Goal: Task Accomplishment & Management: Manage account settings

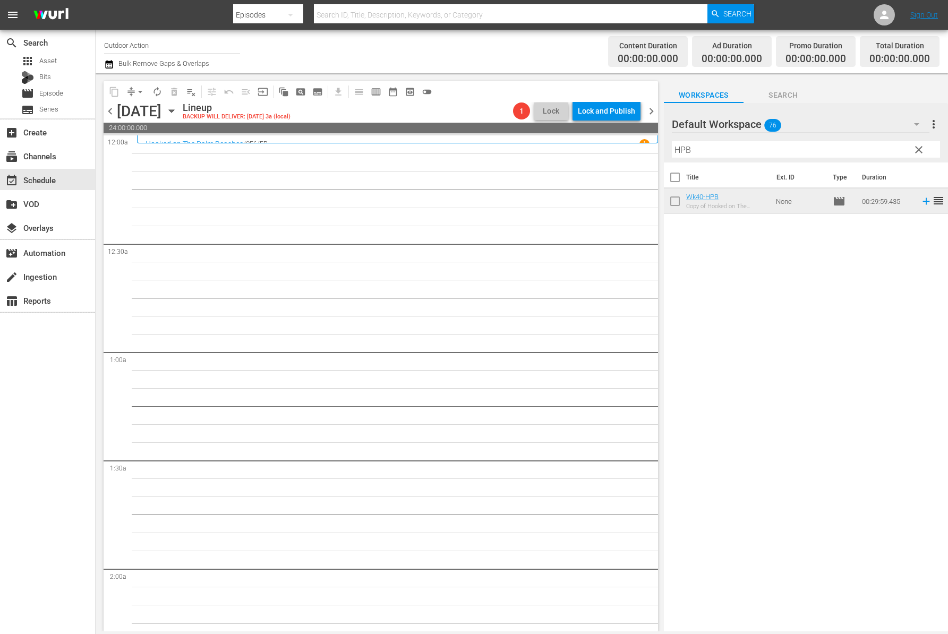
click at [727, 153] on input "HPB" at bounding box center [806, 149] width 268 height 17
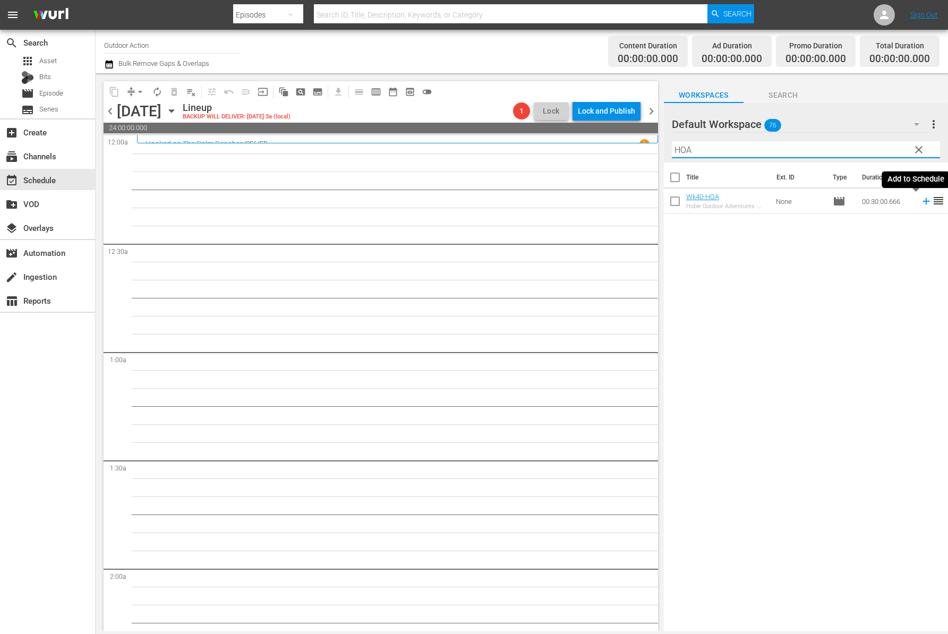
click at [920, 200] on icon at bounding box center [926, 201] width 12 height 12
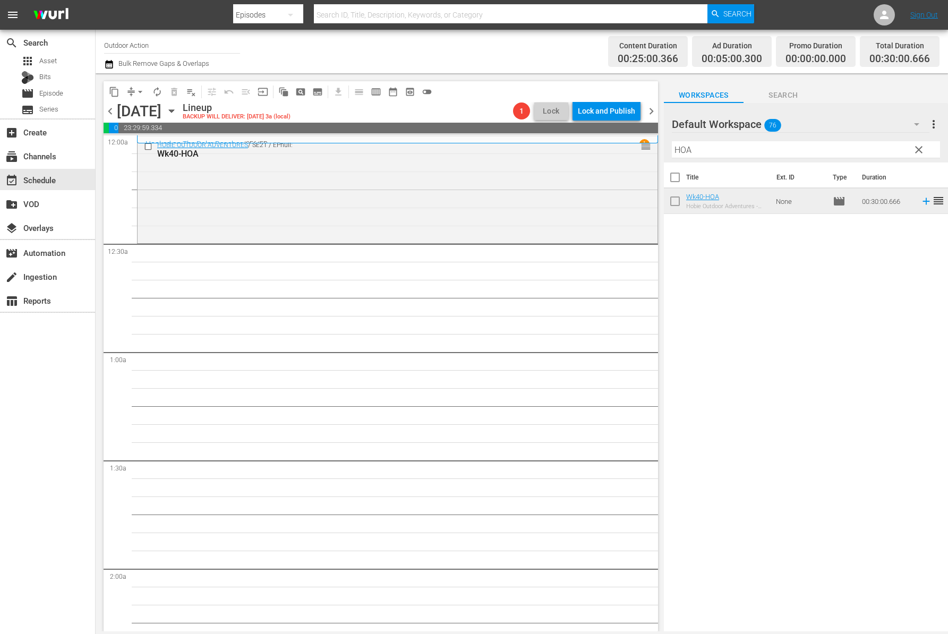
click at [764, 153] on input "HOA" at bounding box center [806, 149] width 268 height 17
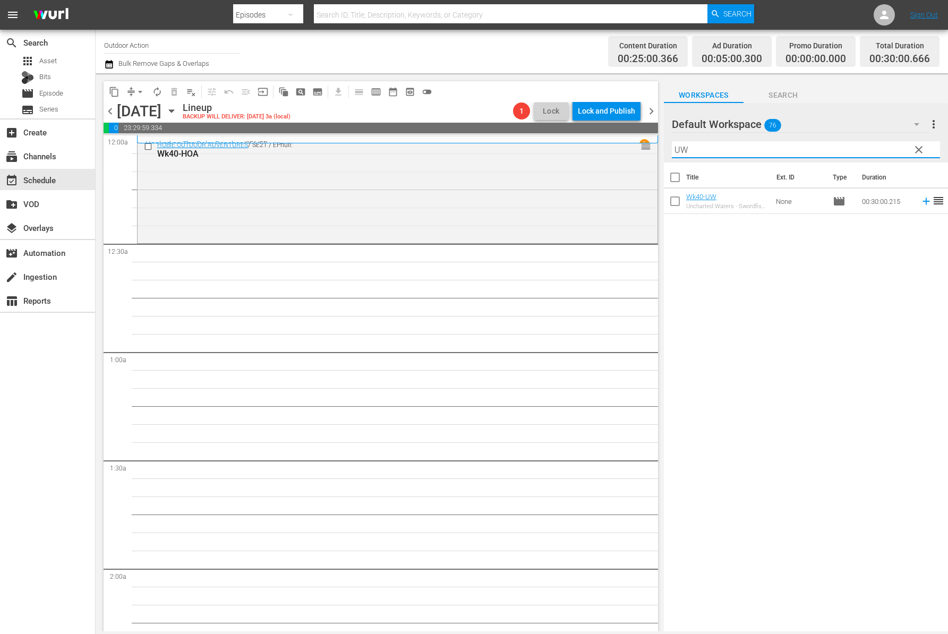
click at [920, 205] on icon at bounding box center [926, 201] width 12 height 12
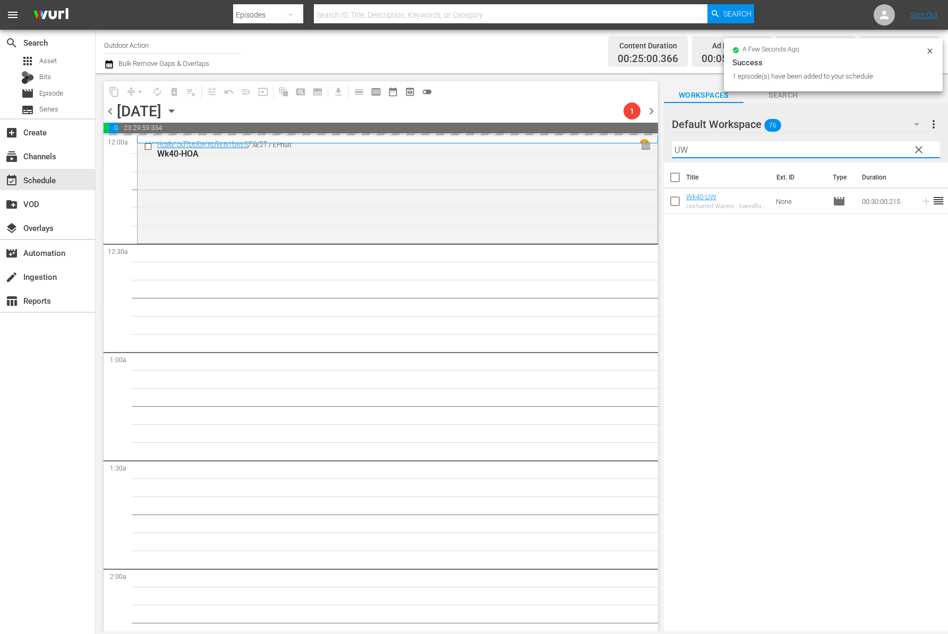
click at [829, 145] on input "UW" at bounding box center [806, 149] width 268 height 17
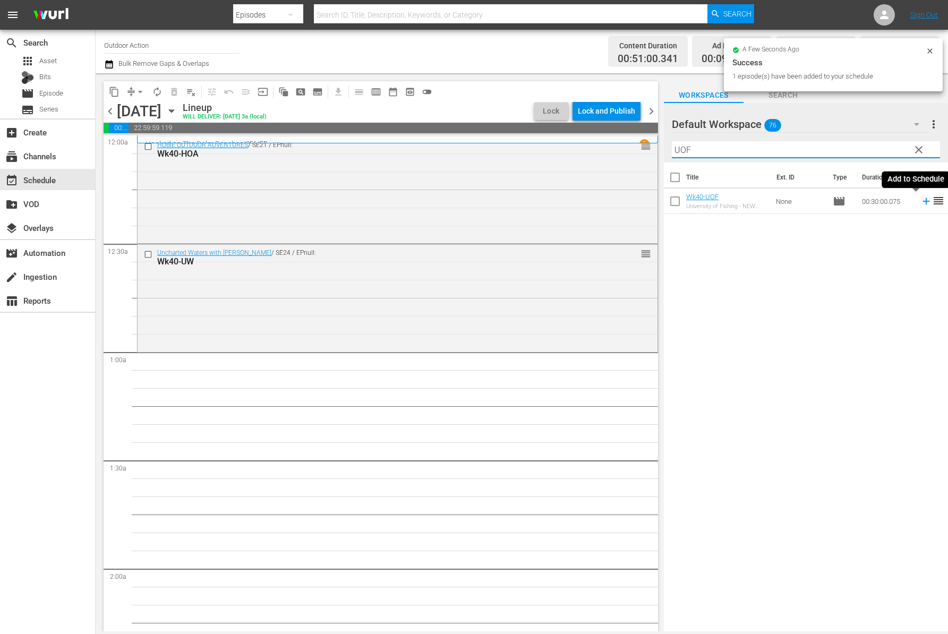
click at [922, 200] on icon at bounding box center [925, 201] width 7 height 7
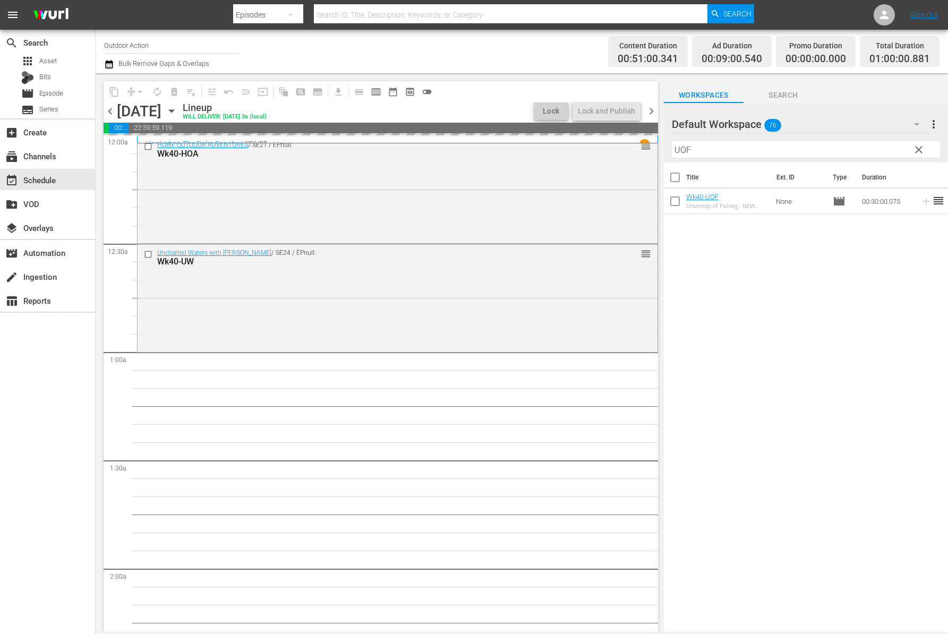
click at [873, 154] on input "UOF" at bounding box center [806, 149] width 268 height 17
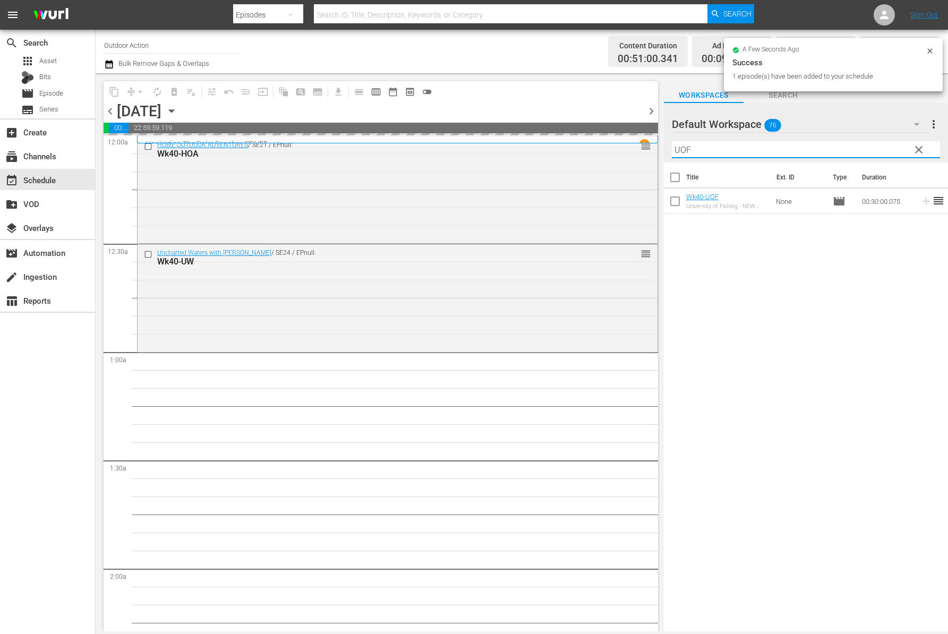
click at [873, 154] on input "UOF" at bounding box center [806, 149] width 268 height 17
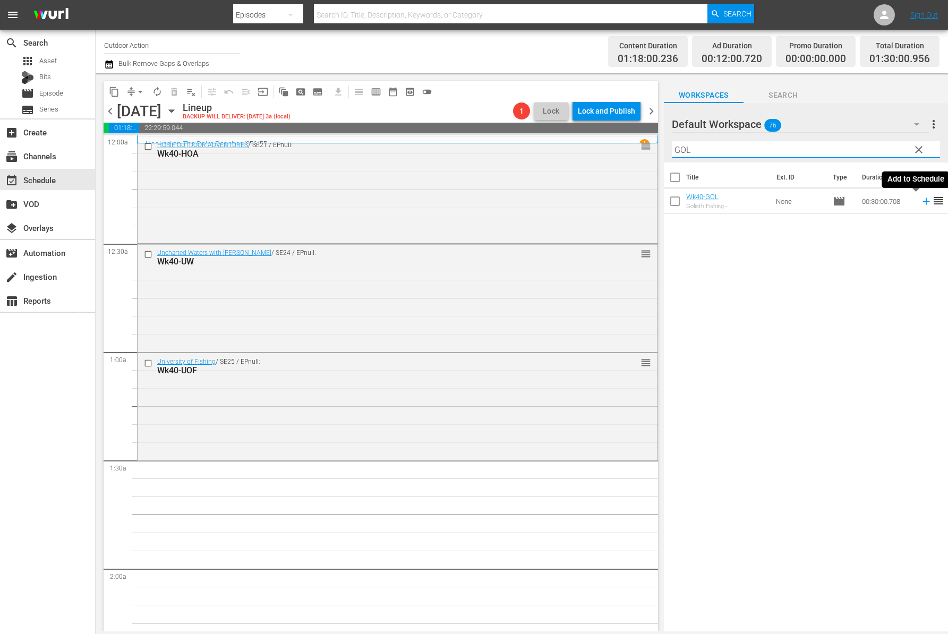
click at [922, 201] on icon at bounding box center [925, 201] width 7 height 7
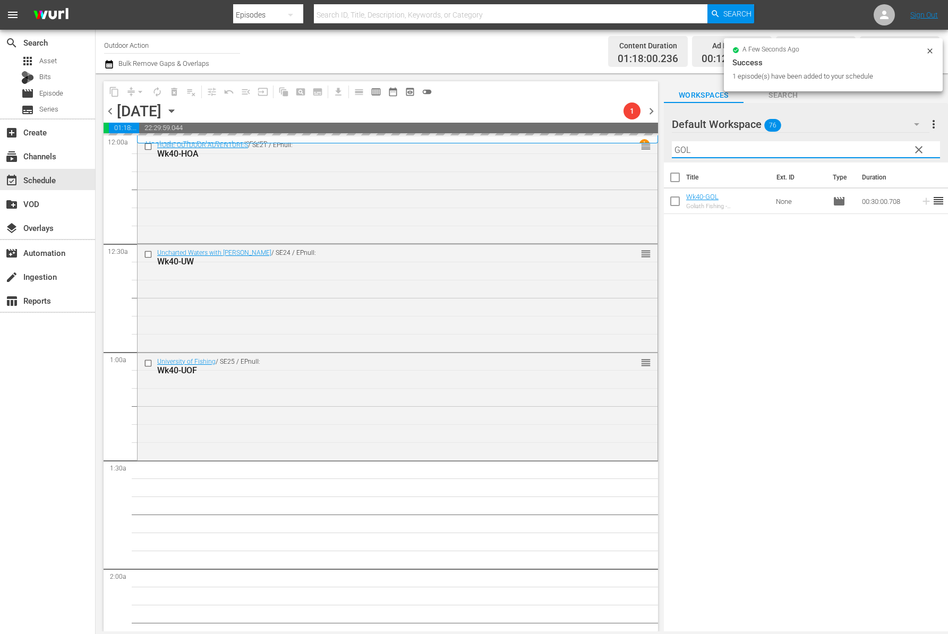
click at [839, 150] on input "GOL" at bounding box center [806, 149] width 268 height 17
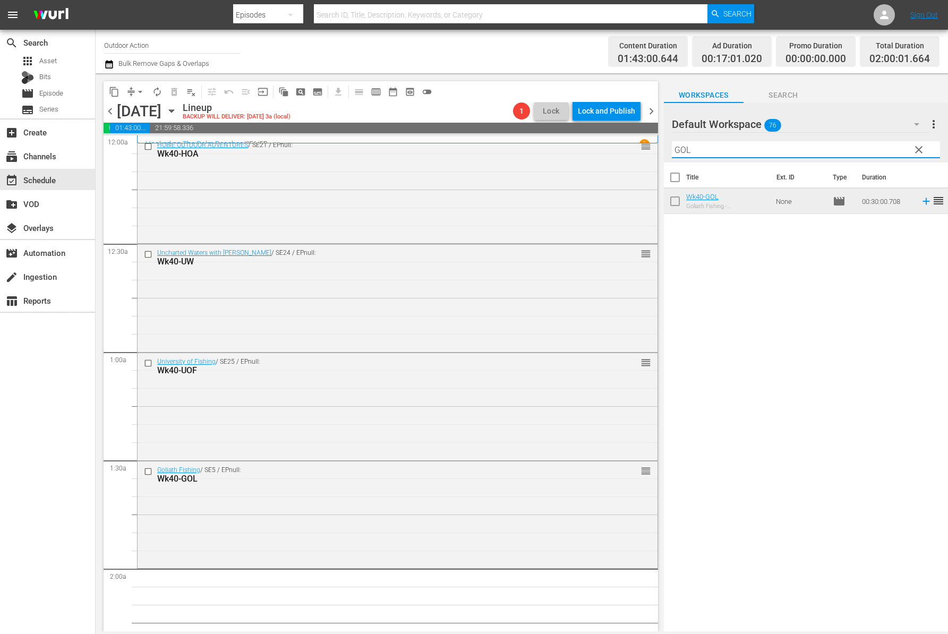
click at [723, 151] on input "GOL" at bounding box center [806, 149] width 268 height 17
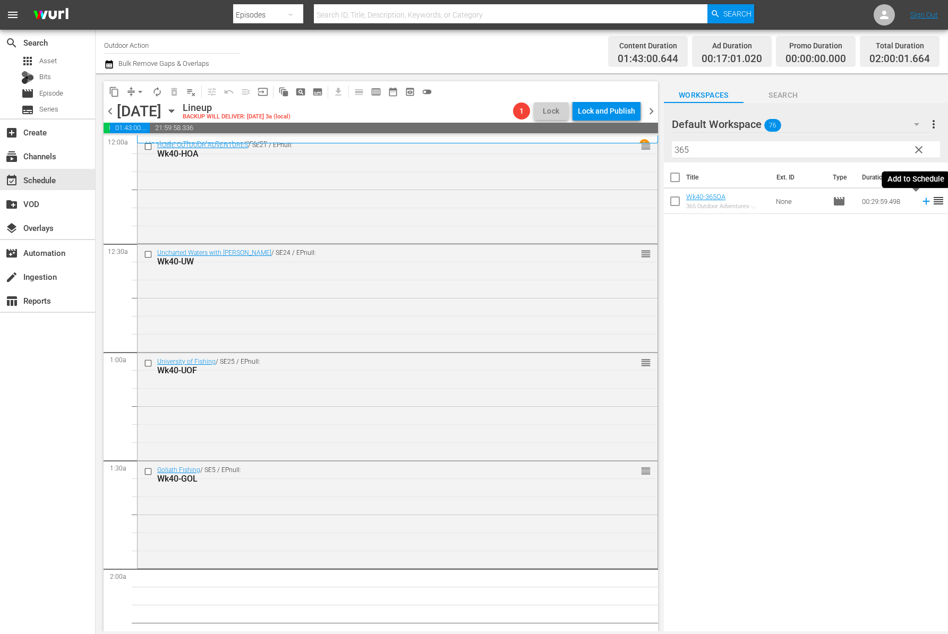
click at [922, 203] on icon at bounding box center [925, 201] width 7 height 7
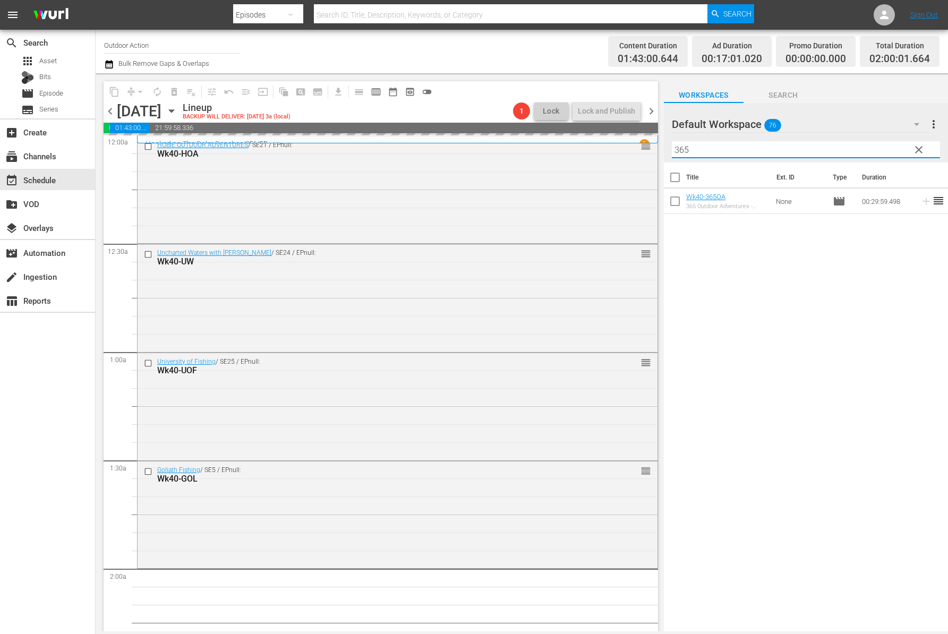
click at [843, 151] on input "365" at bounding box center [806, 149] width 268 height 17
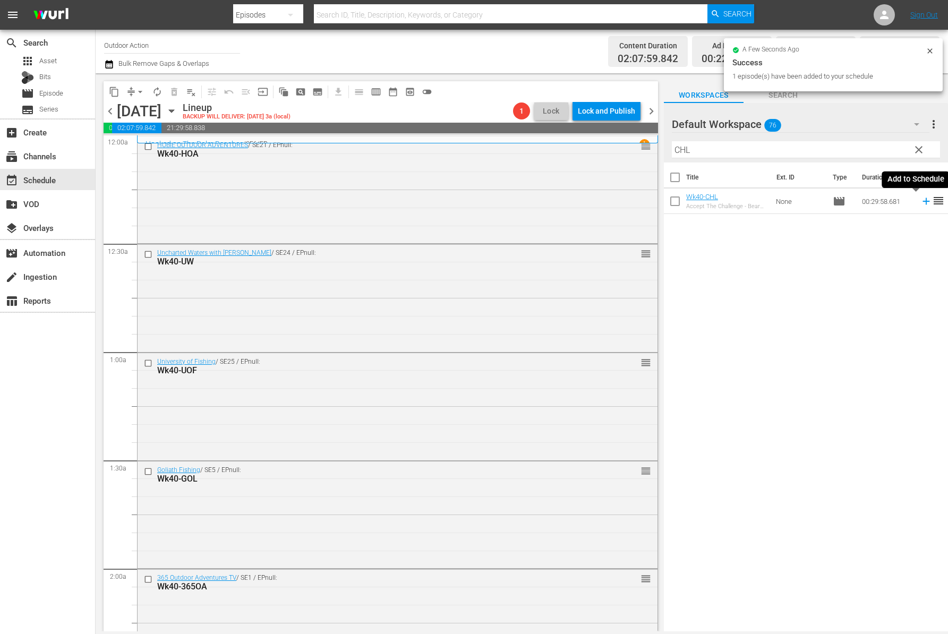
click at [920, 202] on icon at bounding box center [926, 201] width 12 height 12
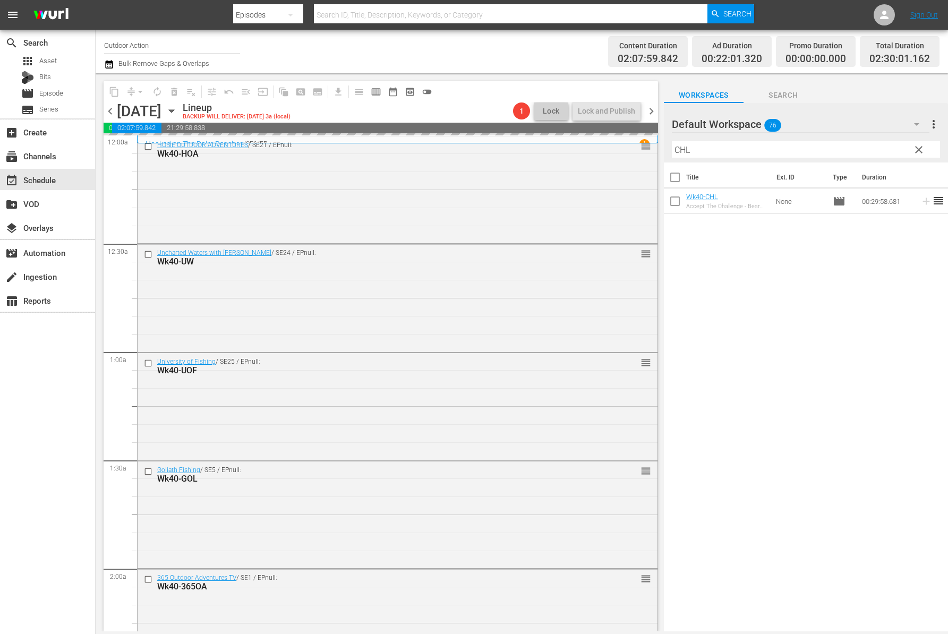
click at [856, 154] on input "CHL" at bounding box center [806, 149] width 268 height 17
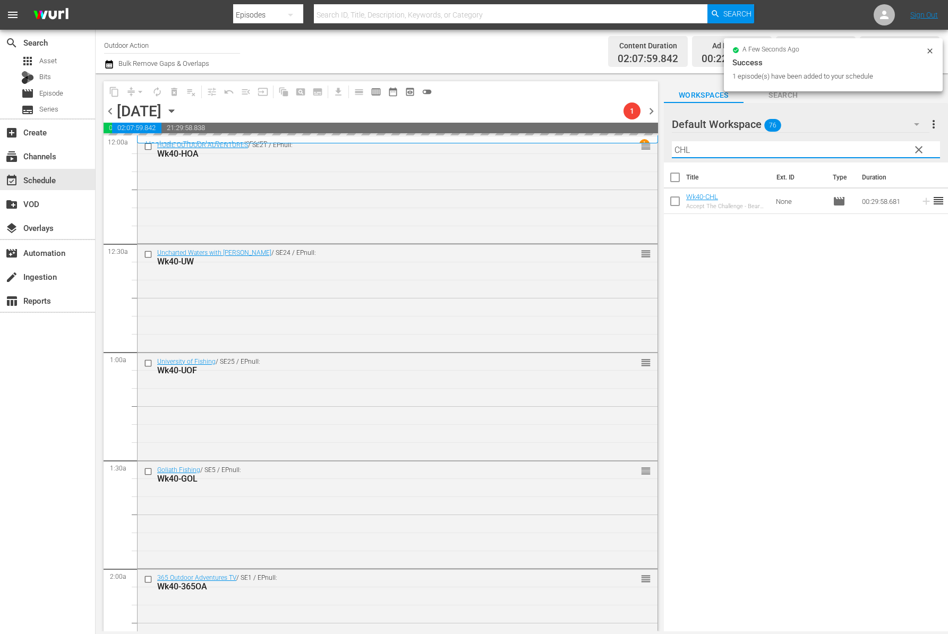
click at [856, 154] on input "CHL" at bounding box center [806, 149] width 268 height 17
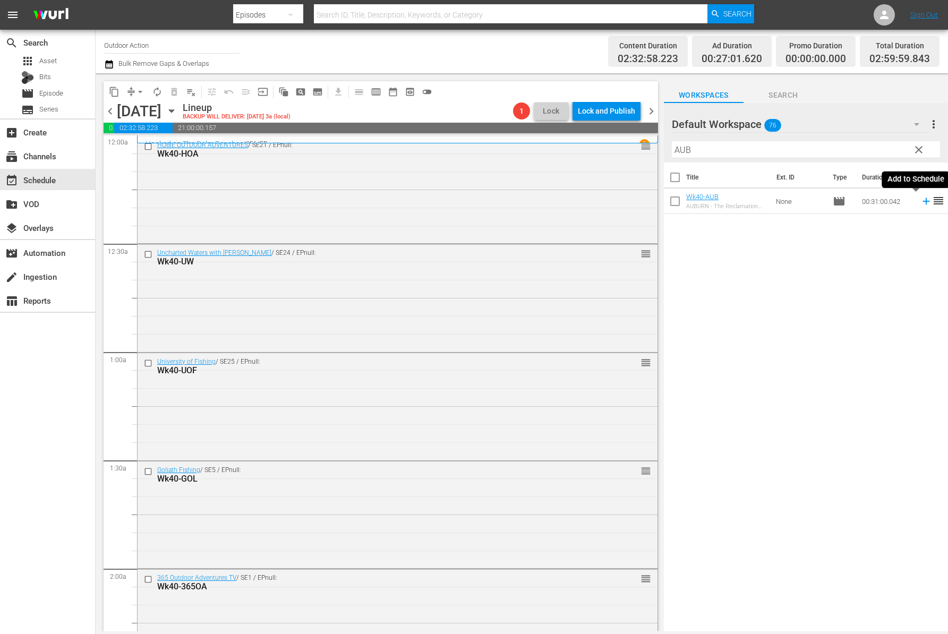
click at [922, 202] on icon at bounding box center [925, 201] width 7 height 7
click at [832, 151] on input "AUB" at bounding box center [806, 149] width 268 height 17
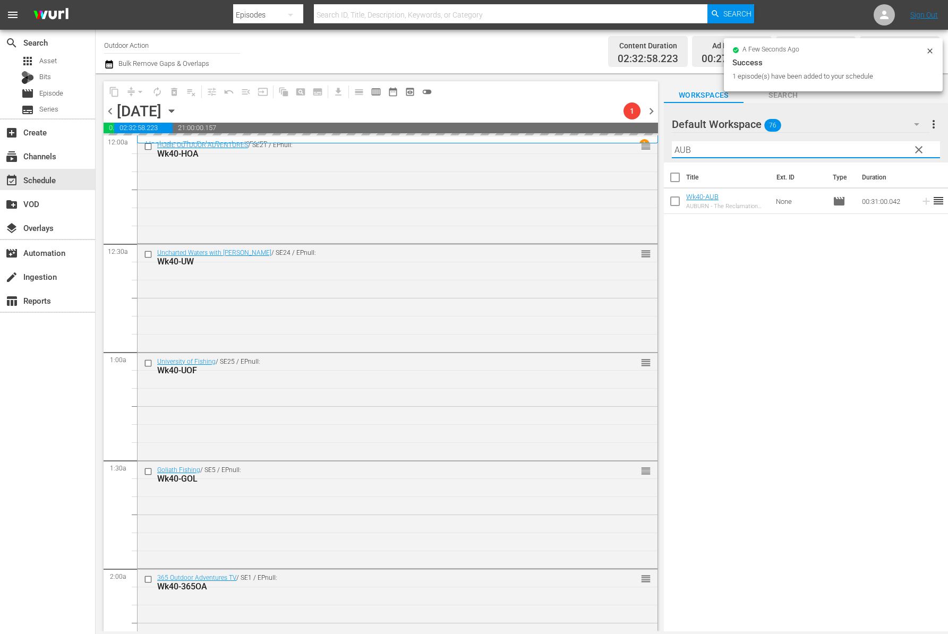
click at [832, 151] on input "AUB" at bounding box center [806, 149] width 268 height 17
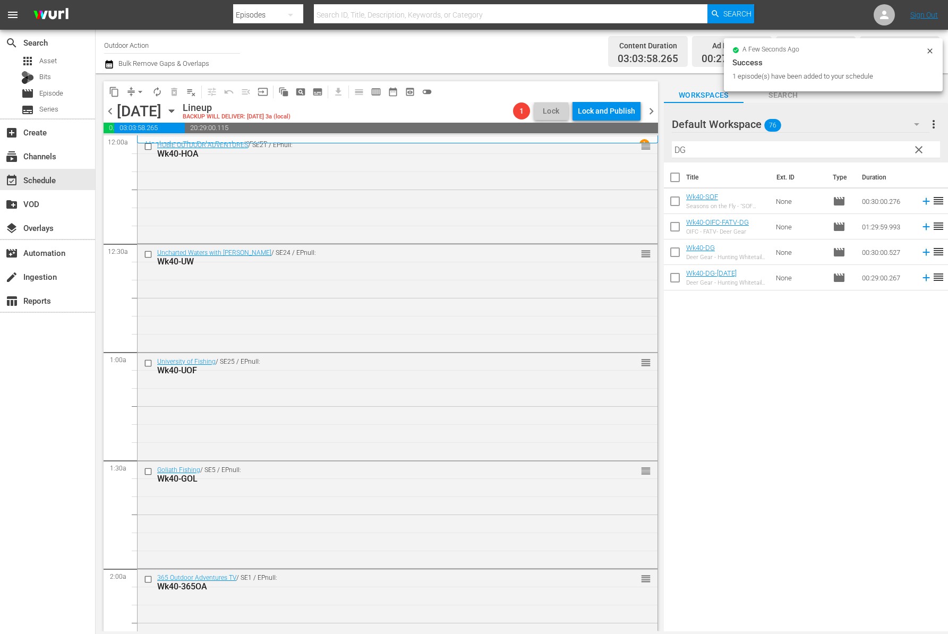
click at [806, 361] on div "Title Ext. ID Type Duration Wk40-SOF Seasons on the Fly - "SOF Lodge " None mov…" at bounding box center [806, 397] width 284 height 470
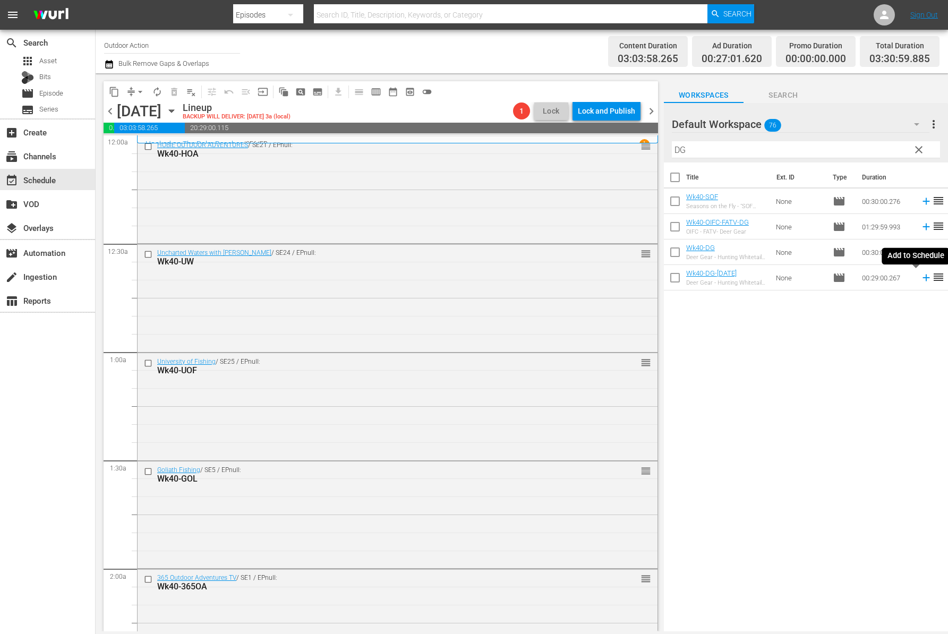
click at [920, 279] on icon at bounding box center [926, 278] width 12 height 12
click at [809, 151] on input "DG" at bounding box center [806, 149] width 268 height 17
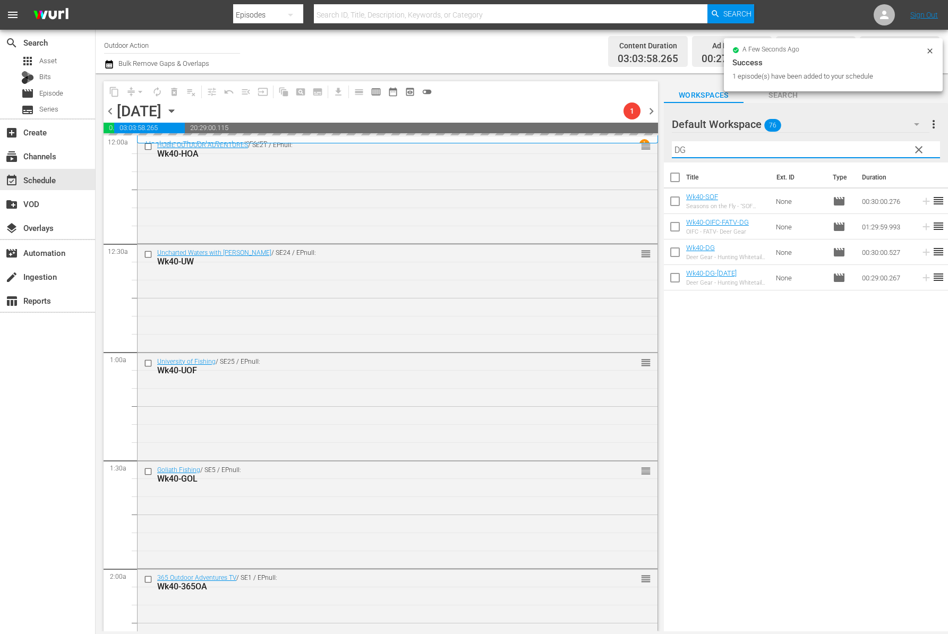
click at [809, 151] on input "DG" at bounding box center [806, 149] width 268 height 17
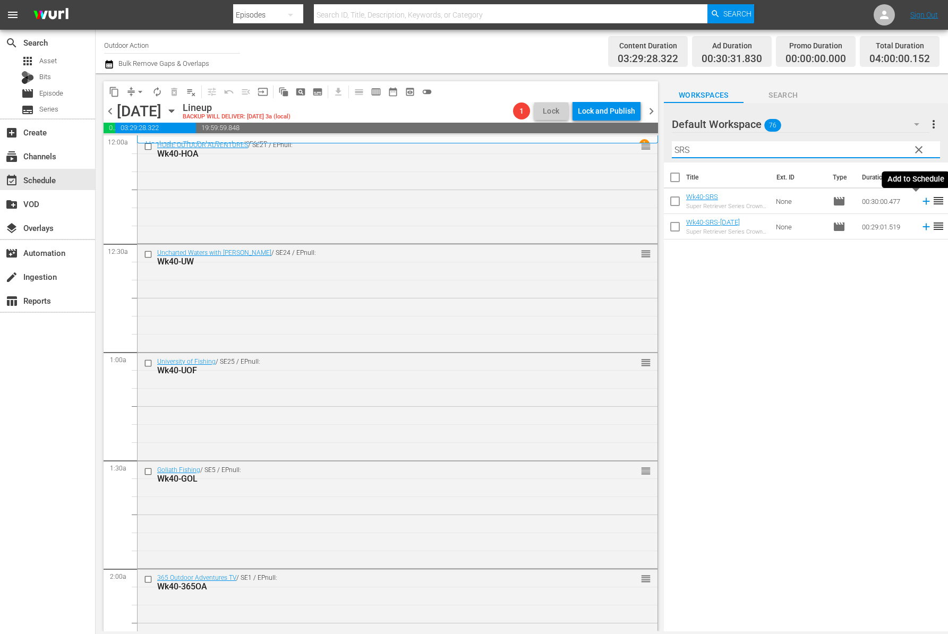
click at [921, 201] on icon at bounding box center [926, 201] width 12 height 12
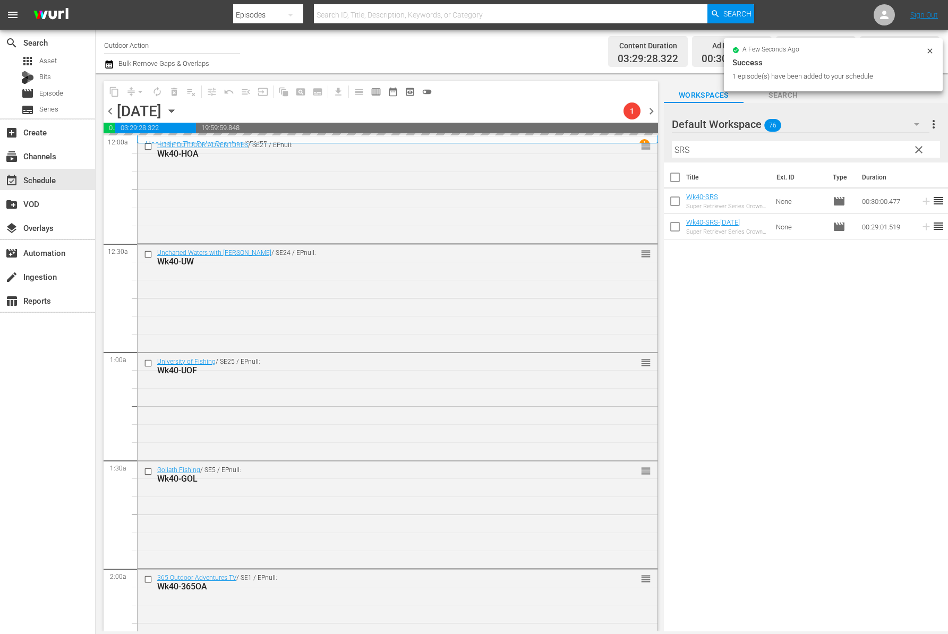
click at [844, 148] on input "SRS" at bounding box center [806, 149] width 268 height 17
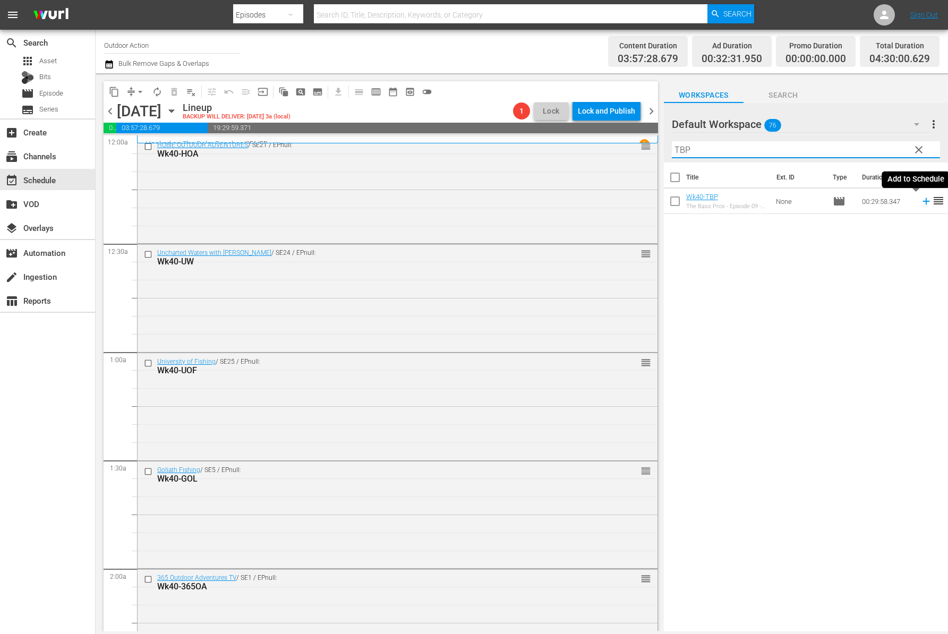
click at [920, 204] on icon at bounding box center [926, 201] width 12 height 12
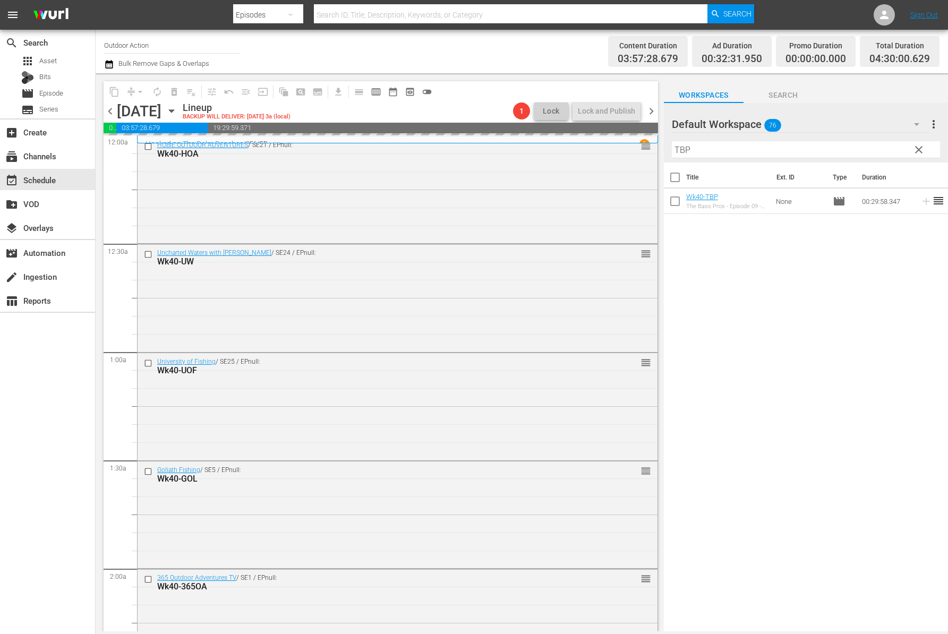
click at [860, 148] on input "TBP" at bounding box center [806, 149] width 268 height 17
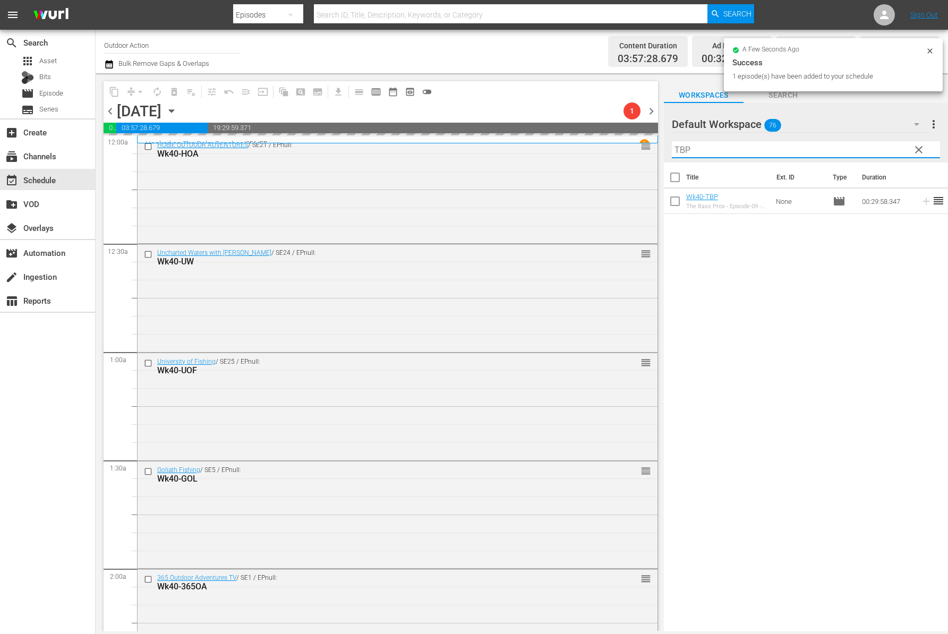
click at [860, 148] on input "TBP" at bounding box center [806, 149] width 268 height 17
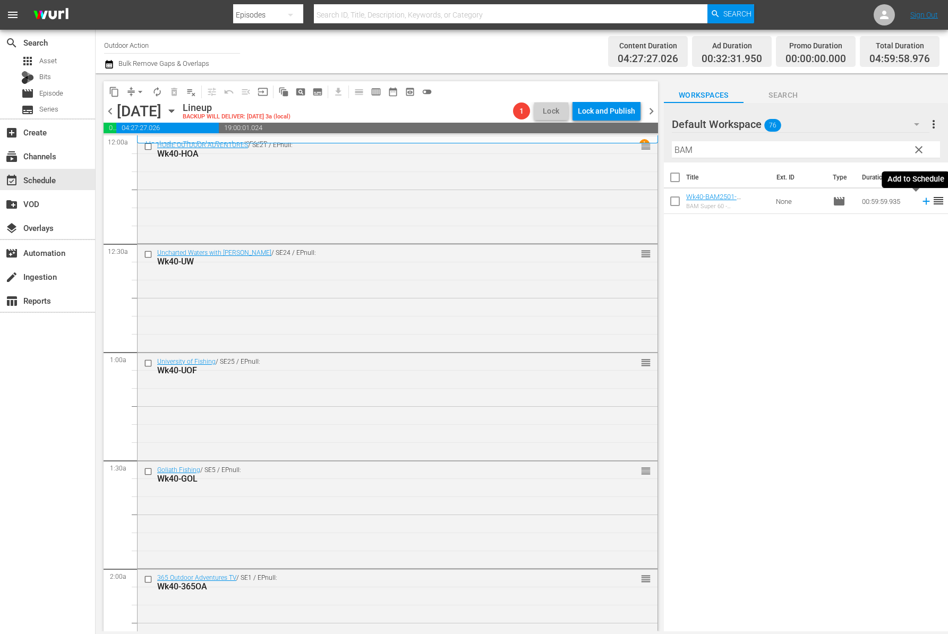
click at [920, 200] on icon at bounding box center [926, 201] width 12 height 12
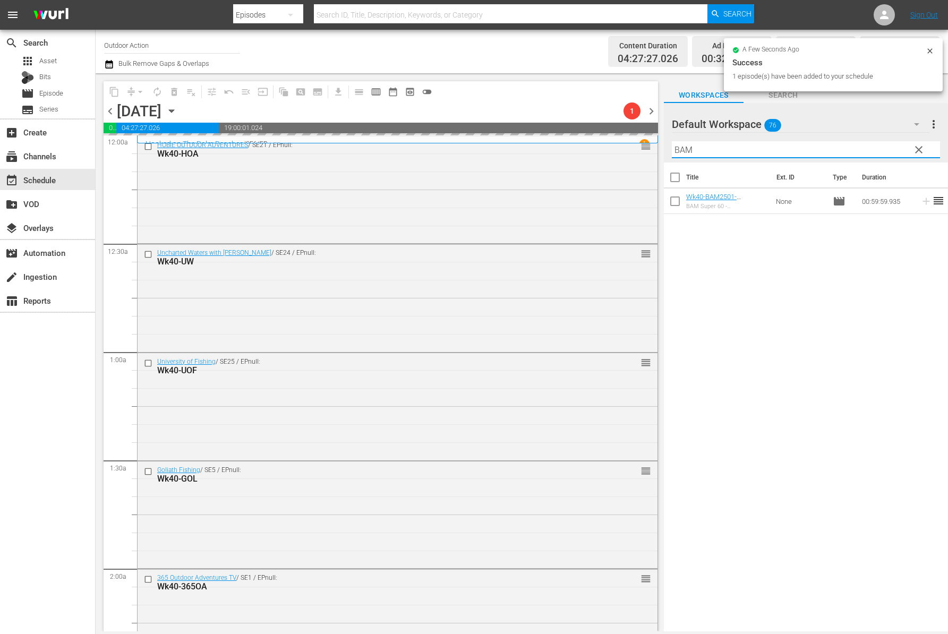
click at [872, 154] on input "BAM" at bounding box center [806, 149] width 268 height 17
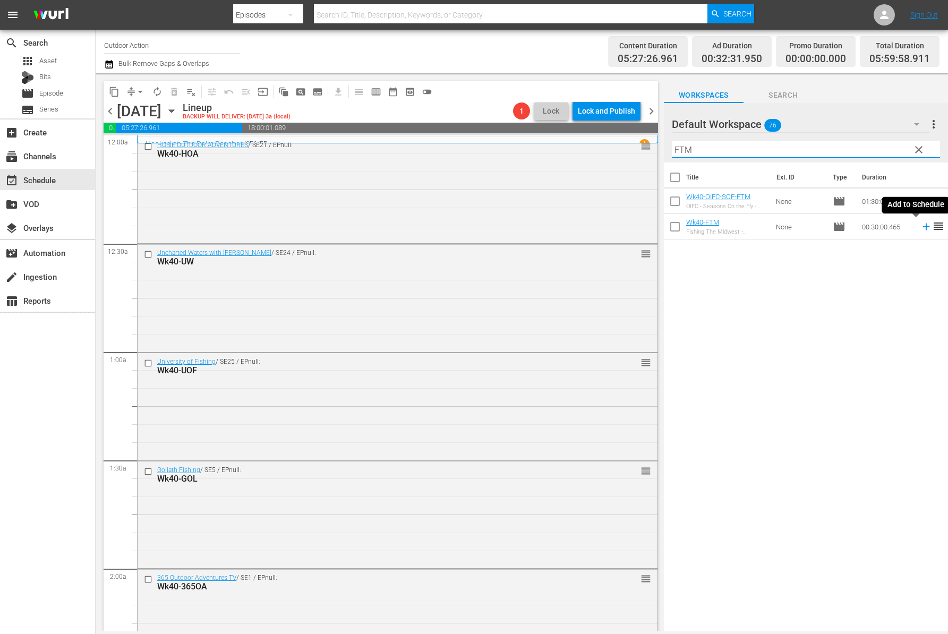
click at [920, 227] on icon at bounding box center [926, 227] width 12 height 12
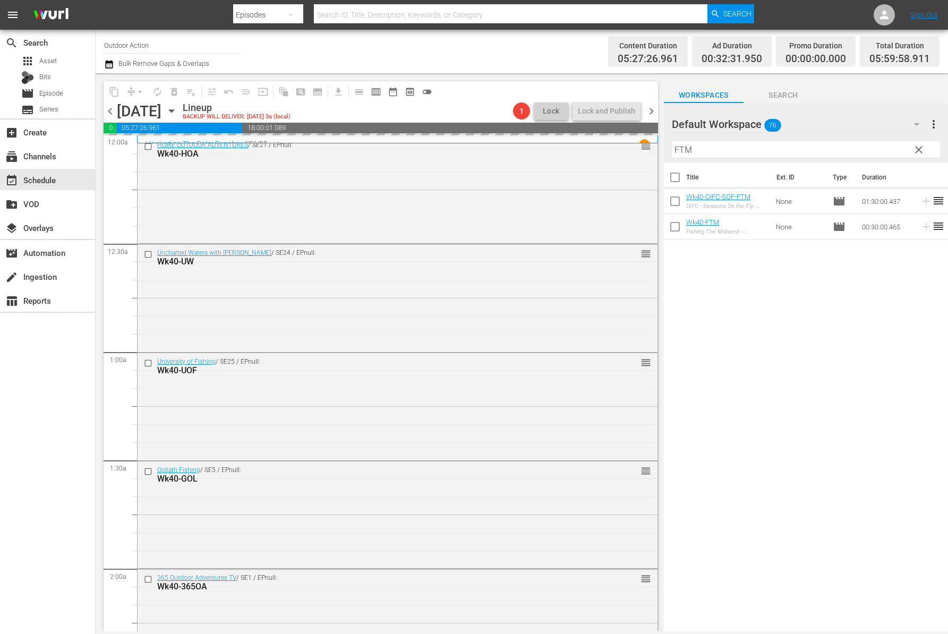
click at [853, 144] on input "FTM" at bounding box center [806, 149] width 268 height 17
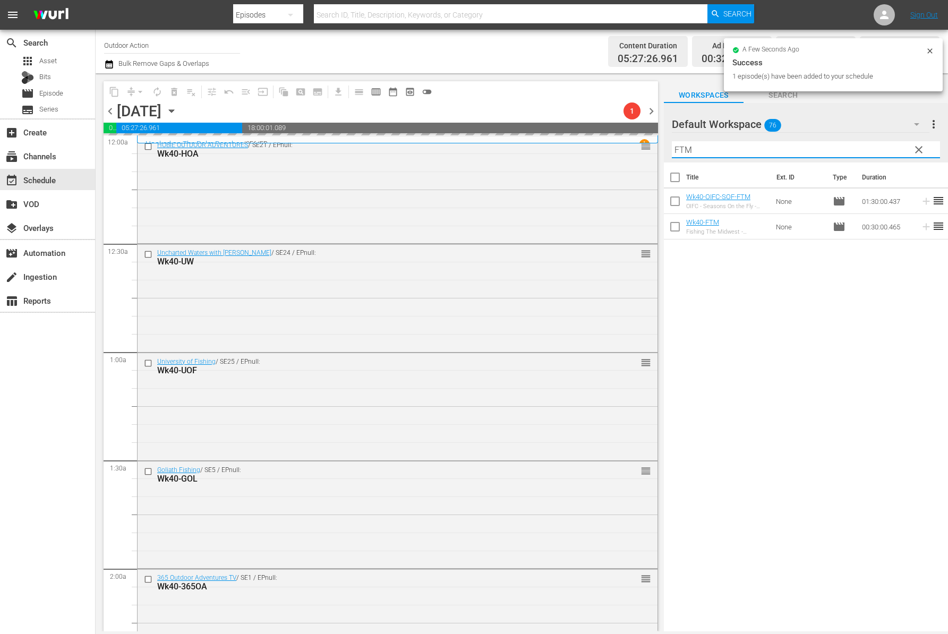
click at [853, 144] on input "FTM" at bounding box center [806, 149] width 268 height 17
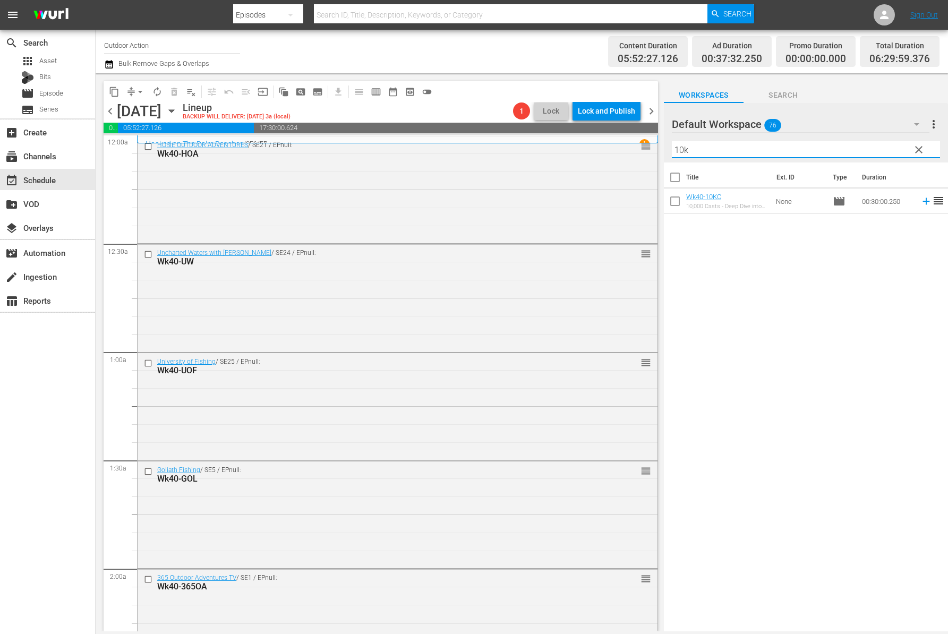
click at [920, 203] on icon at bounding box center [926, 201] width 12 height 12
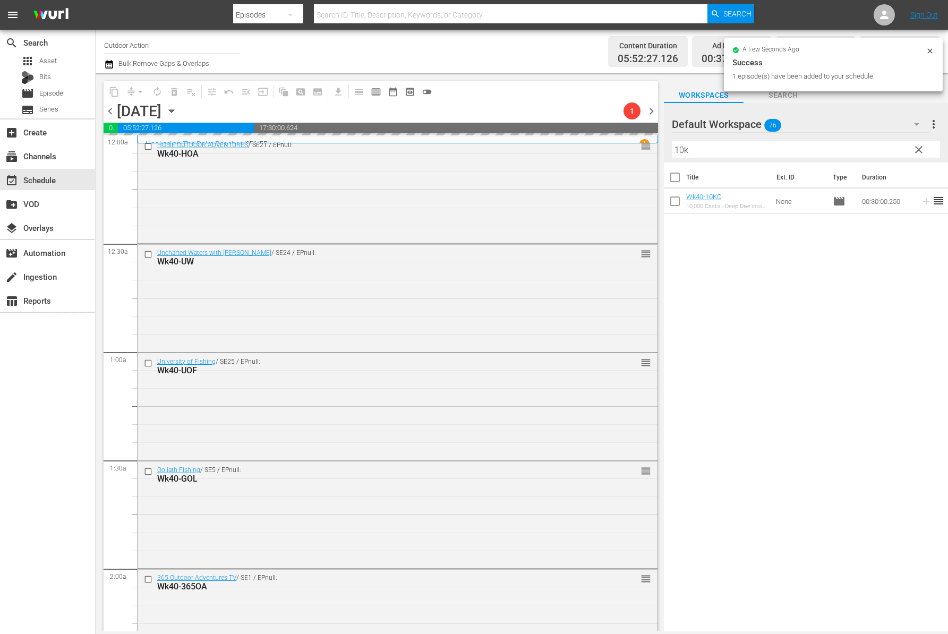
click at [866, 147] on input "10k" at bounding box center [806, 149] width 268 height 17
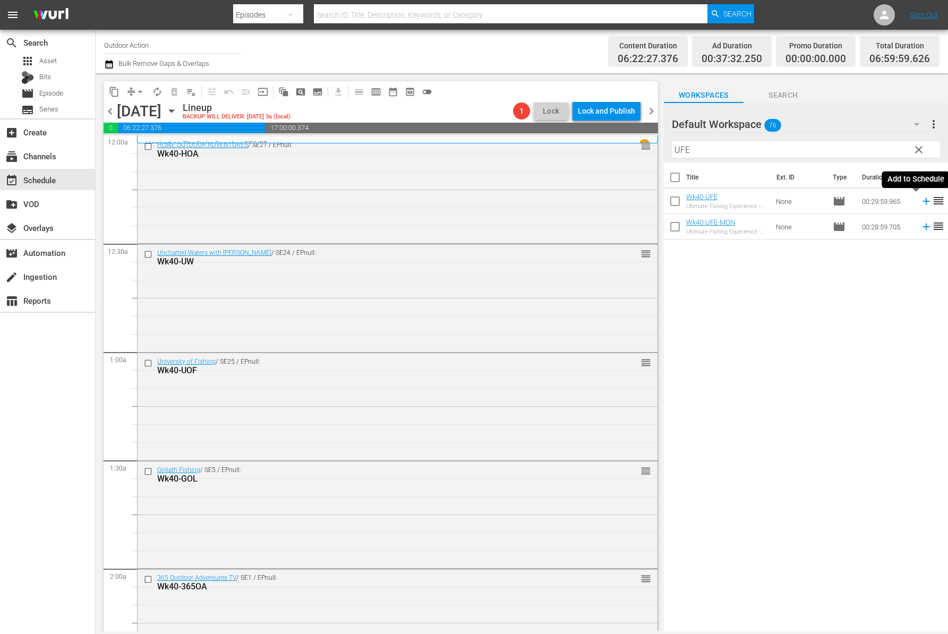
click at [922, 201] on icon at bounding box center [925, 201] width 7 height 7
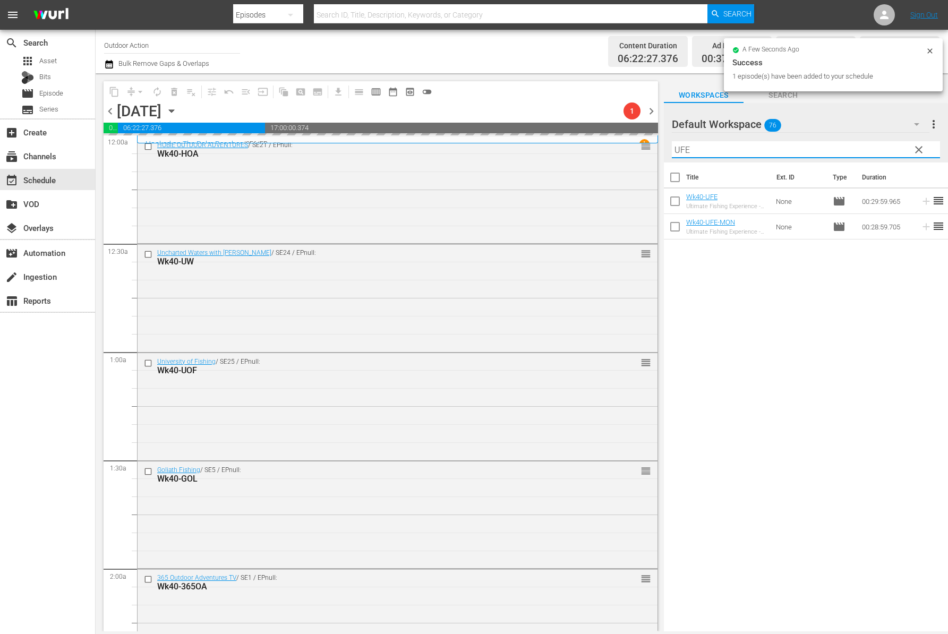
click at [865, 149] on input "UFE" at bounding box center [806, 149] width 268 height 17
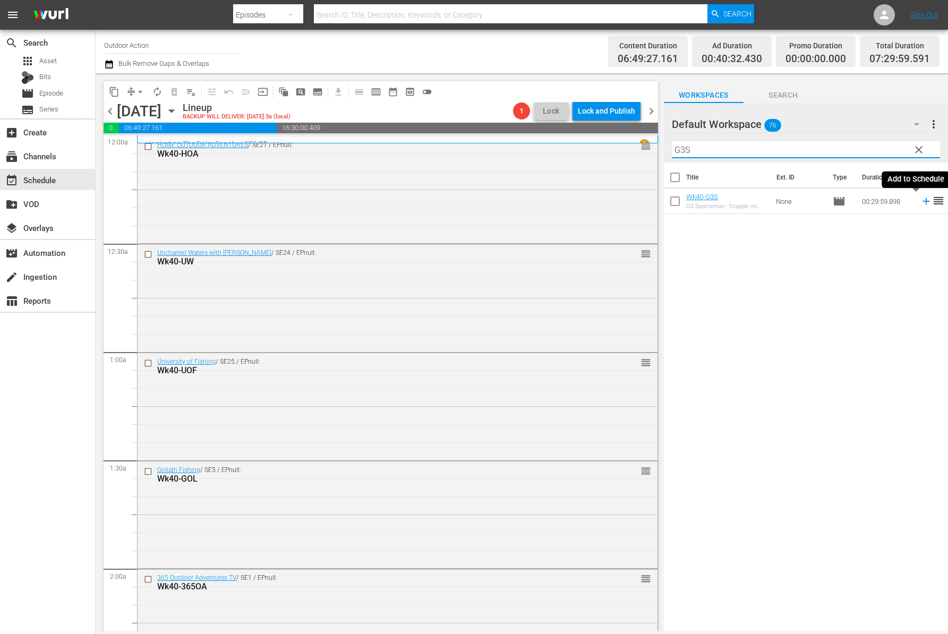
click at [920, 203] on icon at bounding box center [926, 201] width 12 height 12
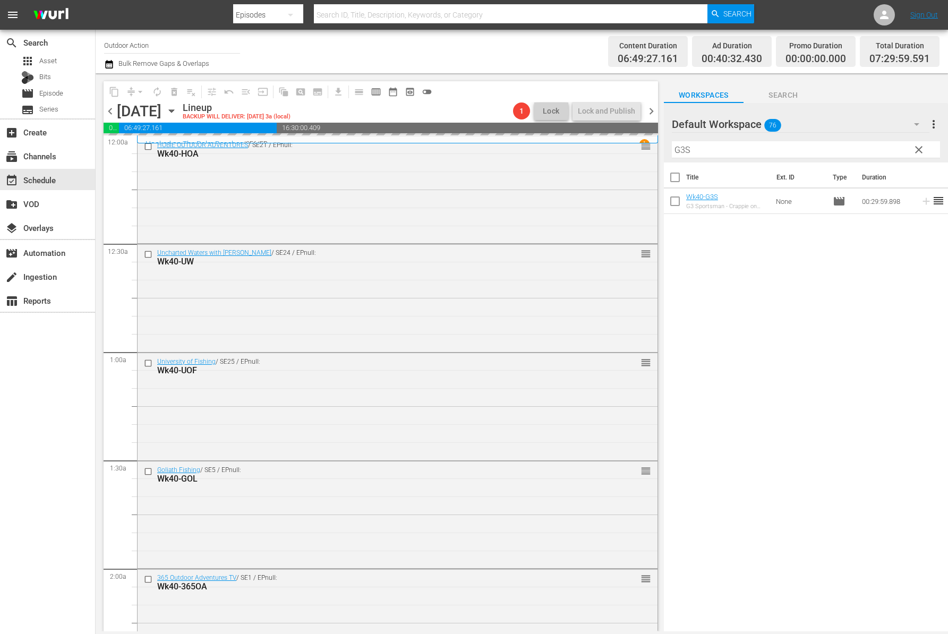
click at [869, 149] on input "G3S" at bounding box center [806, 149] width 268 height 17
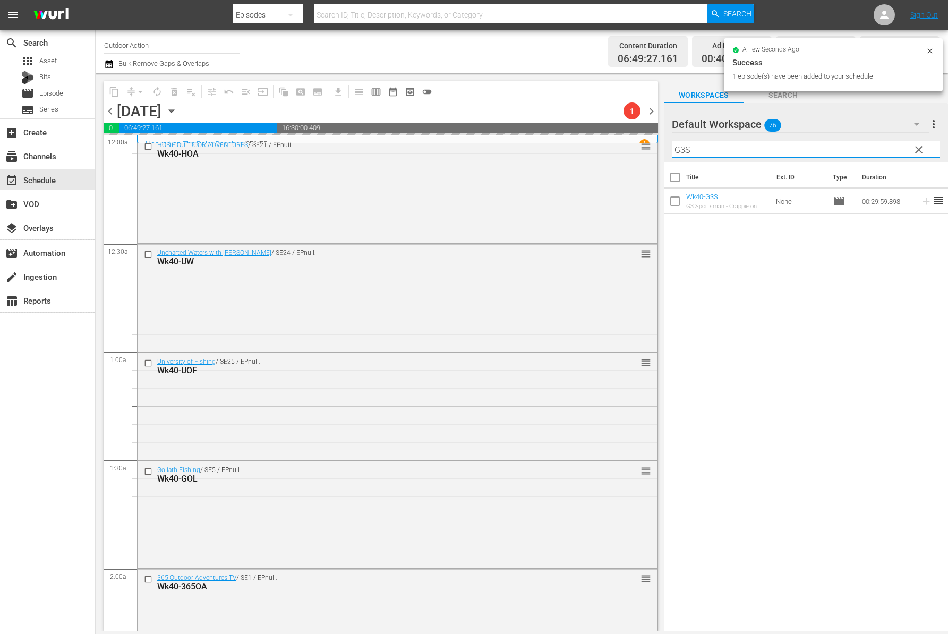
click at [869, 149] on input "G3S" at bounding box center [806, 149] width 268 height 17
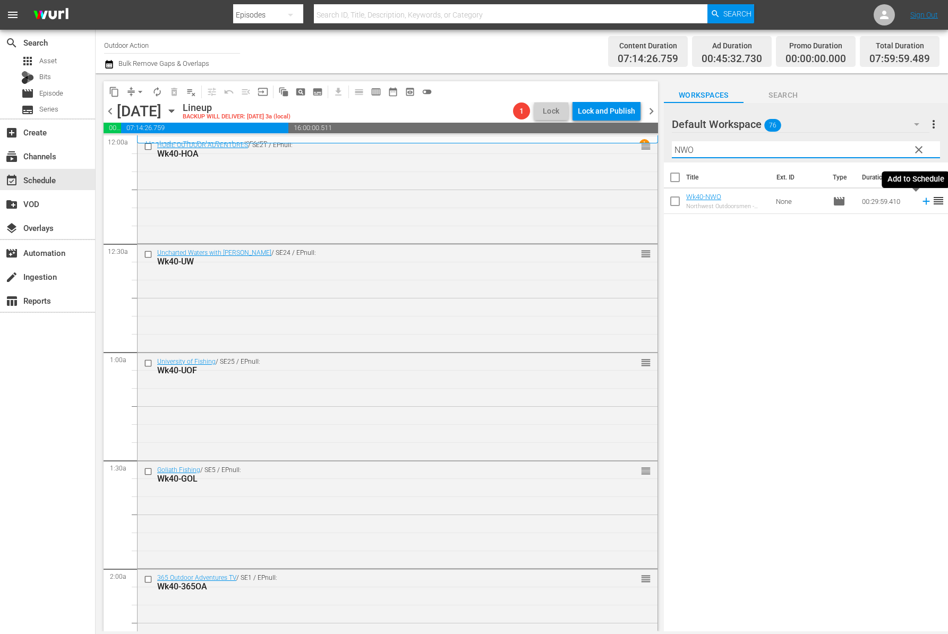
click at [920, 203] on icon at bounding box center [926, 201] width 12 height 12
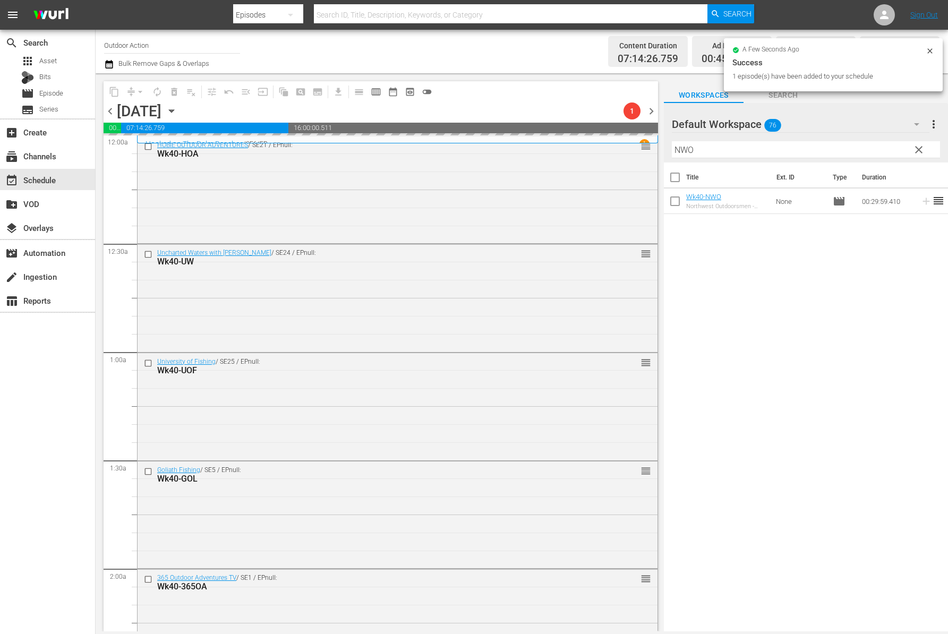
click at [863, 154] on input "NWO" at bounding box center [806, 149] width 268 height 17
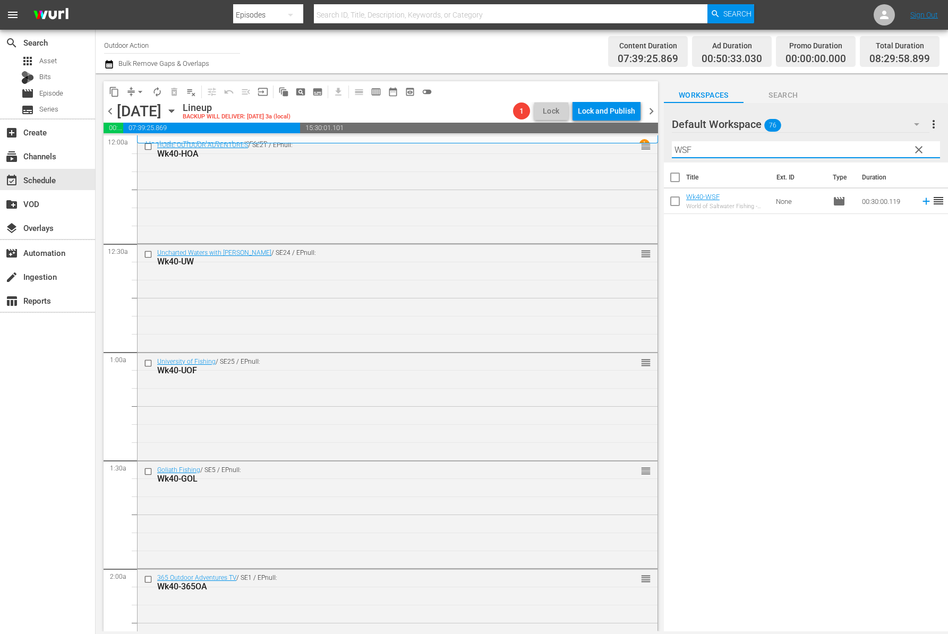
click at [920, 199] on icon at bounding box center [926, 201] width 12 height 12
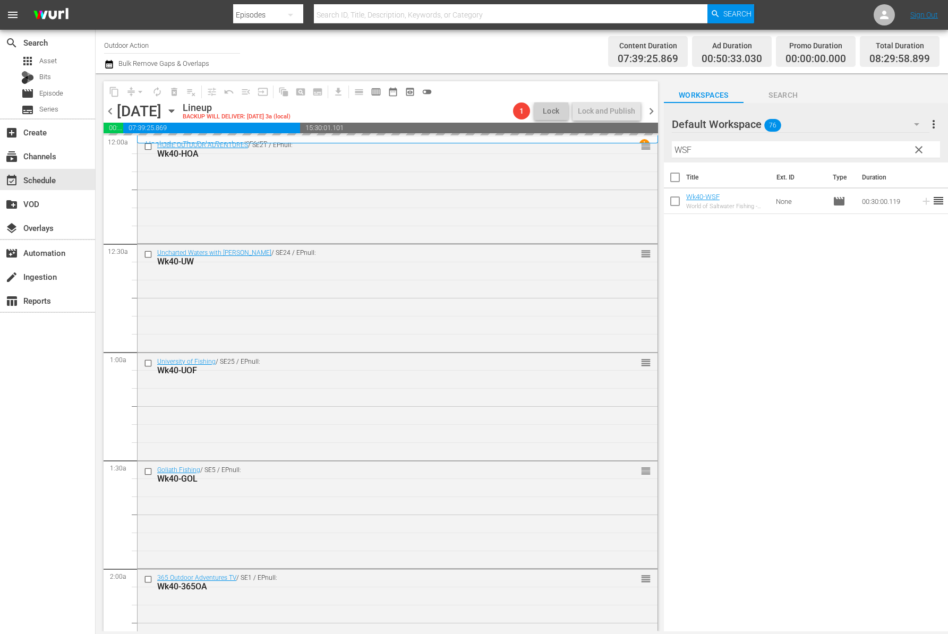
click at [878, 145] on input "WSF" at bounding box center [806, 149] width 268 height 17
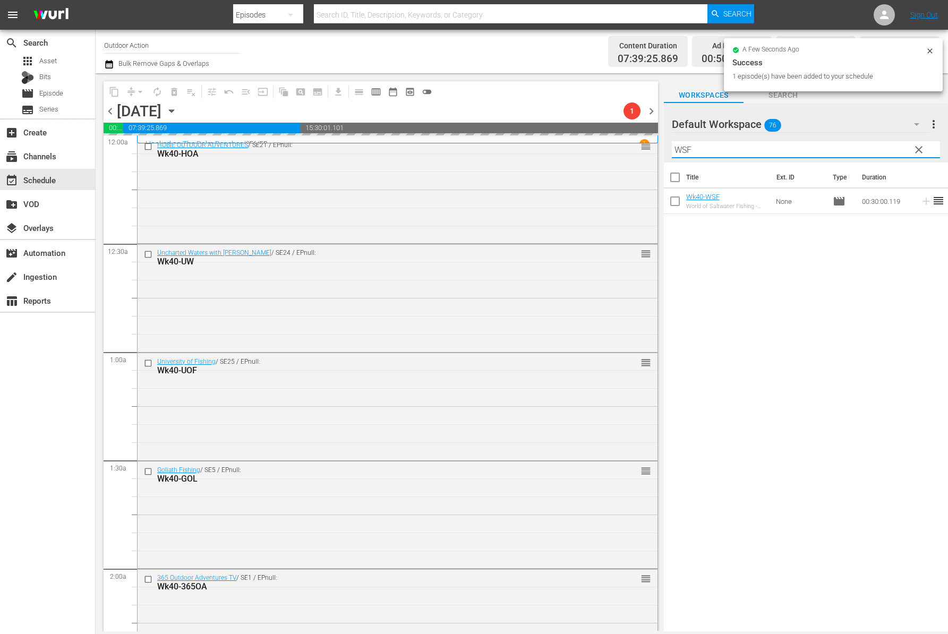
click at [878, 145] on input "WSF" at bounding box center [806, 149] width 268 height 17
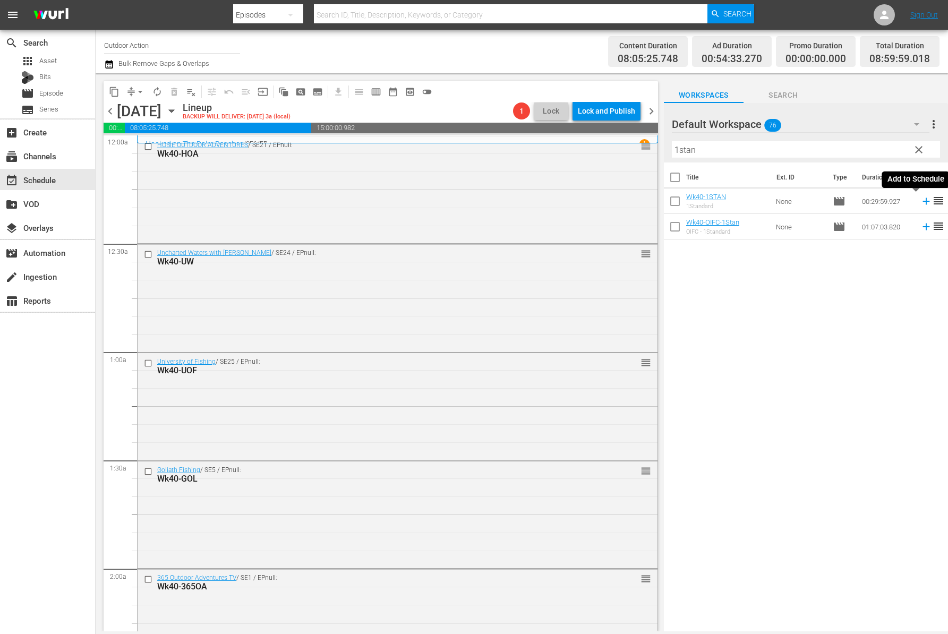
click at [922, 200] on icon at bounding box center [925, 201] width 7 height 7
click at [886, 152] on input "1stan" at bounding box center [806, 149] width 268 height 17
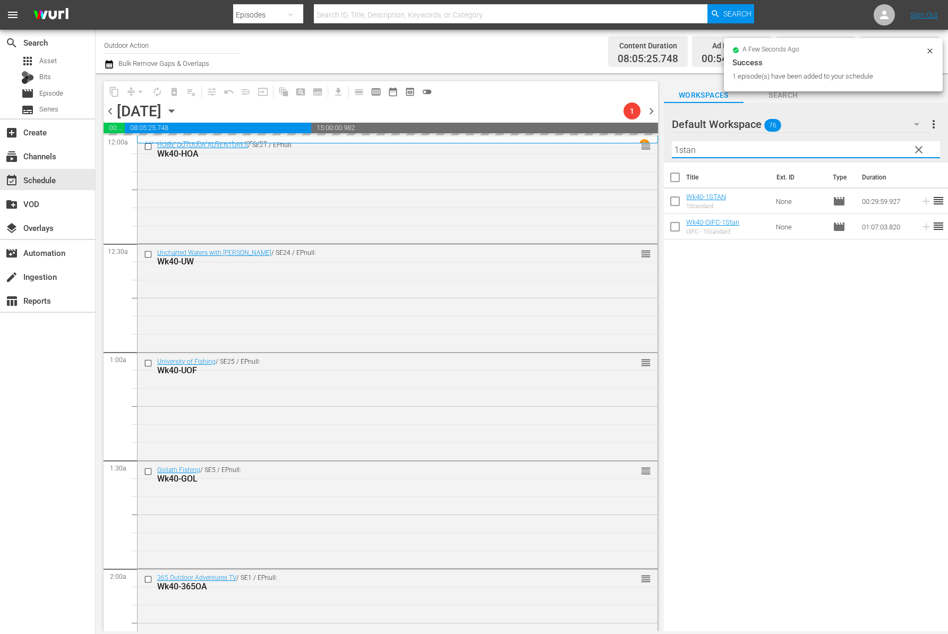
click at [886, 152] on input "1stan" at bounding box center [806, 149] width 268 height 17
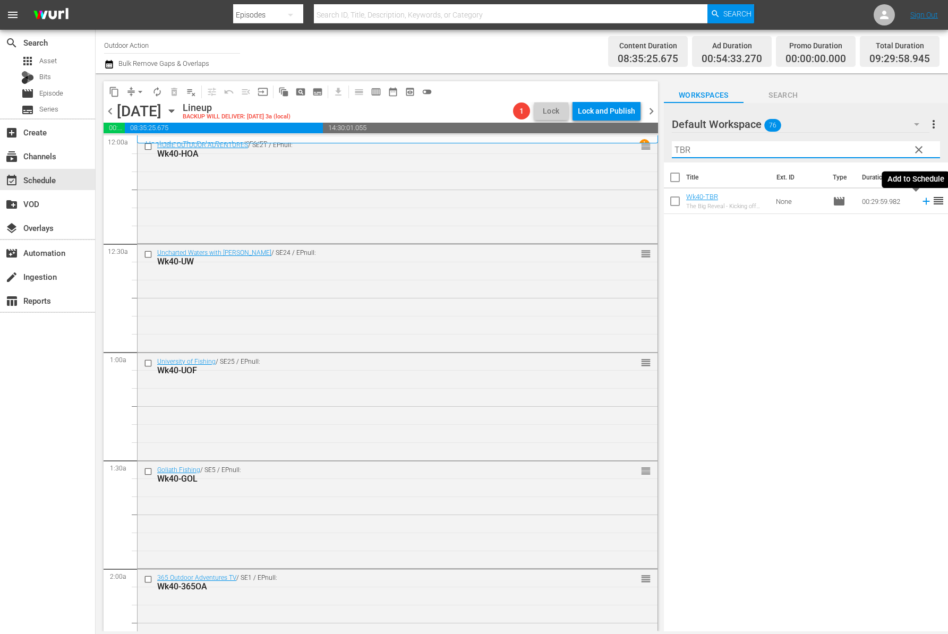
click at [920, 203] on icon at bounding box center [926, 201] width 12 height 12
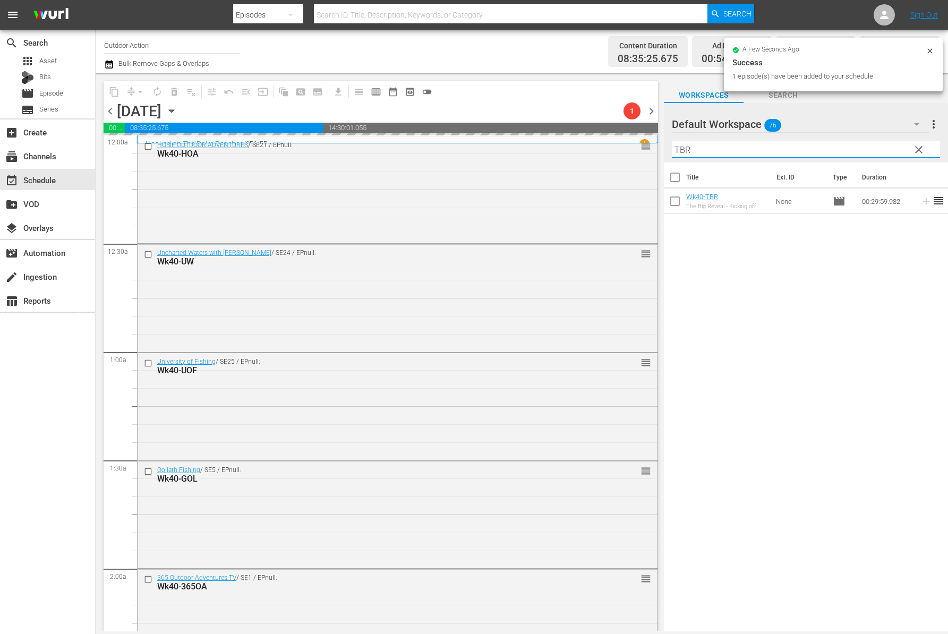
click at [875, 152] on input "TBR" at bounding box center [806, 149] width 268 height 17
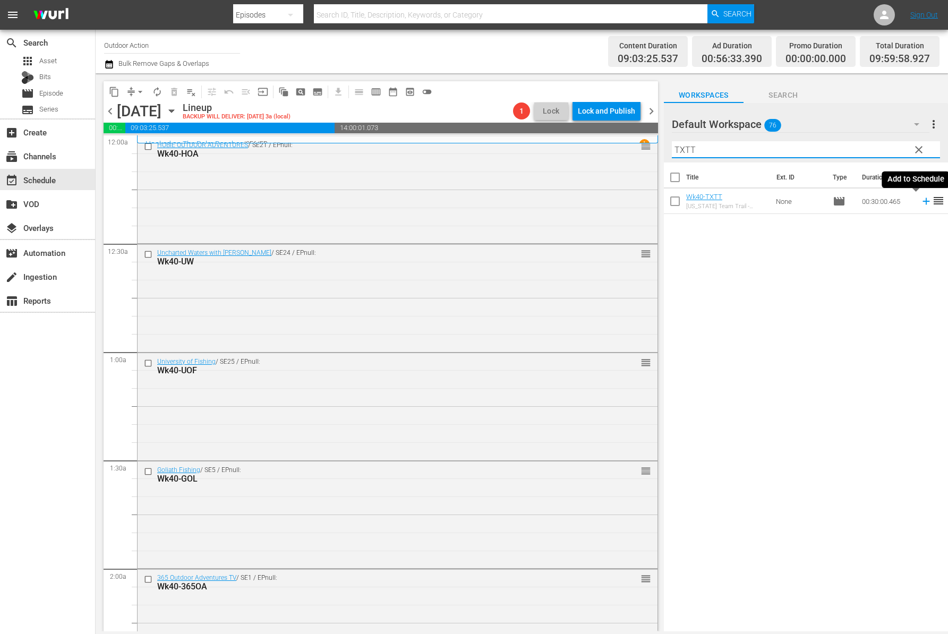
click at [920, 202] on icon at bounding box center [926, 201] width 12 height 12
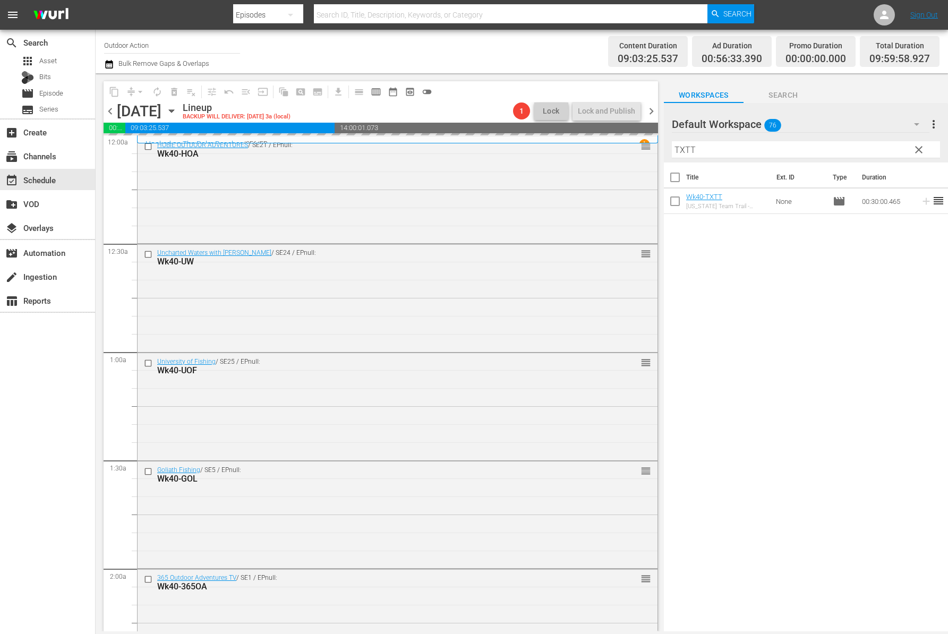
click at [858, 145] on input "TXTT" at bounding box center [806, 149] width 268 height 17
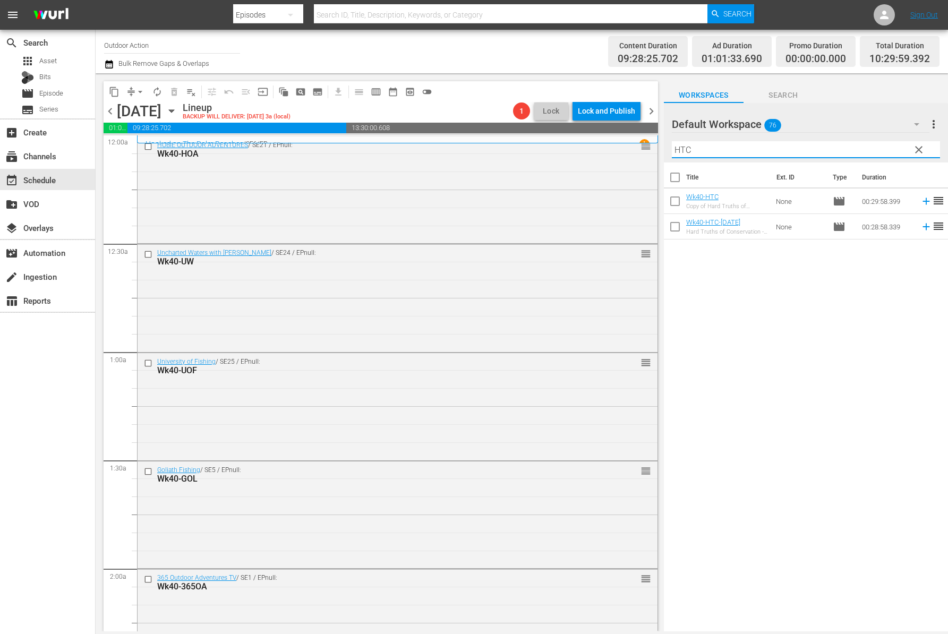
click at [920, 199] on icon at bounding box center [926, 201] width 12 height 12
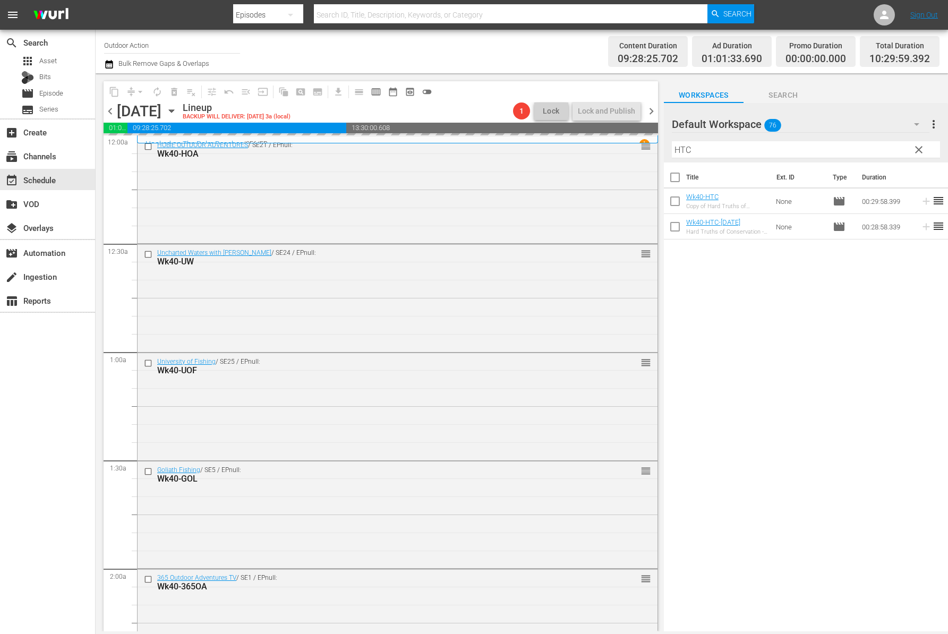
click at [872, 154] on input "HTC" at bounding box center [806, 149] width 268 height 17
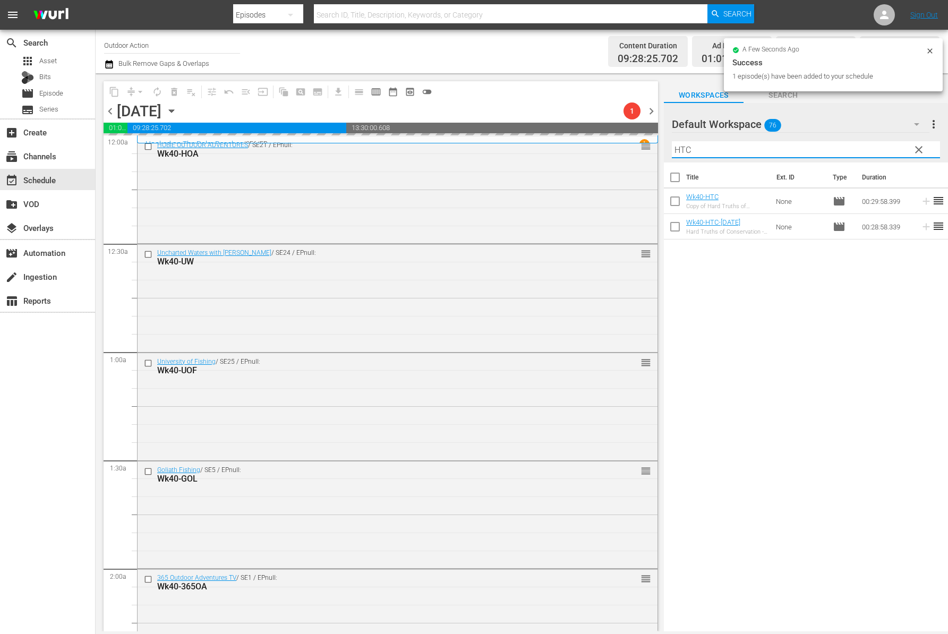
click at [872, 154] on input "HTC" at bounding box center [806, 149] width 268 height 17
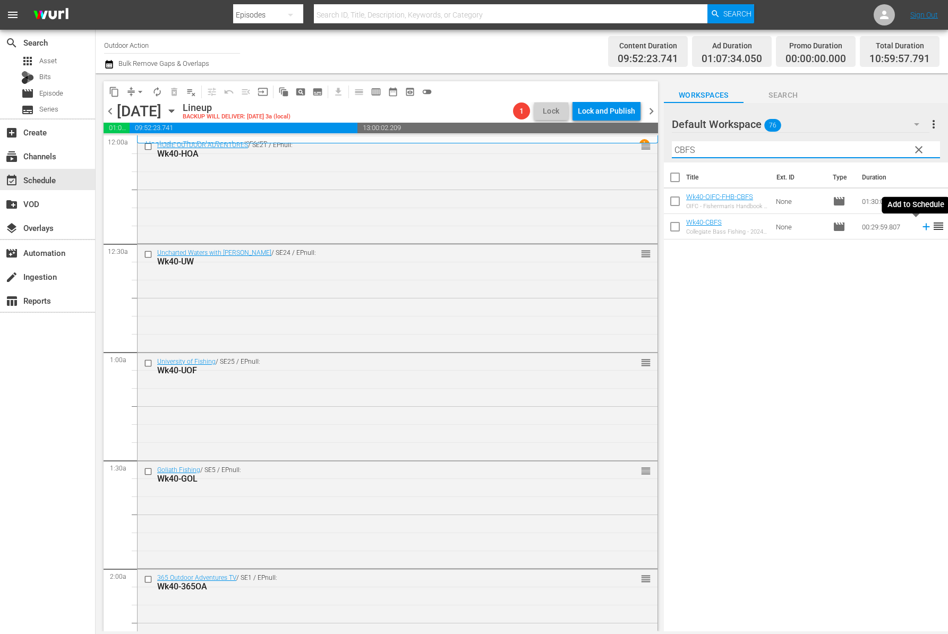
click at [920, 230] on icon at bounding box center [926, 227] width 12 height 12
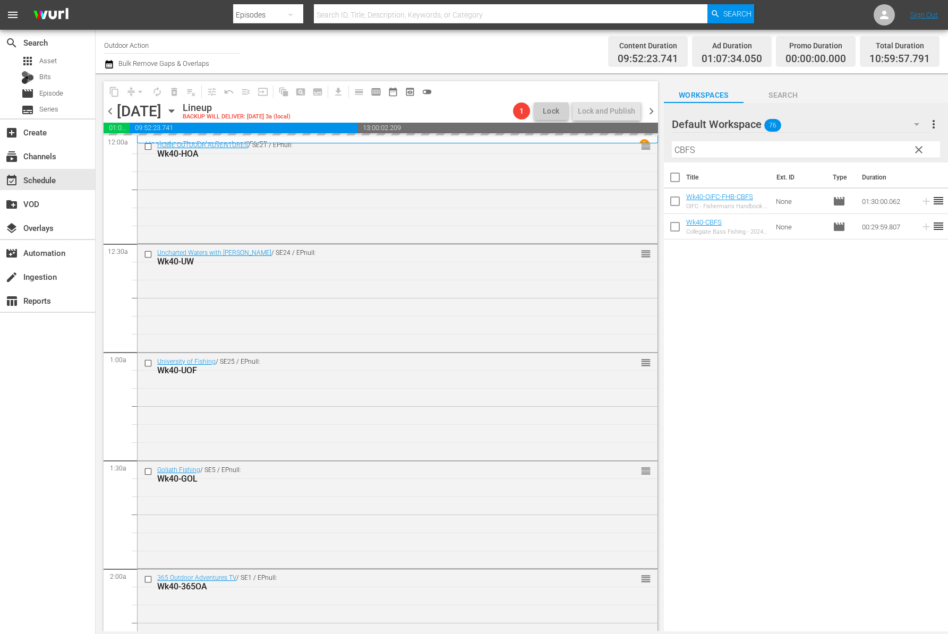
click at [864, 144] on input "CBFS" at bounding box center [806, 149] width 268 height 17
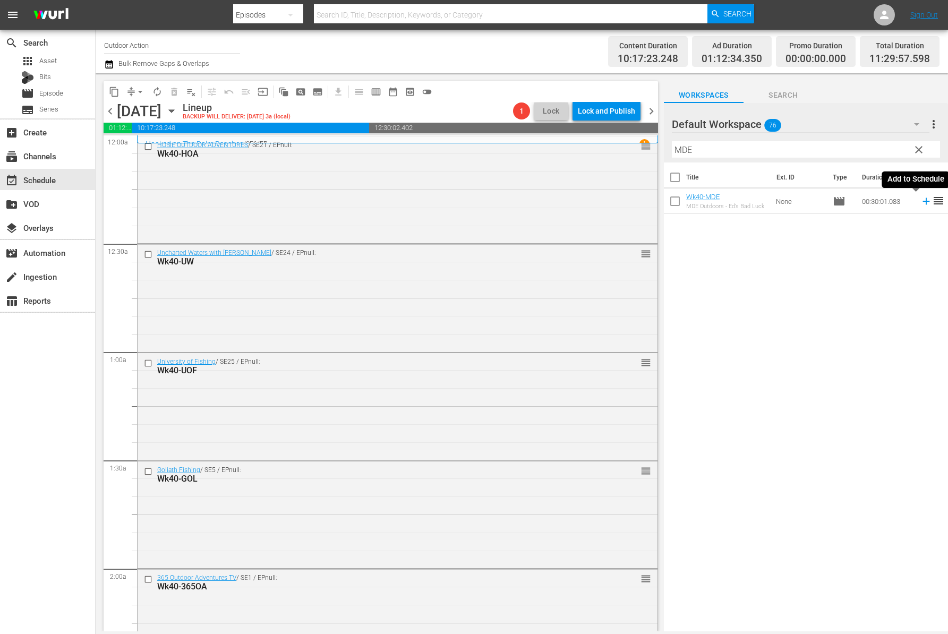
click at [920, 199] on icon at bounding box center [926, 201] width 12 height 12
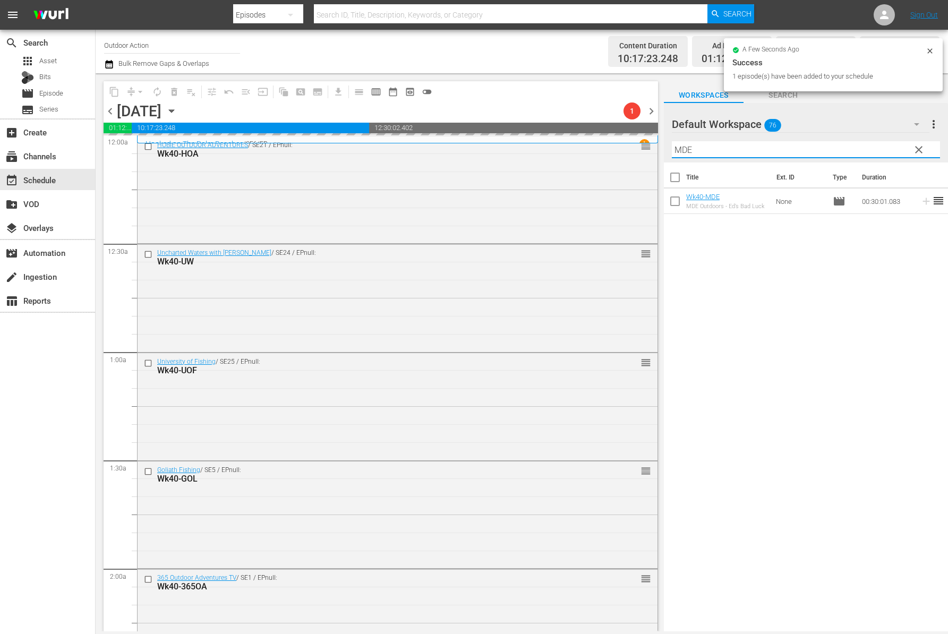
click at [875, 150] on input "MDE" at bounding box center [806, 149] width 268 height 17
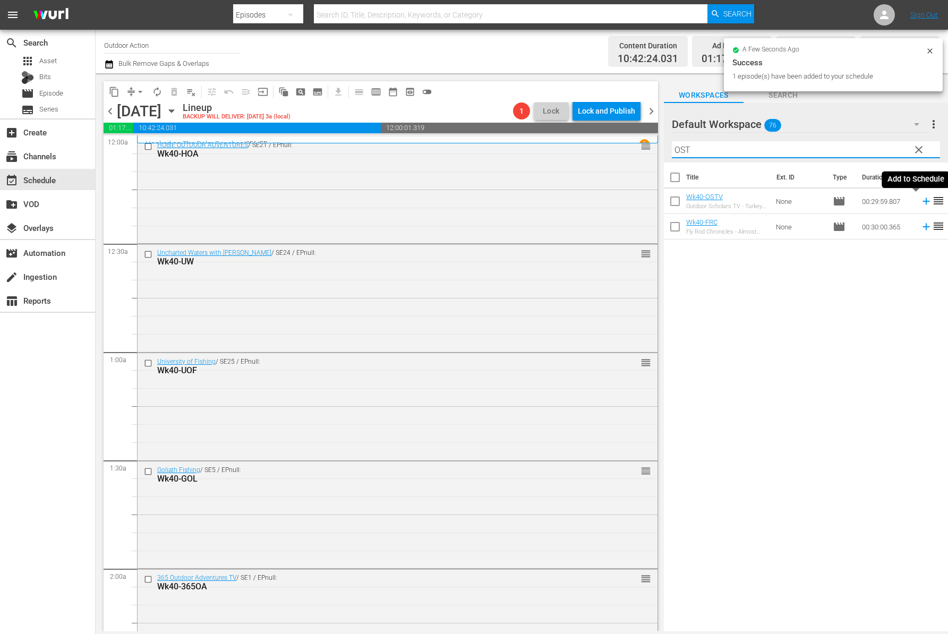
click at [922, 201] on icon at bounding box center [925, 201] width 7 height 7
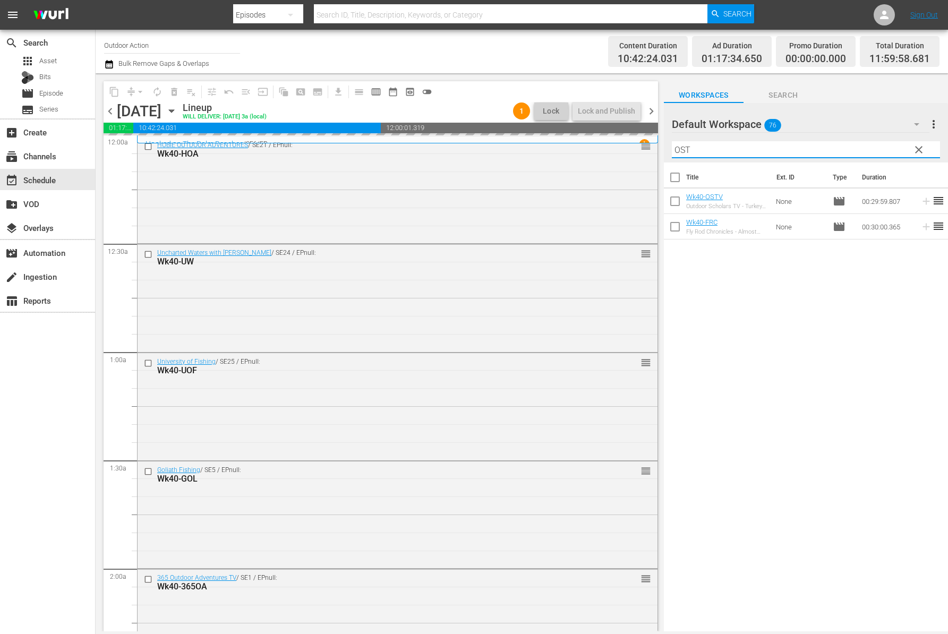
click at [874, 153] on input "OST" at bounding box center [806, 149] width 268 height 17
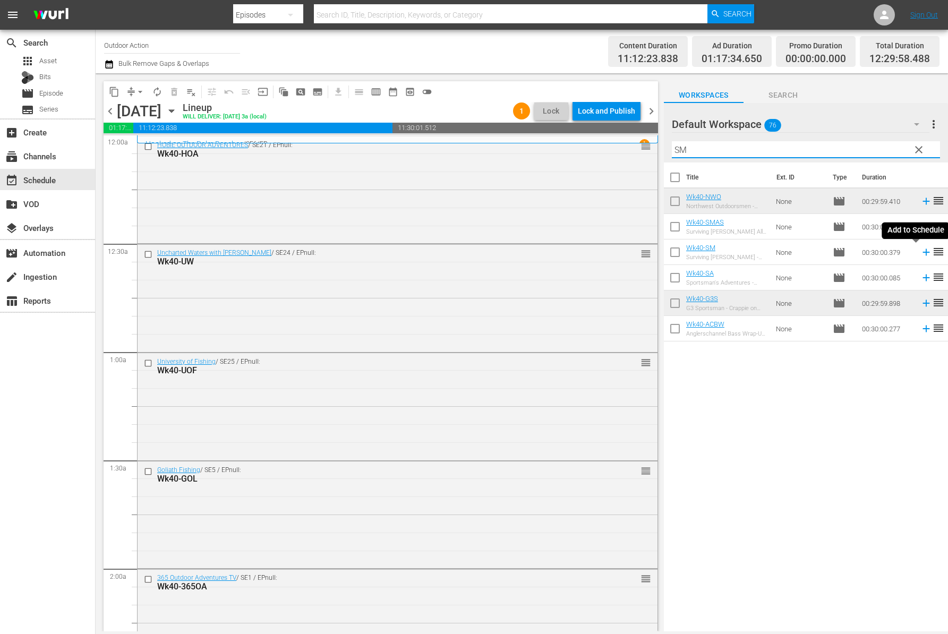
click at [922, 252] on icon at bounding box center [925, 252] width 7 height 7
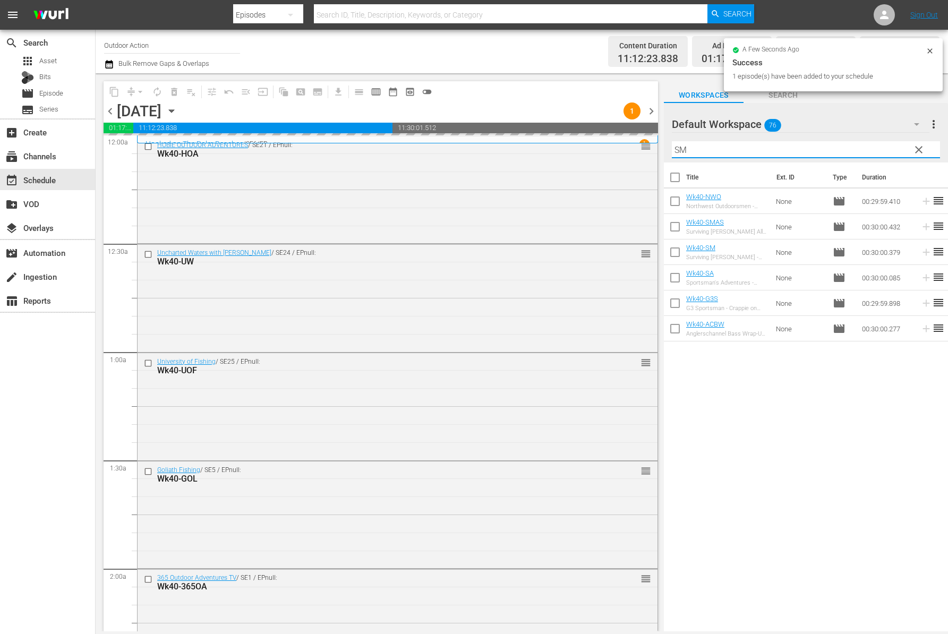
click at [837, 149] on input "SM" at bounding box center [806, 149] width 268 height 17
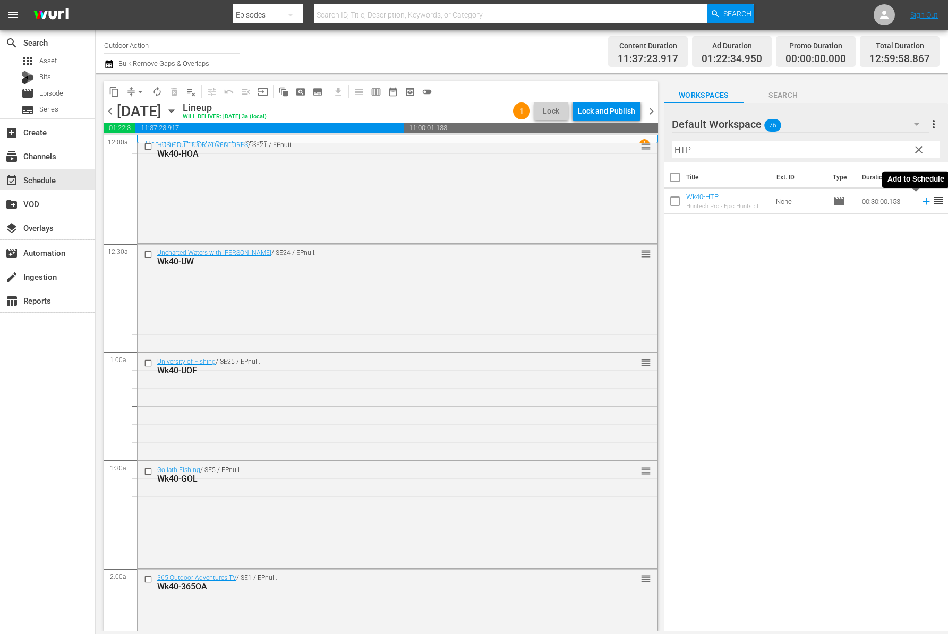
click at [920, 203] on icon at bounding box center [926, 201] width 12 height 12
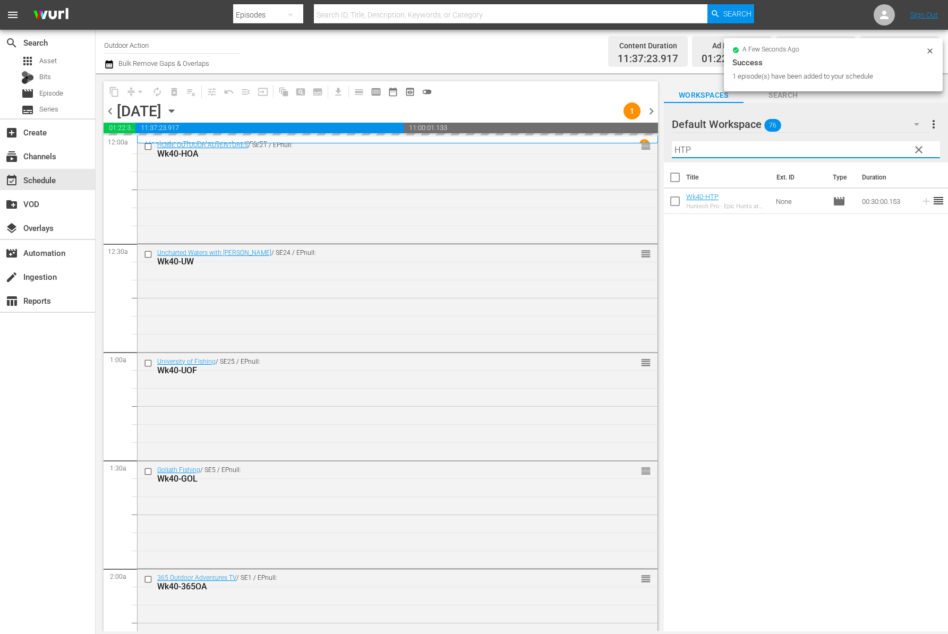
click at [865, 146] on input "HTP" at bounding box center [806, 149] width 268 height 17
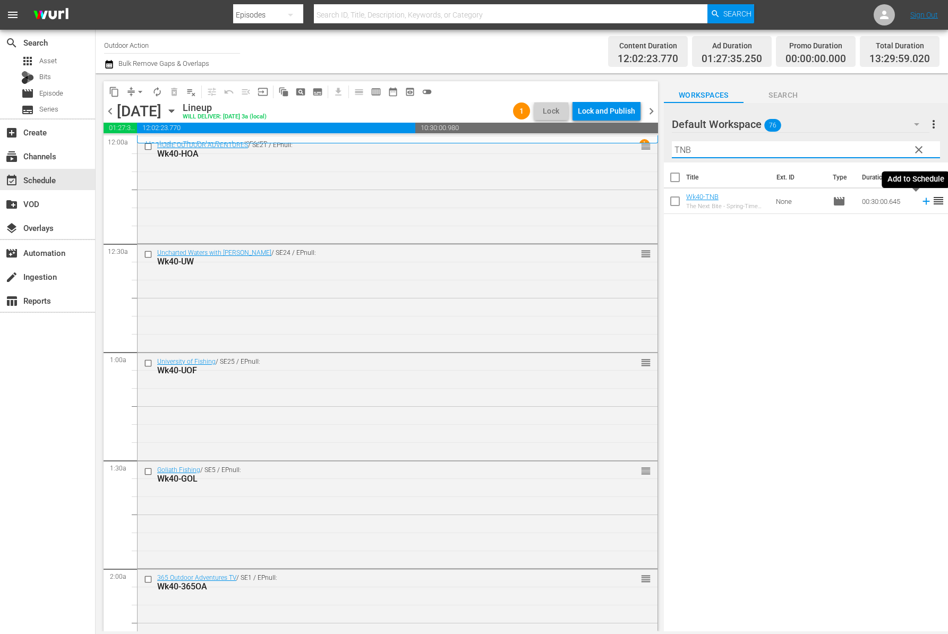
click at [920, 202] on icon at bounding box center [926, 201] width 12 height 12
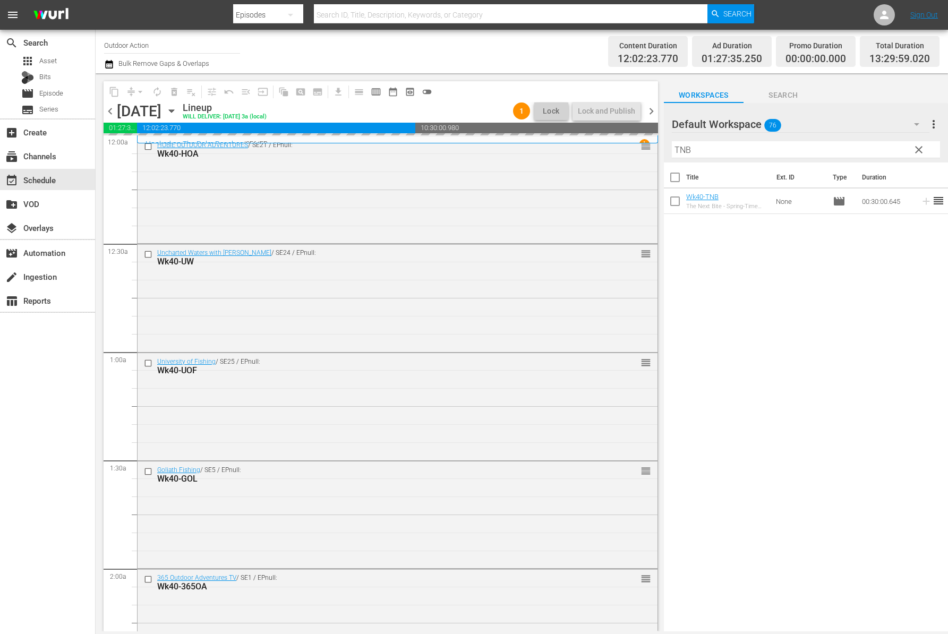
click at [878, 144] on input "TNB" at bounding box center [806, 149] width 268 height 17
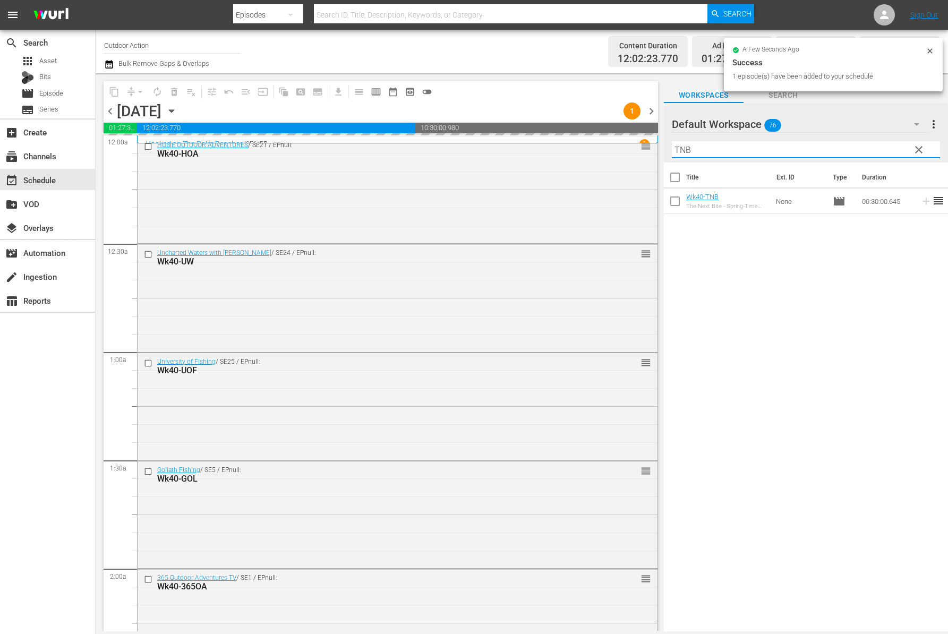
click at [878, 144] on input "TNB" at bounding box center [806, 149] width 268 height 17
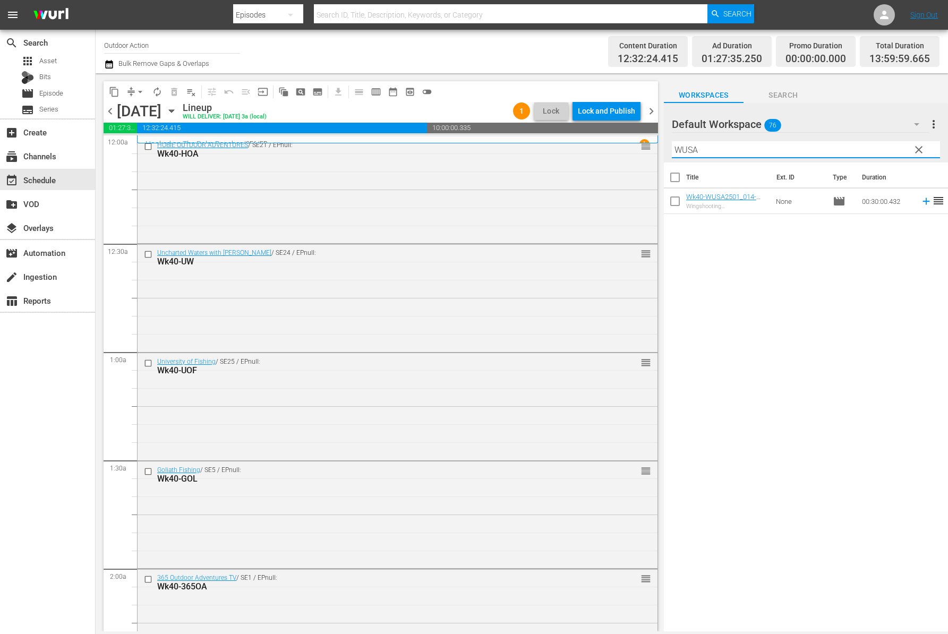
click at [922, 201] on icon at bounding box center [925, 201] width 7 height 7
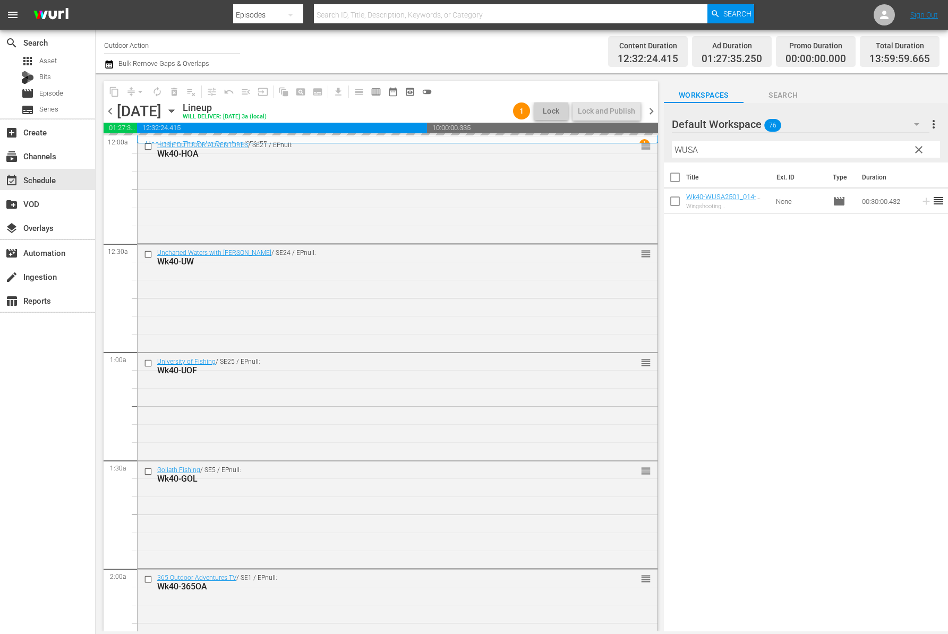
click at [871, 149] on input "WUSA" at bounding box center [806, 149] width 268 height 17
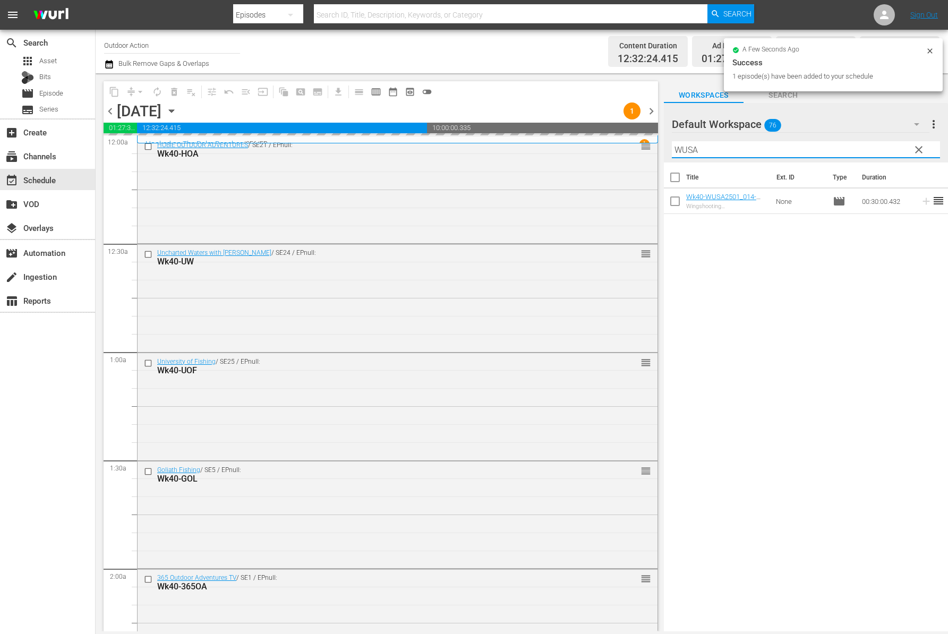
click at [871, 149] on input "WUSA" at bounding box center [806, 149] width 268 height 17
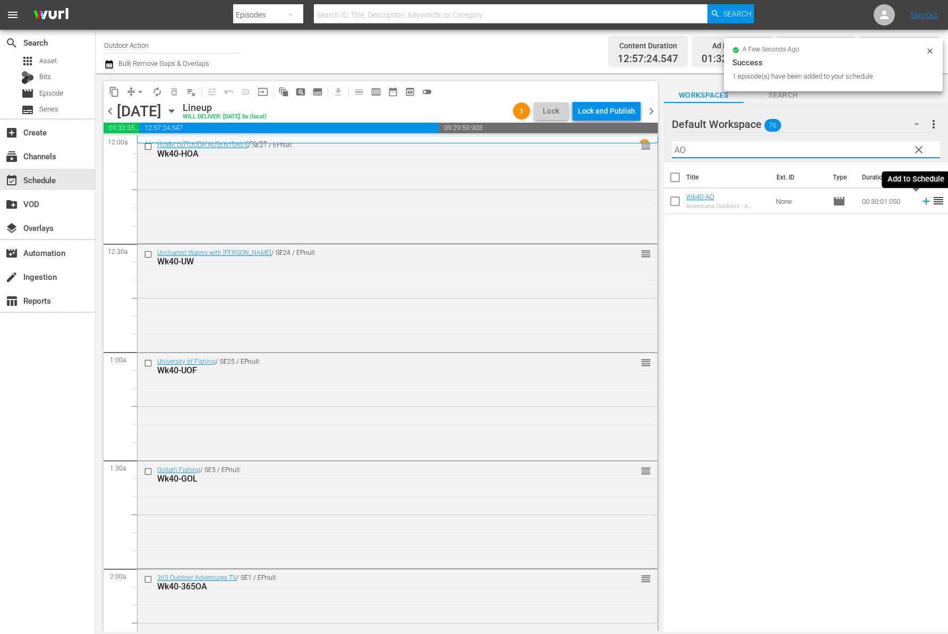
click at [920, 202] on icon at bounding box center [926, 201] width 12 height 12
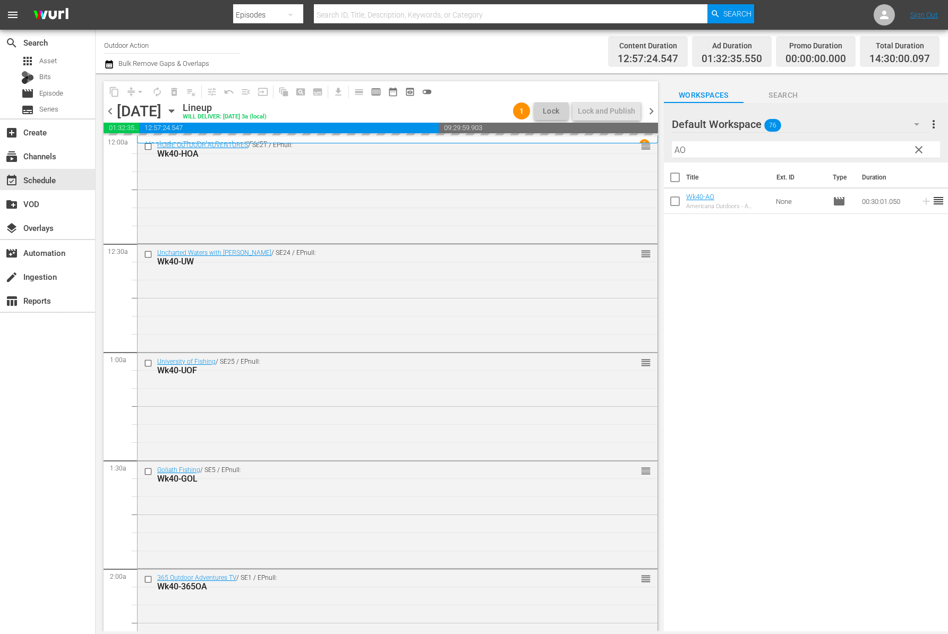
click at [894, 152] on input "AO" at bounding box center [806, 149] width 268 height 17
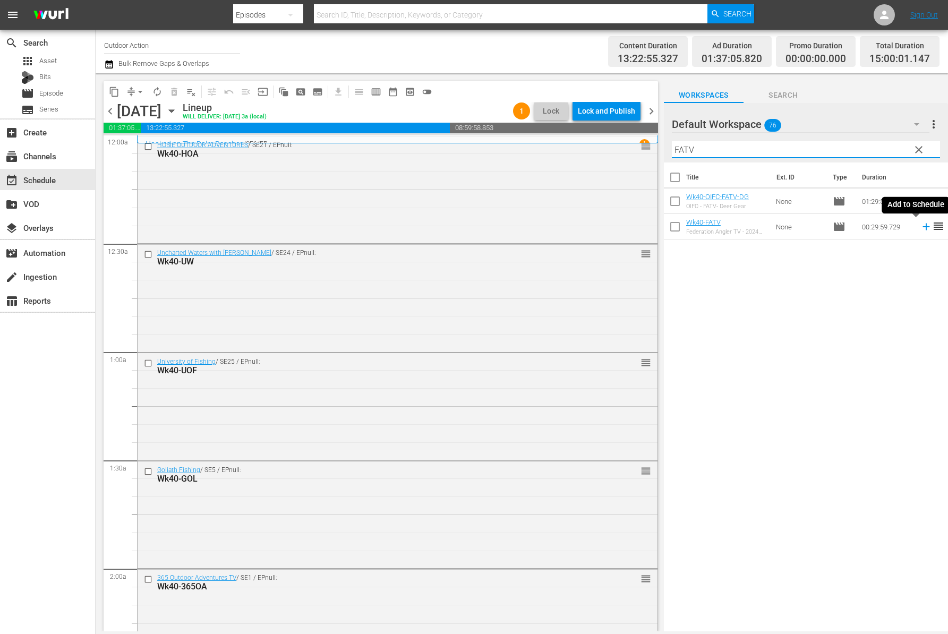
click at [920, 227] on icon at bounding box center [926, 227] width 12 height 12
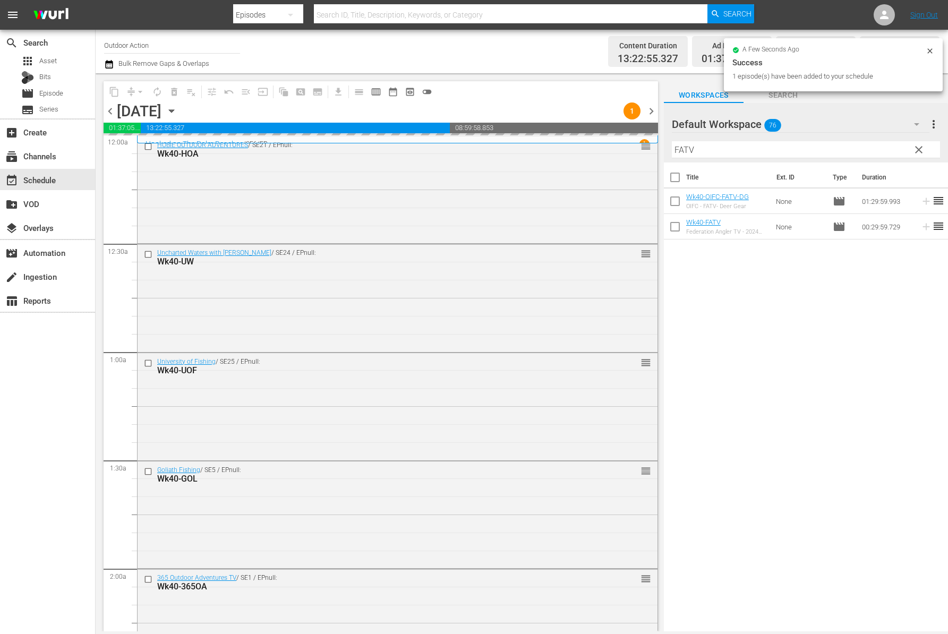
click at [833, 147] on input "FATV" at bounding box center [806, 149] width 268 height 17
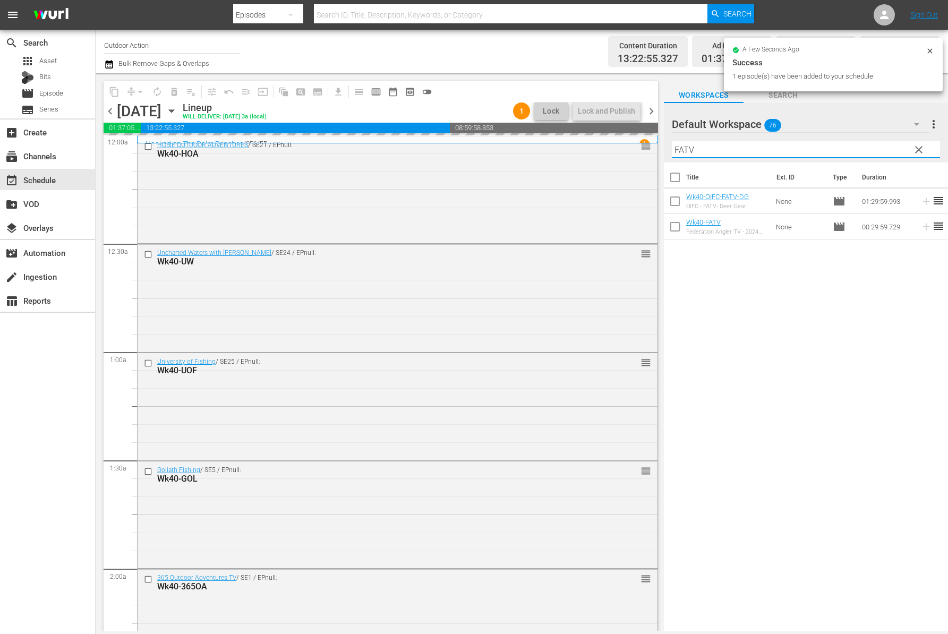
click at [833, 147] on input "FATV" at bounding box center [806, 149] width 268 height 17
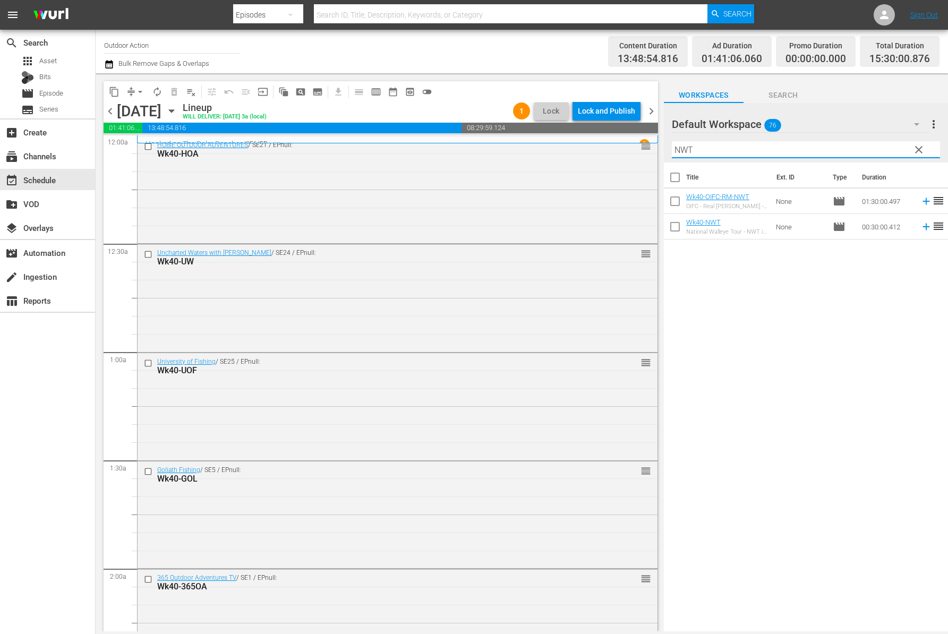
click at [922, 226] on icon at bounding box center [925, 227] width 7 height 7
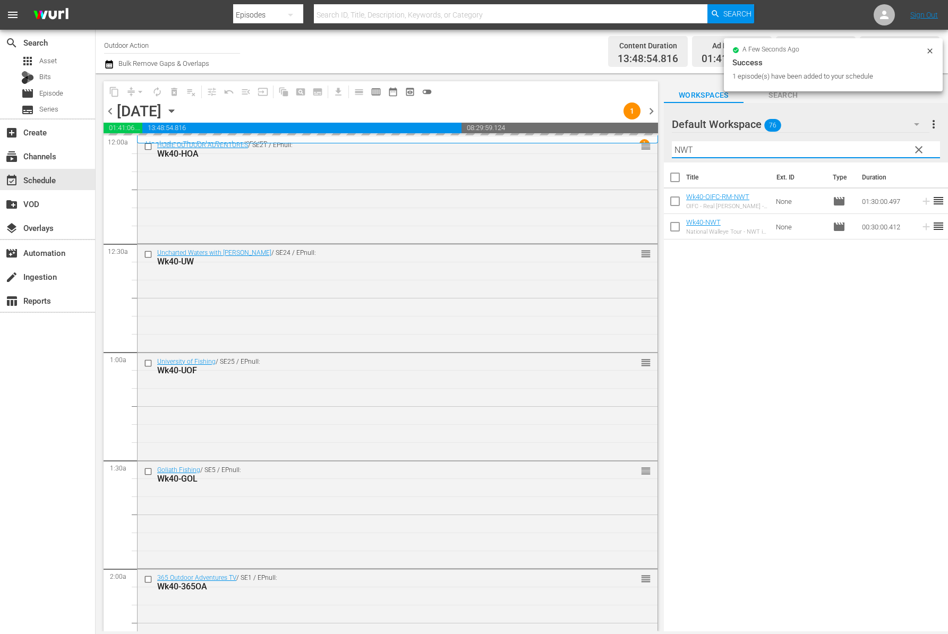
click at [858, 154] on input "NWT" at bounding box center [806, 149] width 268 height 17
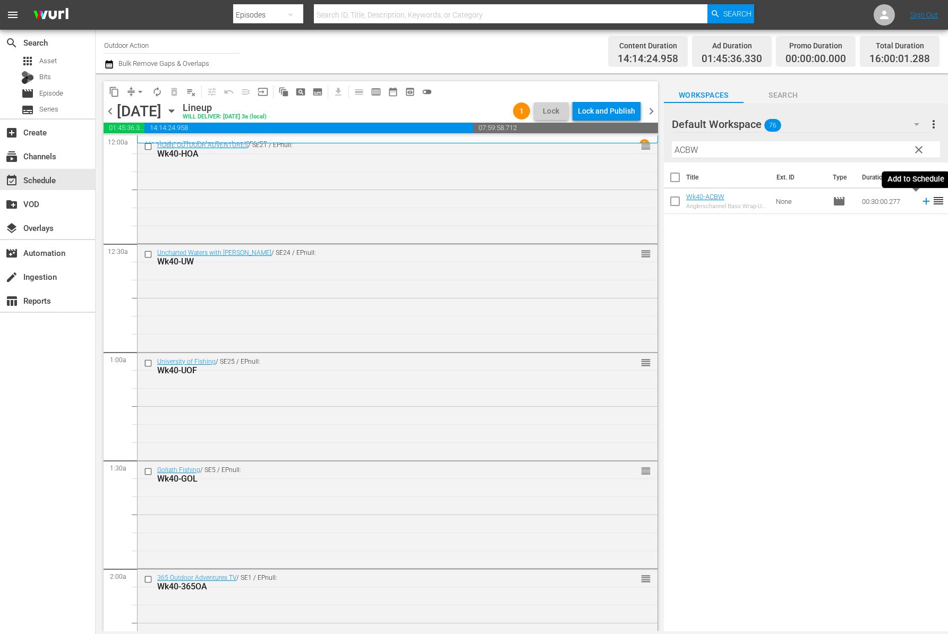
click at [920, 197] on icon at bounding box center [926, 201] width 12 height 12
click at [886, 151] on input "ACBW" at bounding box center [806, 149] width 268 height 17
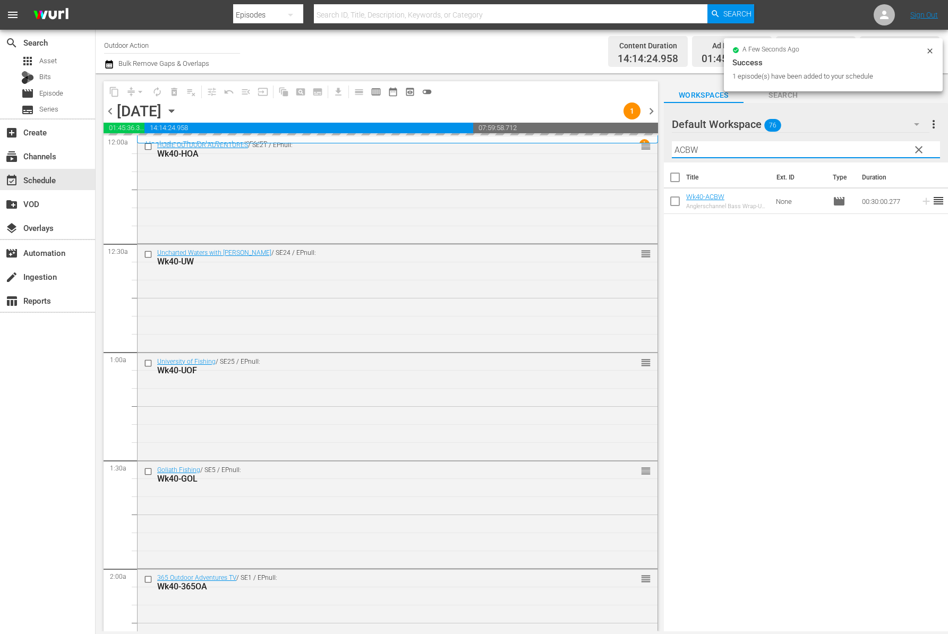
click at [886, 151] on input "ACBW" at bounding box center [806, 149] width 268 height 17
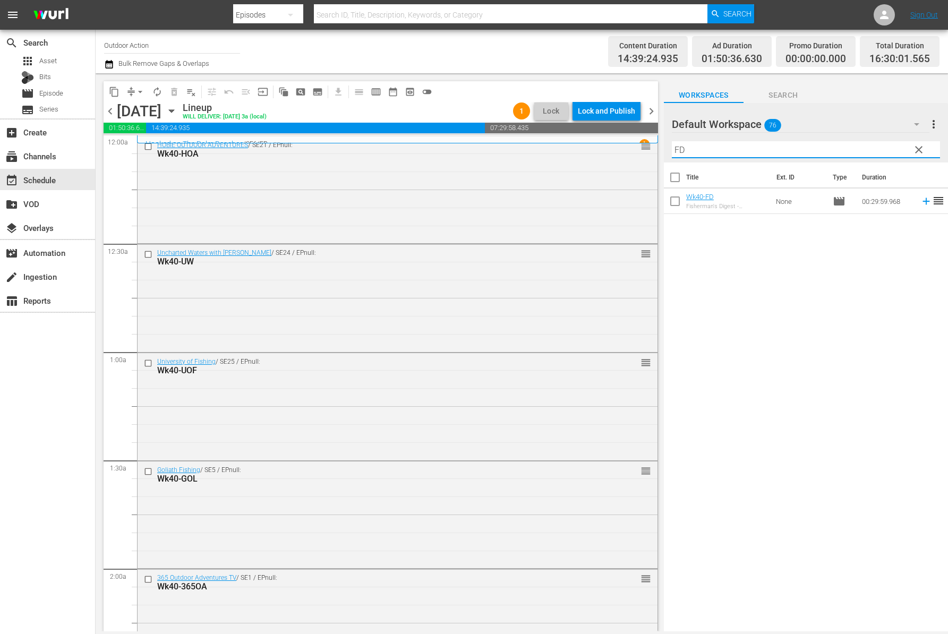
click at [920, 202] on icon at bounding box center [926, 201] width 12 height 12
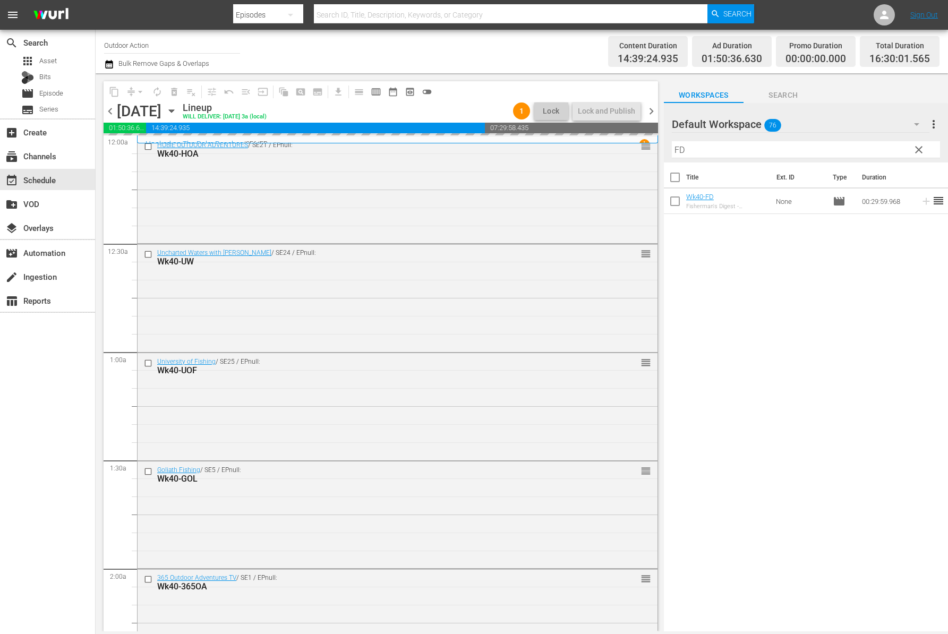
click at [860, 142] on input "FD" at bounding box center [806, 149] width 268 height 17
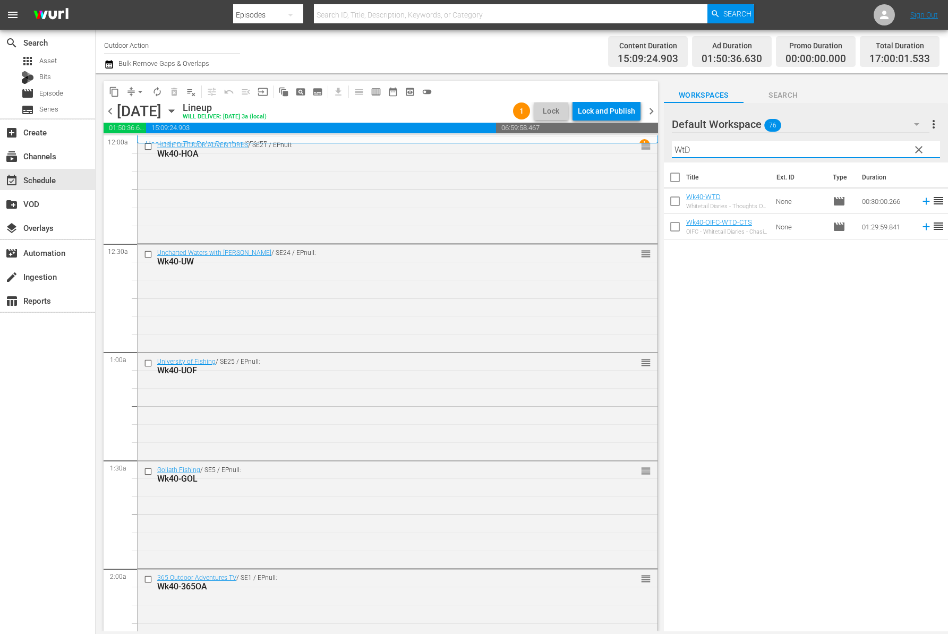
click at [920, 198] on icon at bounding box center [926, 201] width 12 height 12
click at [843, 148] on input "WtD" at bounding box center [806, 149] width 268 height 17
click at [922, 201] on icon at bounding box center [925, 201] width 7 height 7
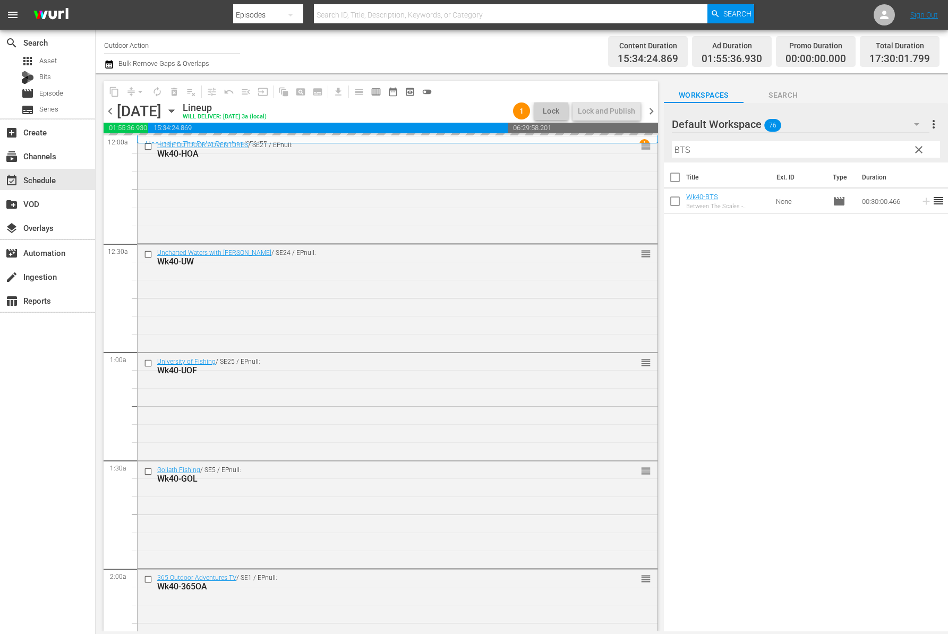
click at [871, 148] on input "BTS" at bounding box center [806, 149] width 268 height 17
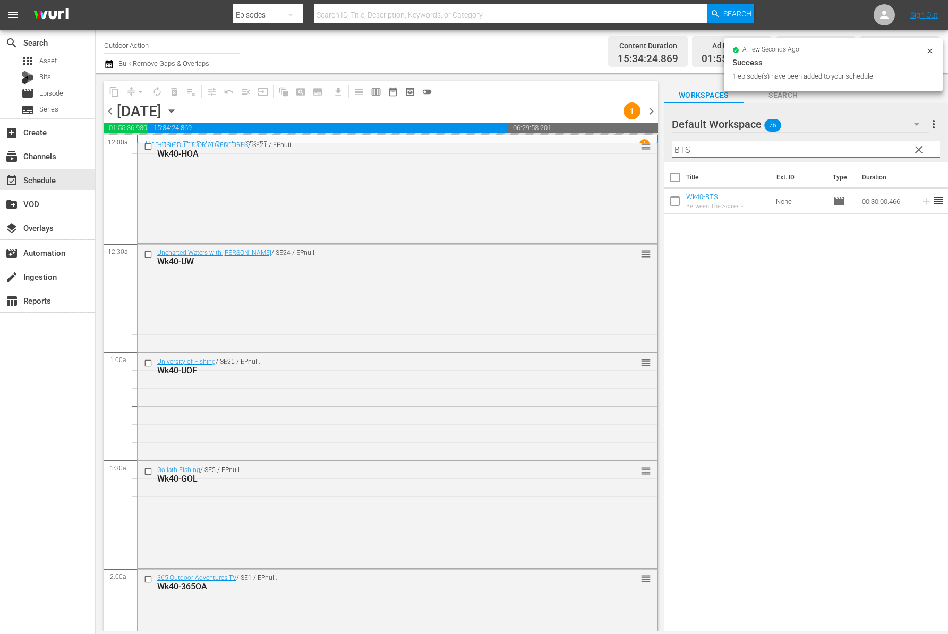
click at [871, 148] on input "BTS" at bounding box center [806, 149] width 268 height 17
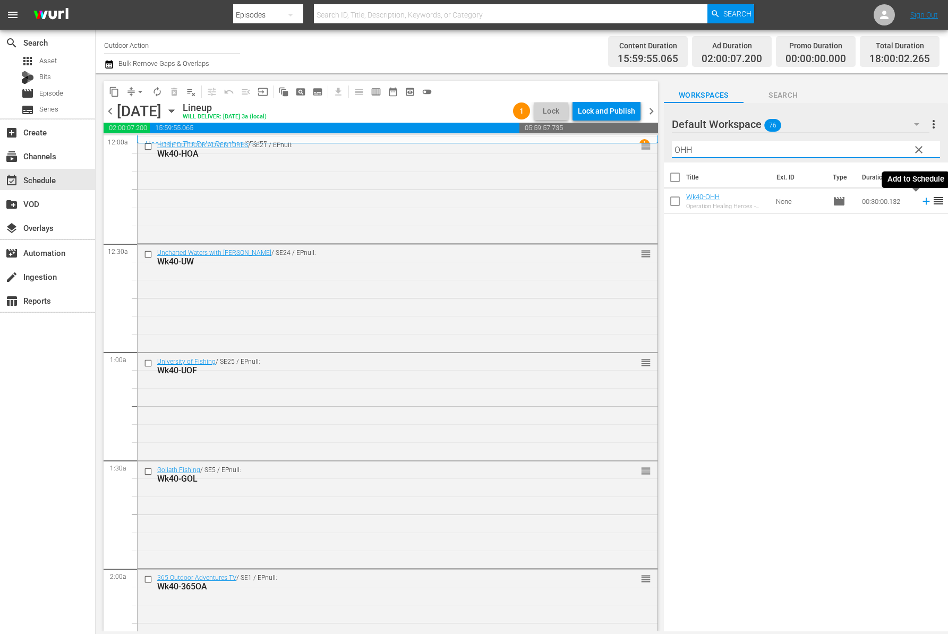
click at [922, 201] on icon at bounding box center [925, 201] width 7 height 7
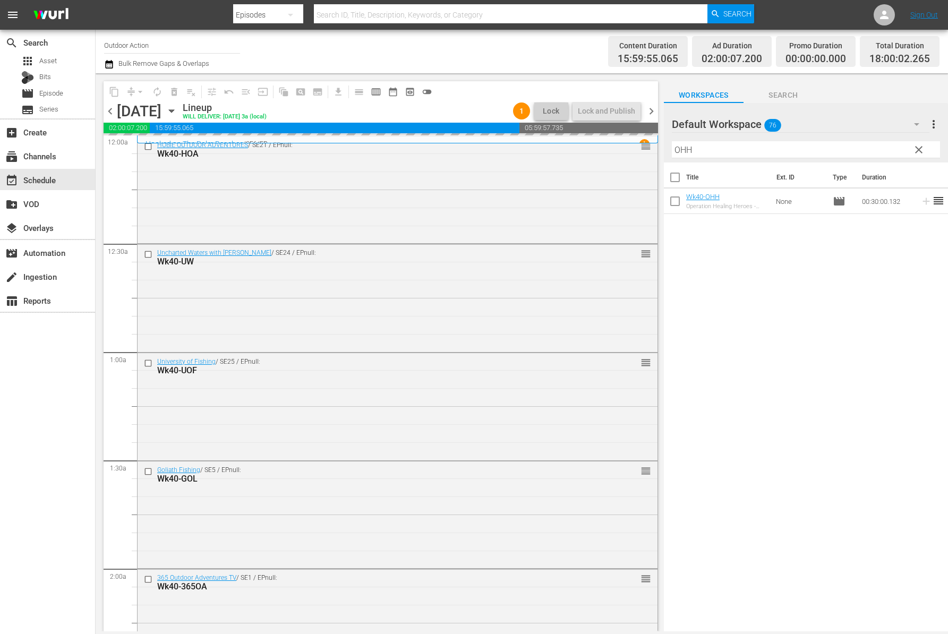
click at [871, 147] on input "OHH" at bounding box center [806, 149] width 268 height 17
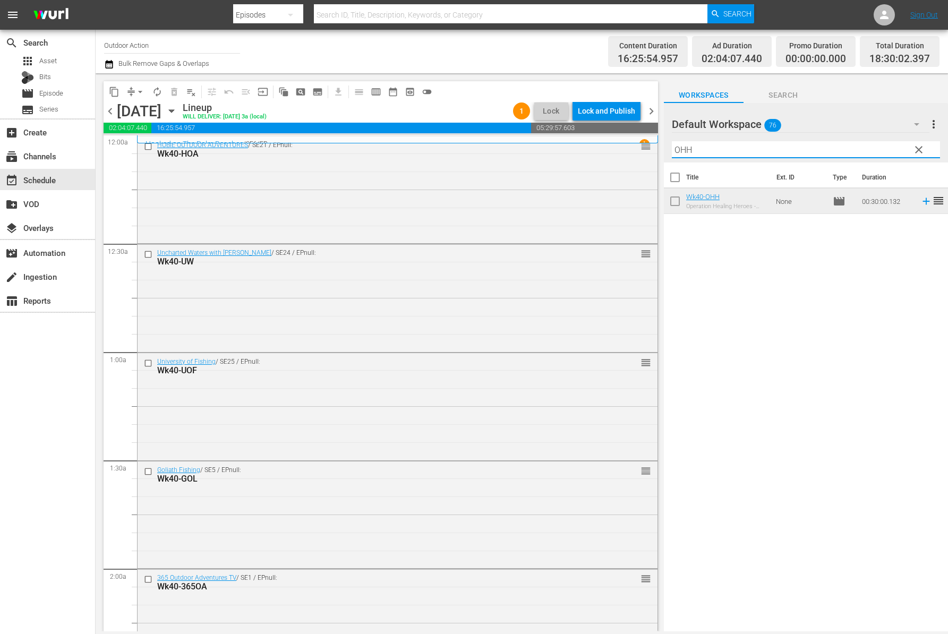
click at [715, 148] on input "OHH" at bounding box center [806, 149] width 268 height 17
click at [920, 203] on icon at bounding box center [926, 201] width 12 height 12
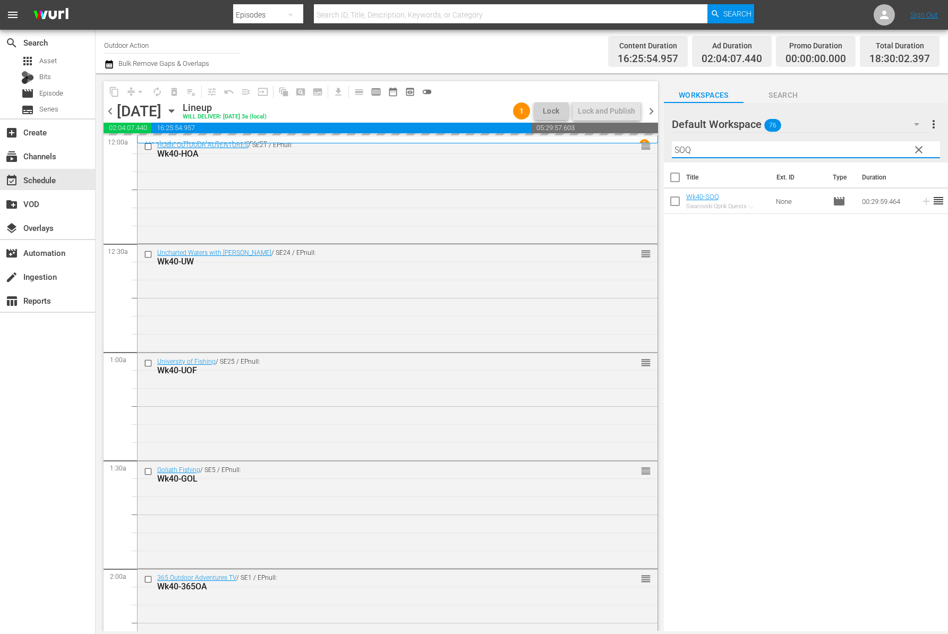
click at [805, 149] on input "SOQ" at bounding box center [806, 149] width 268 height 17
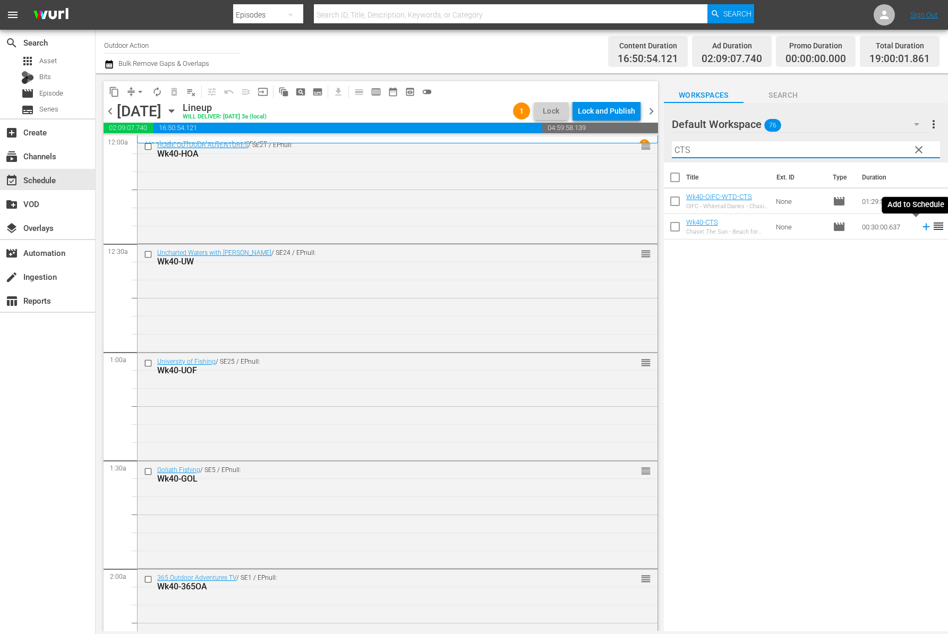
click at [922, 226] on icon at bounding box center [925, 227] width 7 height 7
click at [835, 142] on input "CTS" at bounding box center [806, 149] width 268 height 17
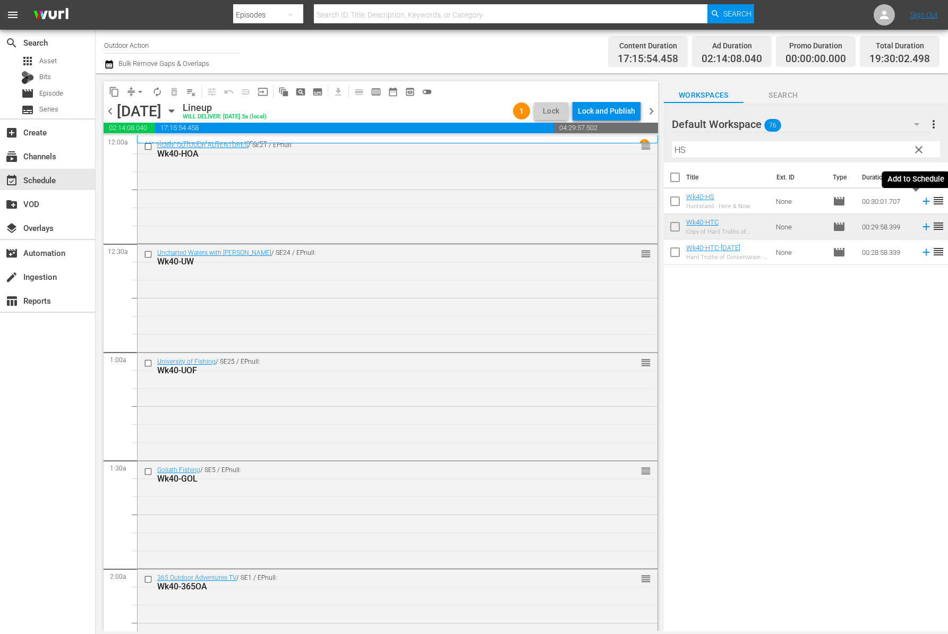
click at [922, 201] on icon at bounding box center [925, 201] width 7 height 7
click at [854, 144] on input "HS" at bounding box center [806, 149] width 268 height 17
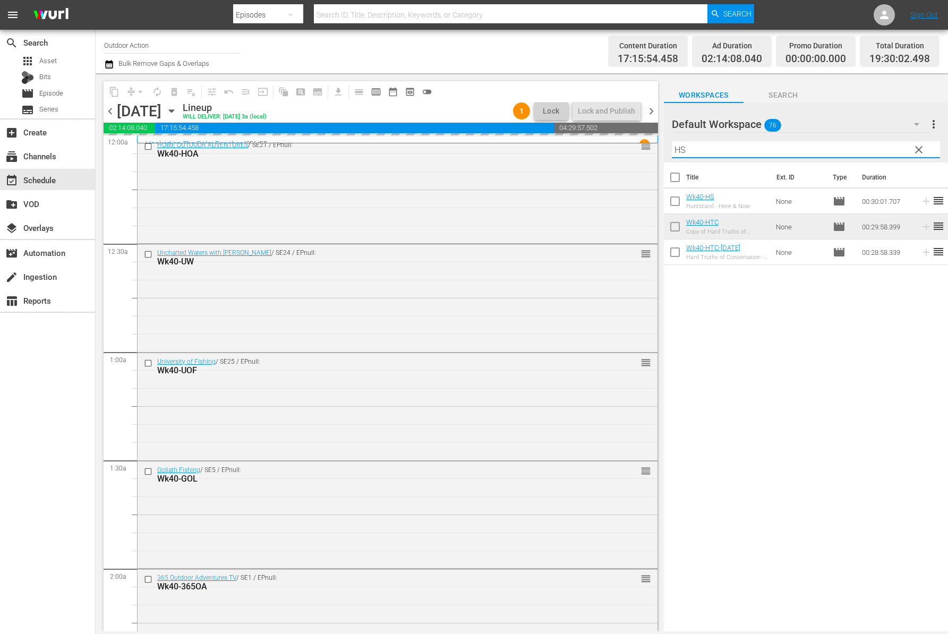
click at [854, 144] on input "HS" at bounding box center [806, 149] width 268 height 17
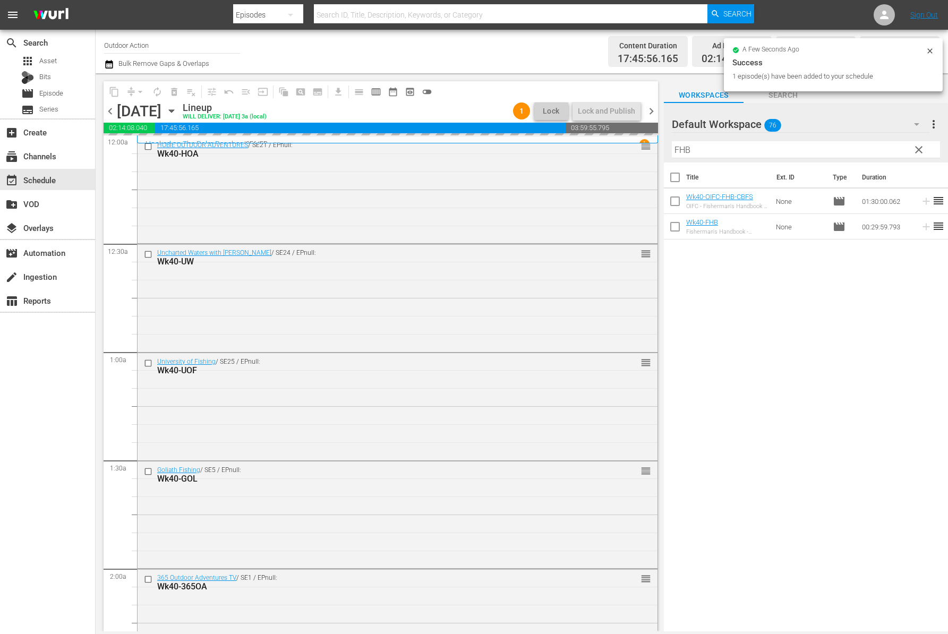
click at [901, 256] on div "Title Ext. ID Type Duration Wk40-OIFC-FHB-CBFS OIFC - Fisherman's Handbook - Co…" at bounding box center [806, 397] width 284 height 470
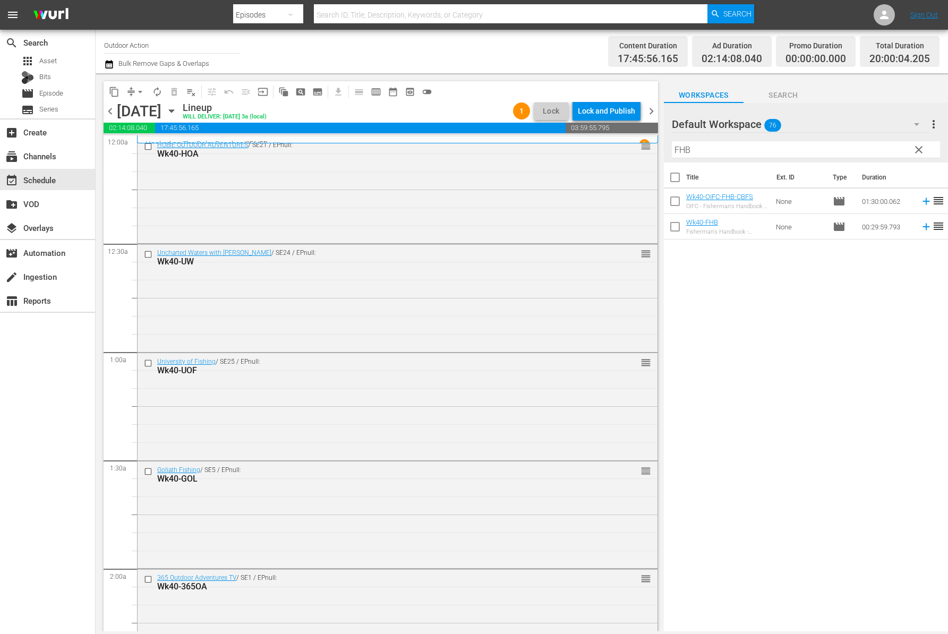
click at [922, 227] on icon at bounding box center [925, 227] width 7 height 7
click at [874, 146] on input "FHB" at bounding box center [806, 149] width 268 height 17
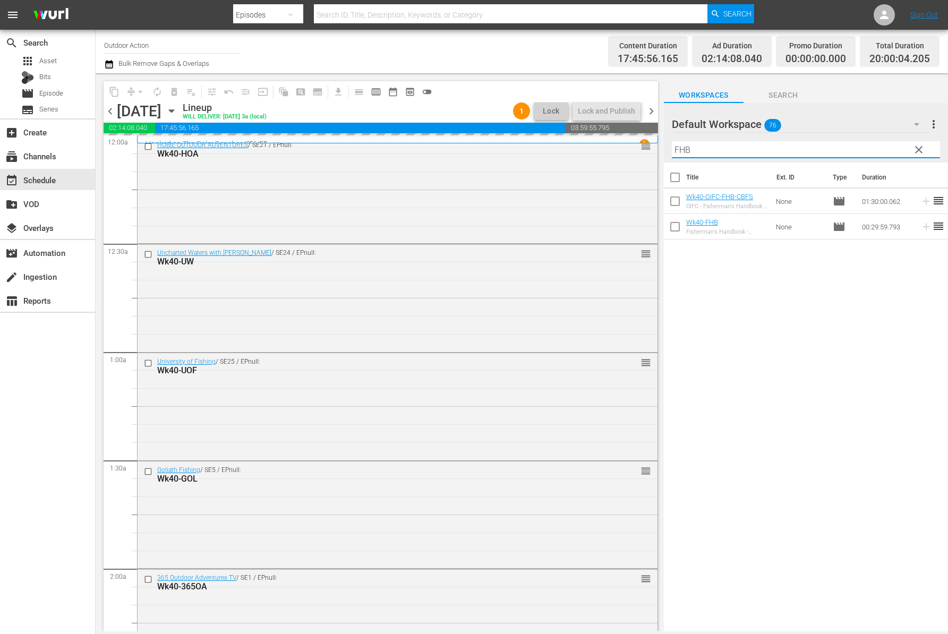
click at [874, 146] on input "FHB" at bounding box center [806, 149] width 268 height 17
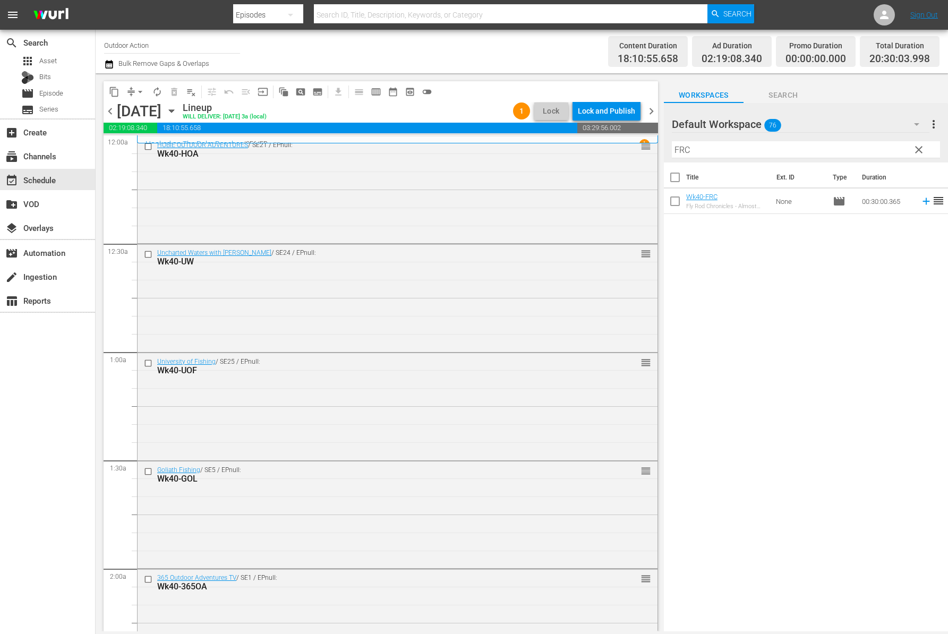
click at [895, 243] on div "Title Ext. ID Type Duration Wk40-FRC Fly Rod Chronicles - Almost Heaven Classic…" at bounding box center [806, 397] width 284 height 470
click at [920, 199] on icon at bounding box center [926, 201] width 12 height 12
click at [891, 147] on input "FRC" at bounding box center [806, 149] width 268 height 17
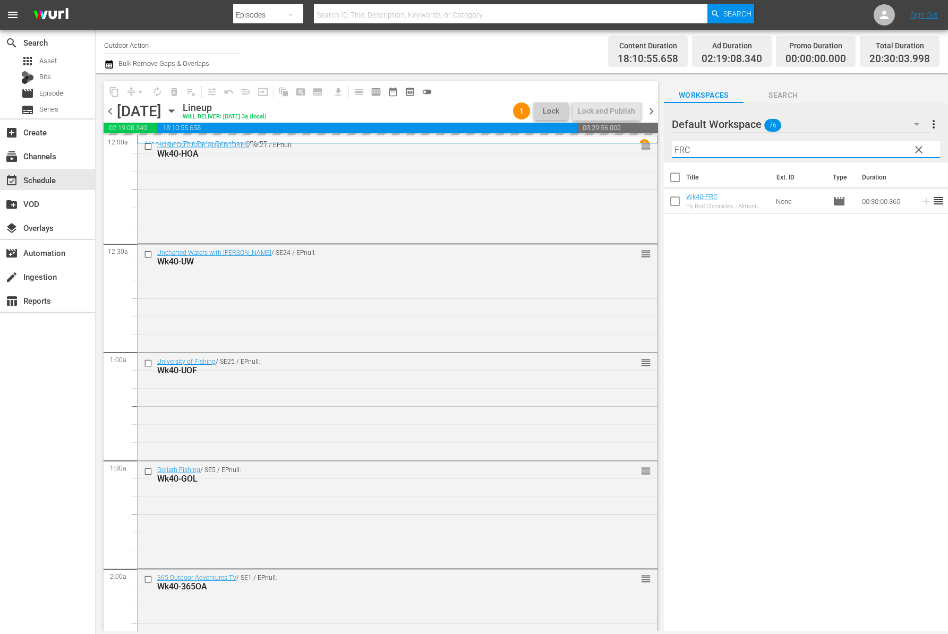
click at [891, 147] on input "FRC" at bounding box center [806, 149] width 268 height 17
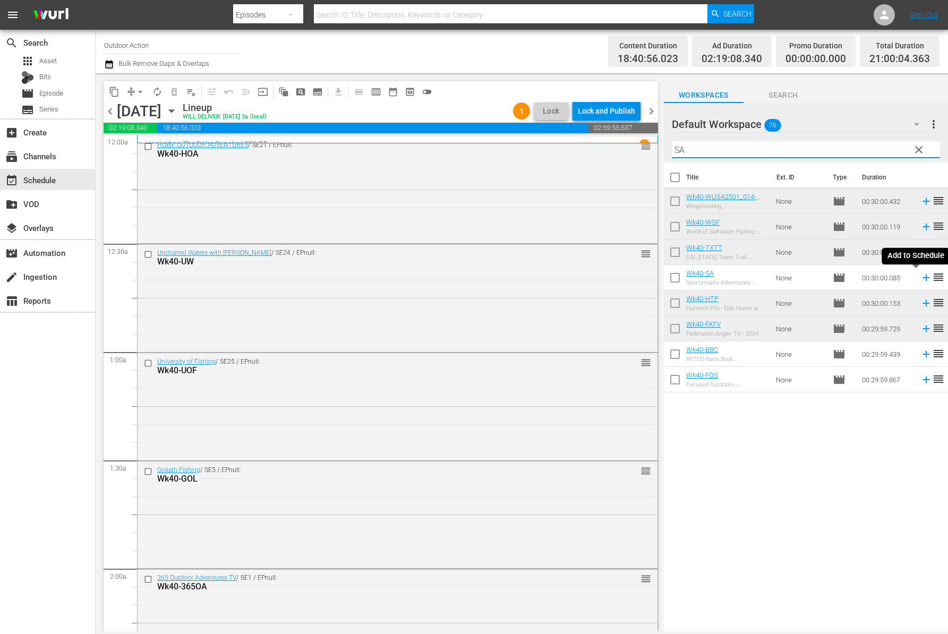
click at [922, 276] on icon at bounding box center [925, 277] width 7 height 7
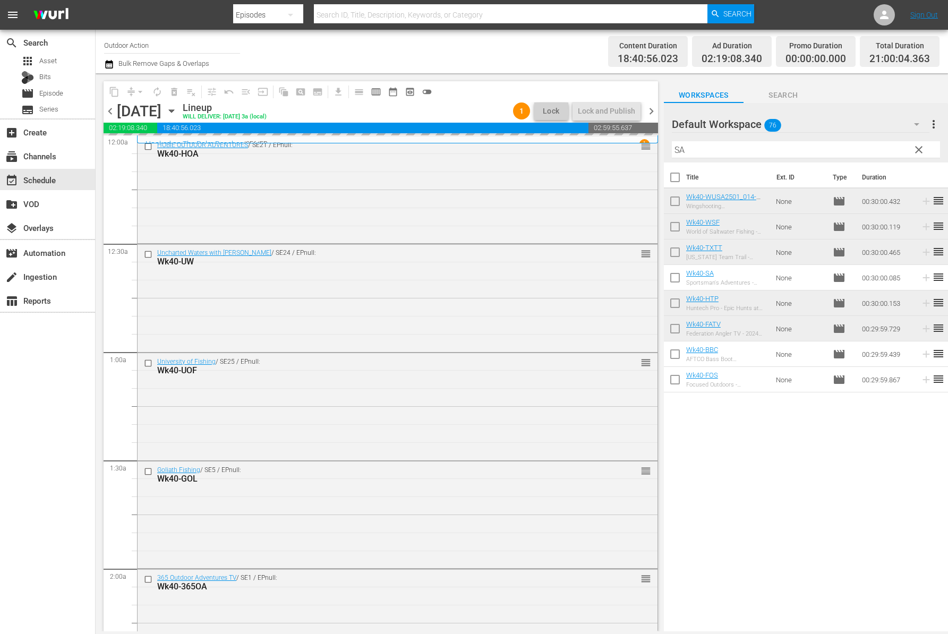
click at [854, 150] on input "SA" at bounding box center [806, 149] width 268 height 17
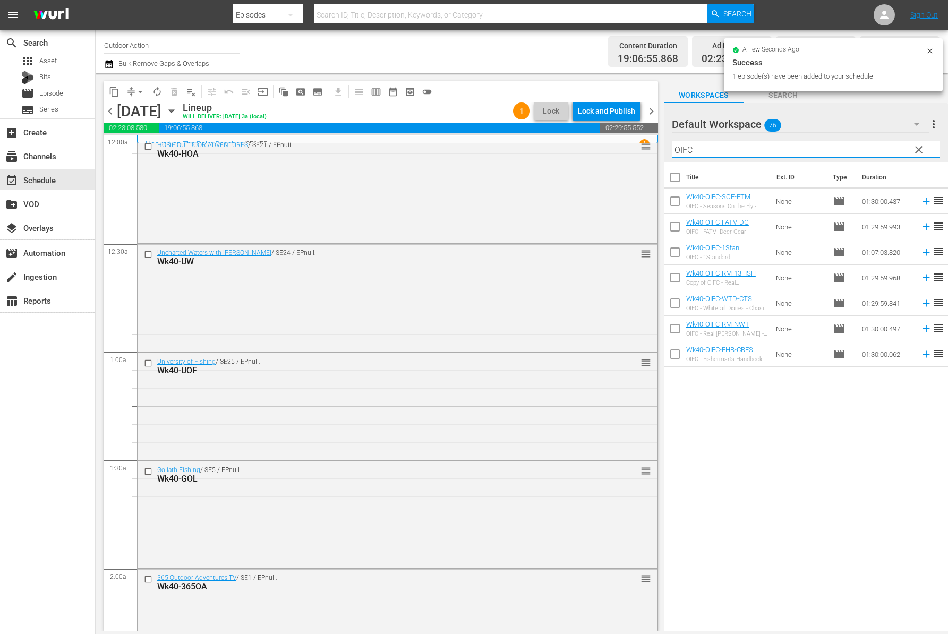
click at [808, 416] on div "Title Ext. ID Type Duration Wk40-OIFC-SOF-FTM OIFC - Seasons On the Fly - Fishi…" at bounding box center [806, 397] width 284 height 470
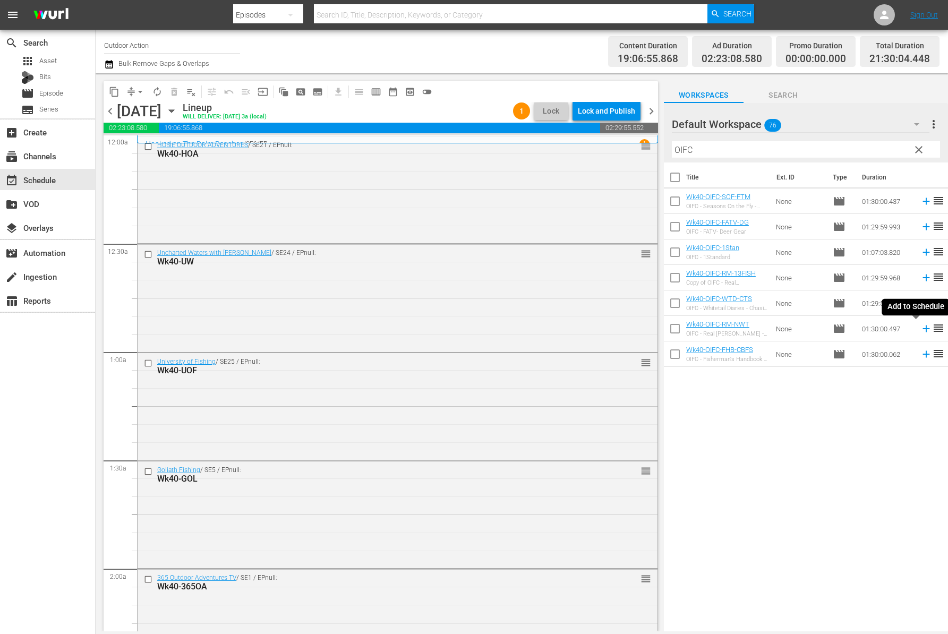
click at [922, 330] on icon at bounding box center [925, 328] width 7 height 7
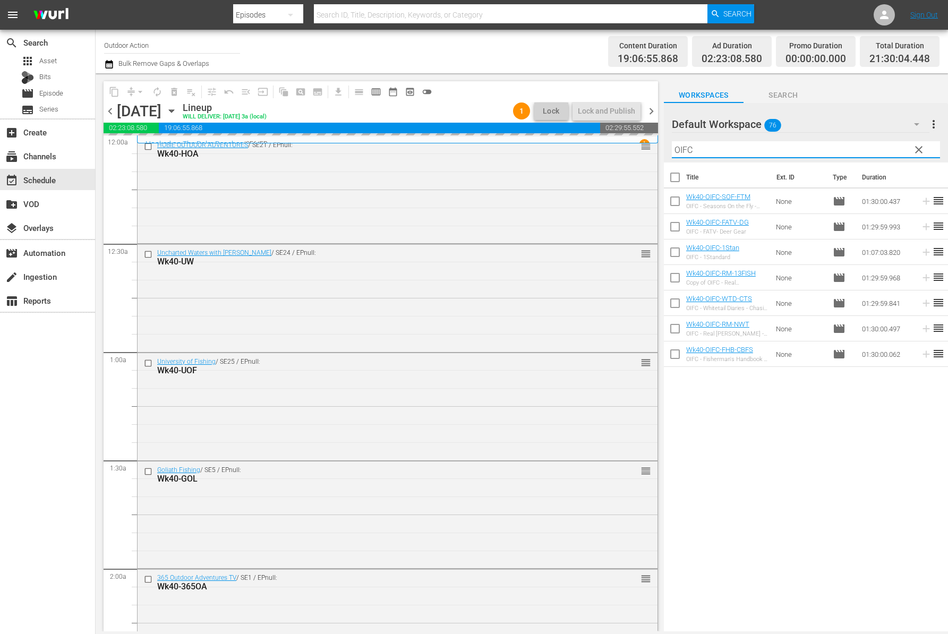
click at [743, 155] on input "OIFC" at bounding box center [806, 149] width 268 height 17
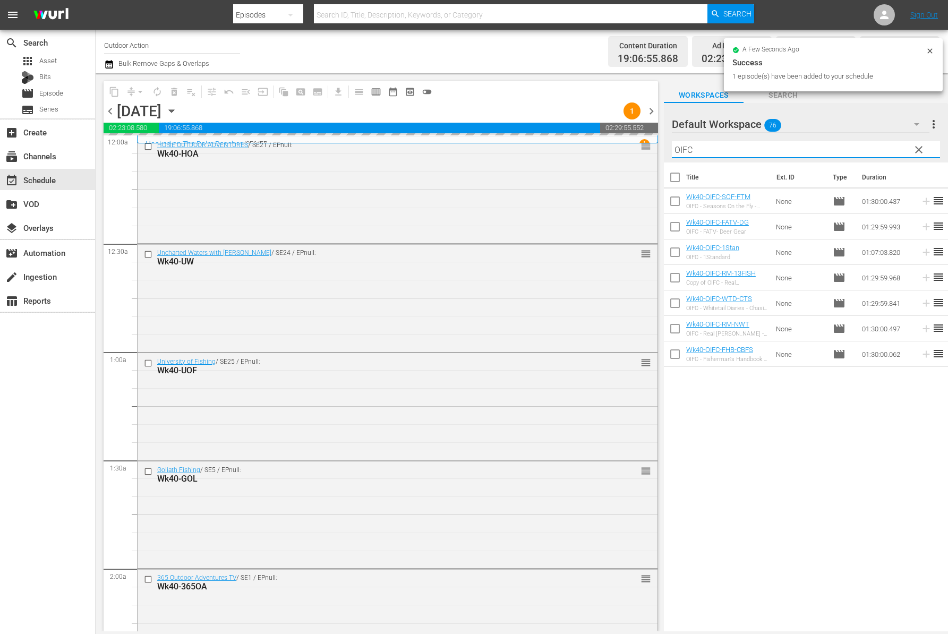
click at [743, 148] on input "OIFC" at bounding box center [806, 149] width 268 height 17
click at [746, 409] on div "Title Ext. ID Type Duration Wk40-OIFC-SOF-FTM OIFC - Seasons On the Fly - Fishi…" at bounding box center [806, 397] width 284 height 470
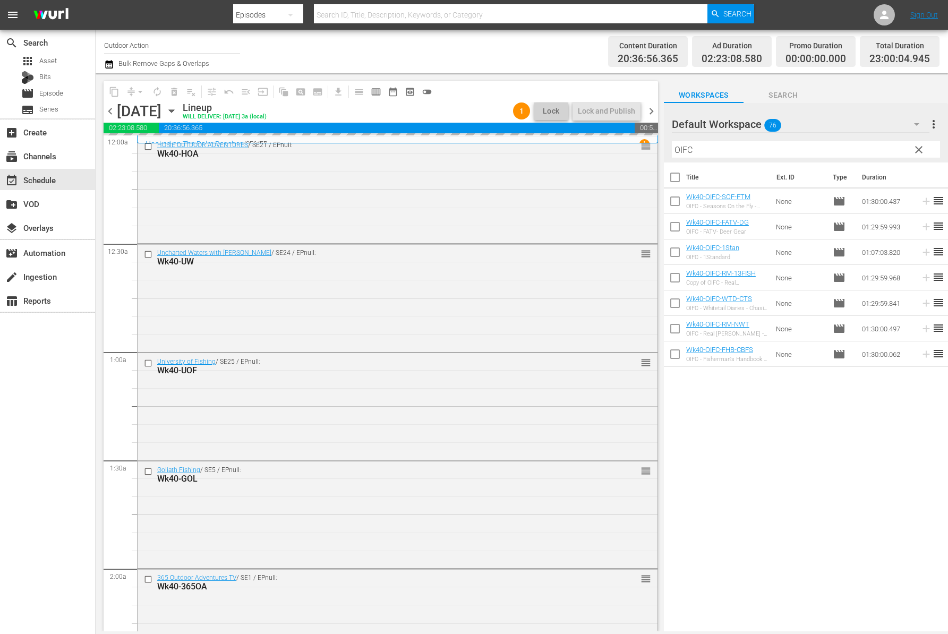
click at [746, 149] on input "OIFC" at bounding box center [806, 149] width 268 height 17
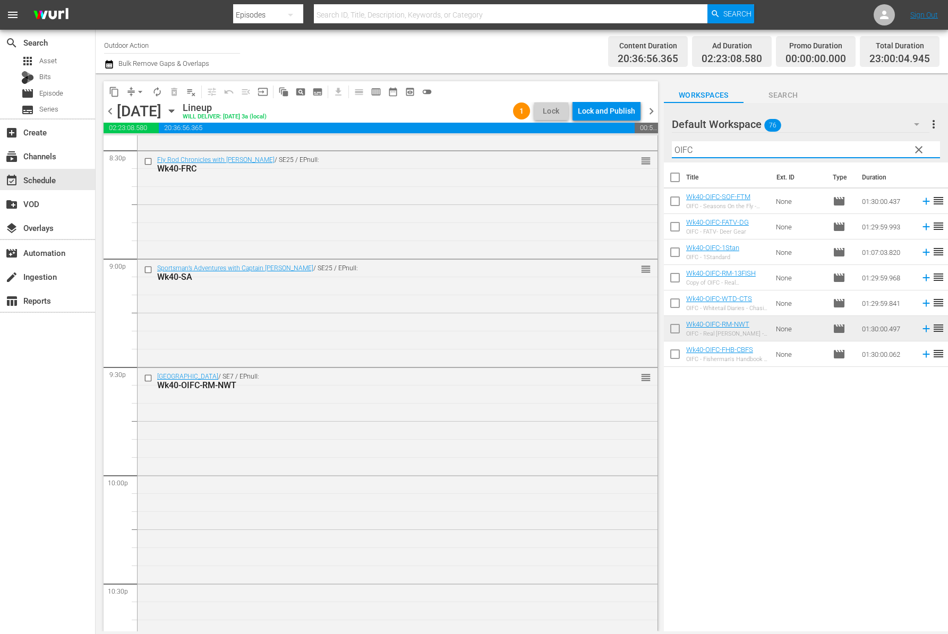
scroll to position [4412, 0]
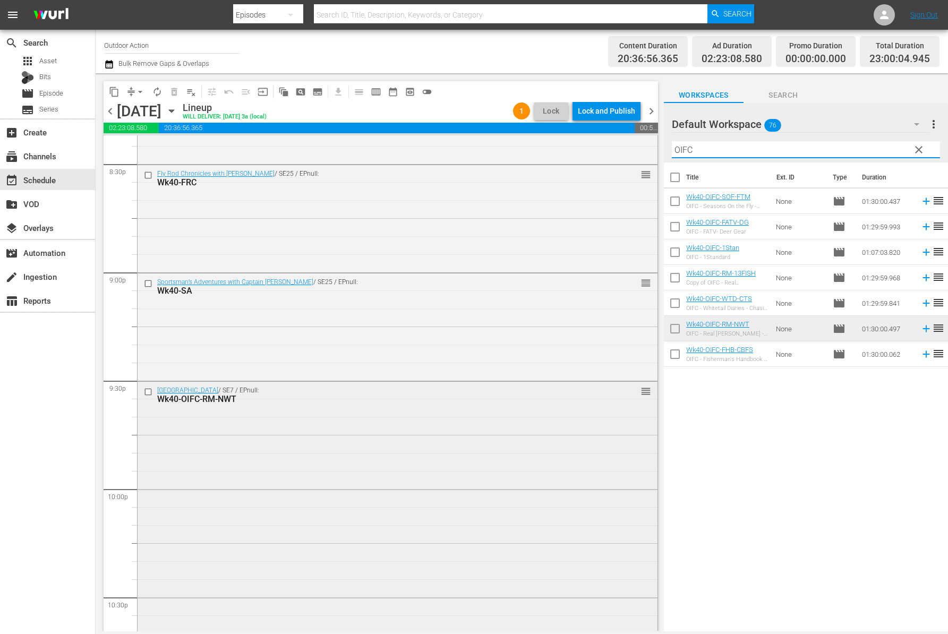
click at [150, 396] on input "checkbox" at bounding box center [149, 392] width 11 height 9
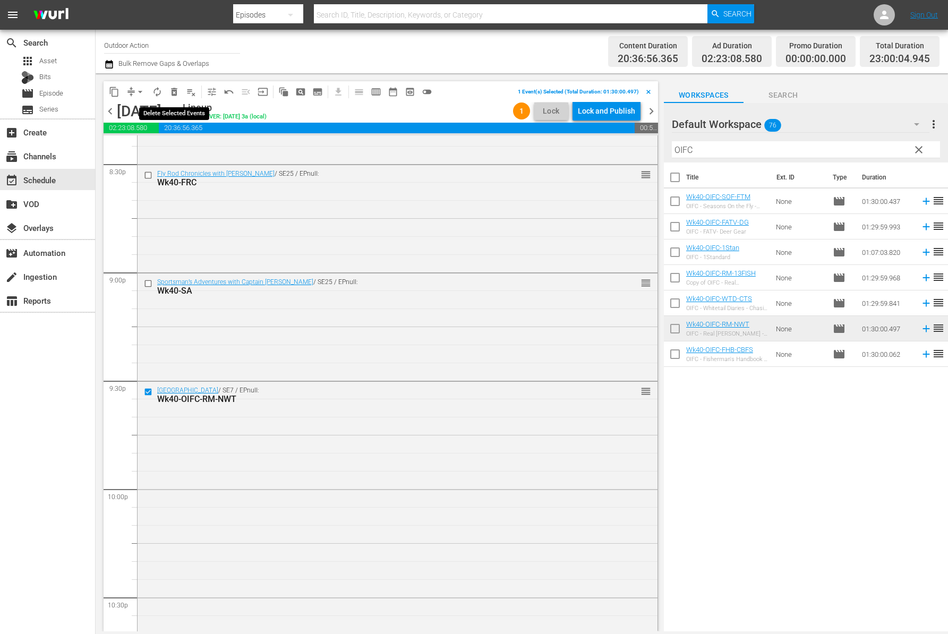
click at [176, 88] on span "delete_forever_outlined" at bounding box center [174, 92] width 11 height 11
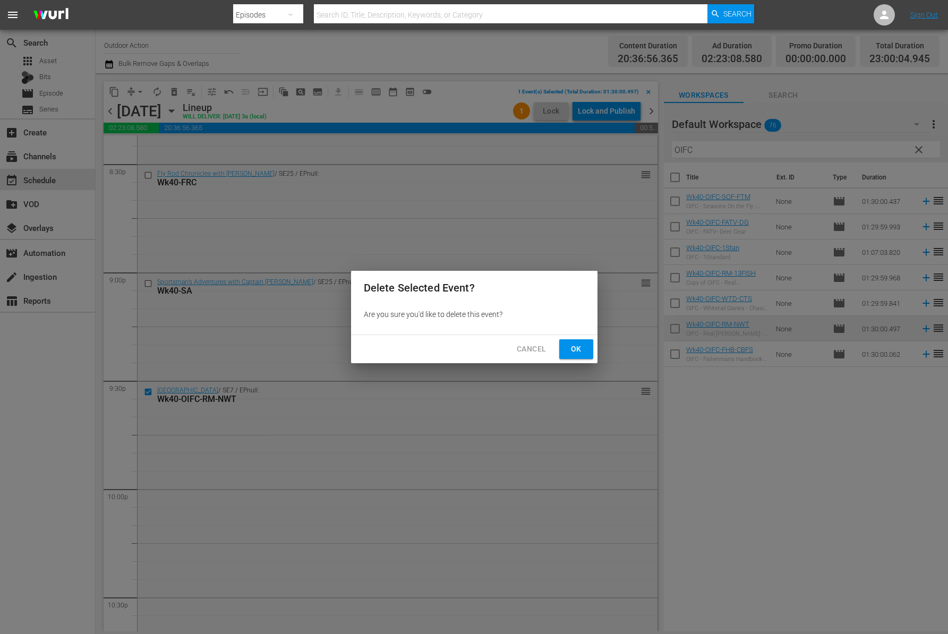
click at [579, 348] on span "Ok" at bounding box center [576, 348] width 17 height 13
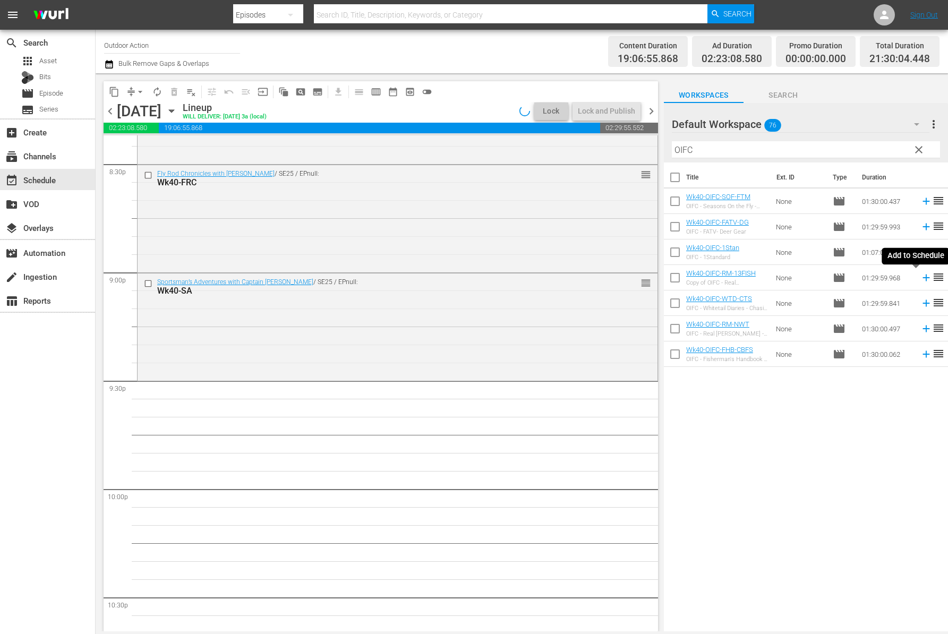
click at [922, 277] on icon at bounding box center [925, 277] width 7 height 7
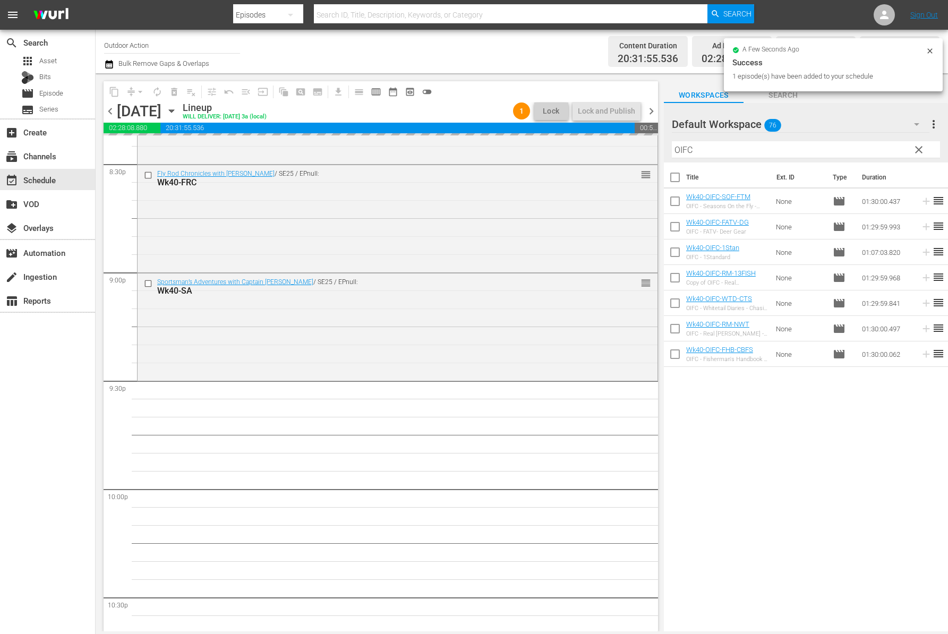
click at [722, 149] on input "OIFC" at bounding box center [806, 149] width 268 height 17
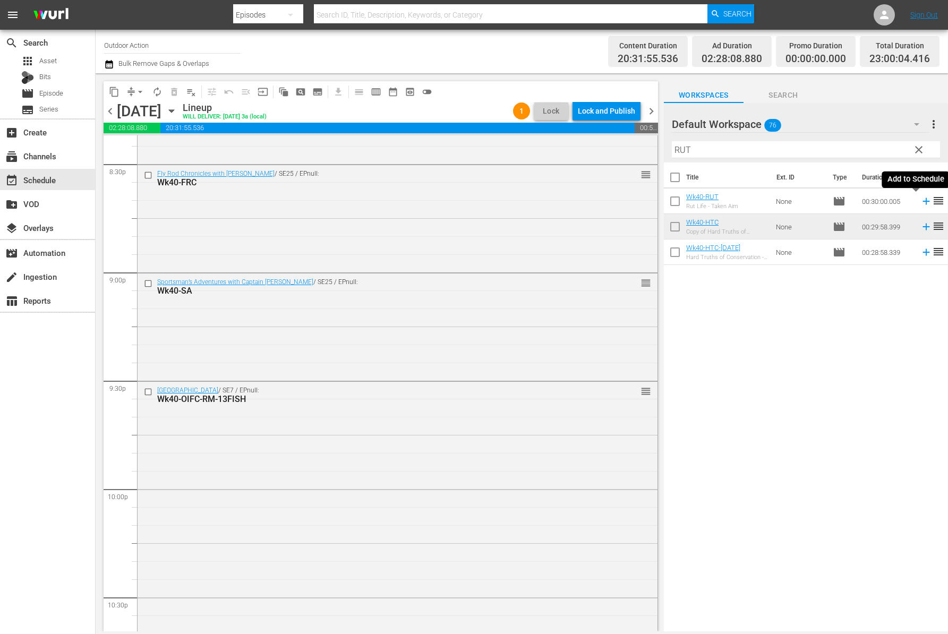
click at [922, 199] on icon at bounding box center [925, 201] width 7 height 7
click at [818, 137] on div "Filter by Title RUT" at bounding box center [806, 149] width 268 height 25
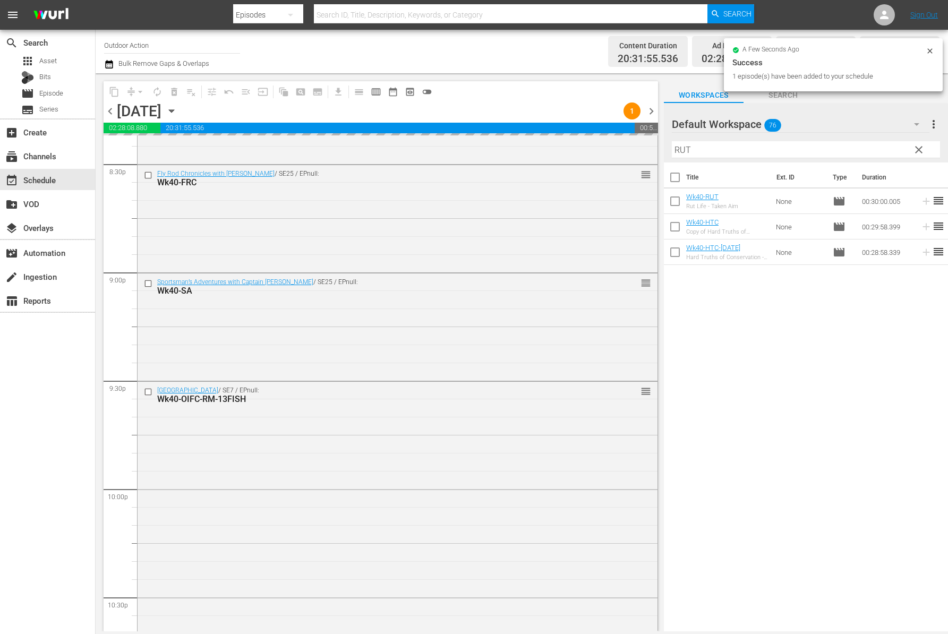
click at [801, 151] on input "RUT" at bounding box center [806, 149] width 268 height 17
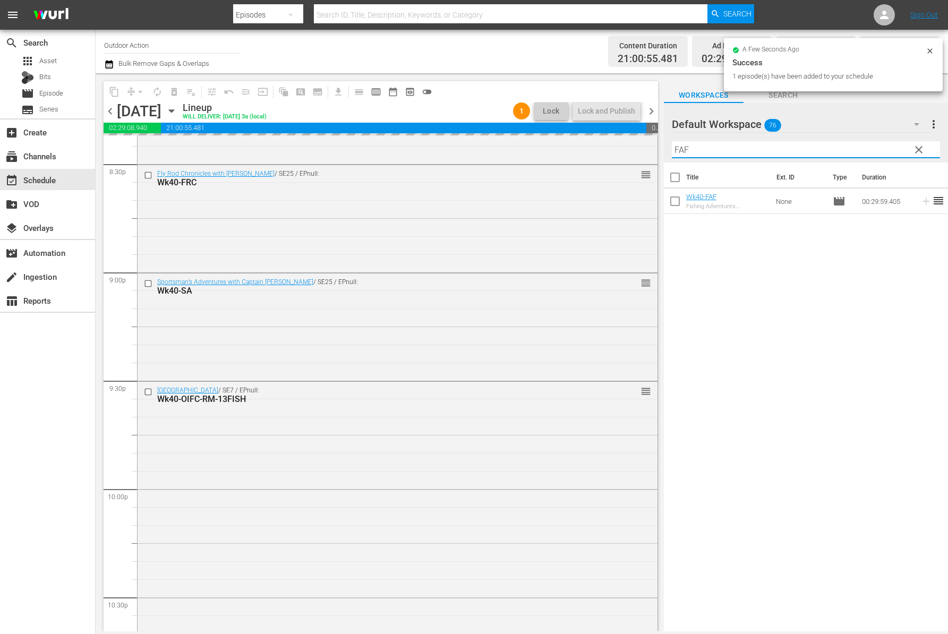
type input "FAF"
click at [905, 231] on div "Title Ext. ID Type Duration Wk40-FAF Fishing Adventures [US_STATE] - Big Artifi…" at bounding box center [806, 397] width 284 height 470
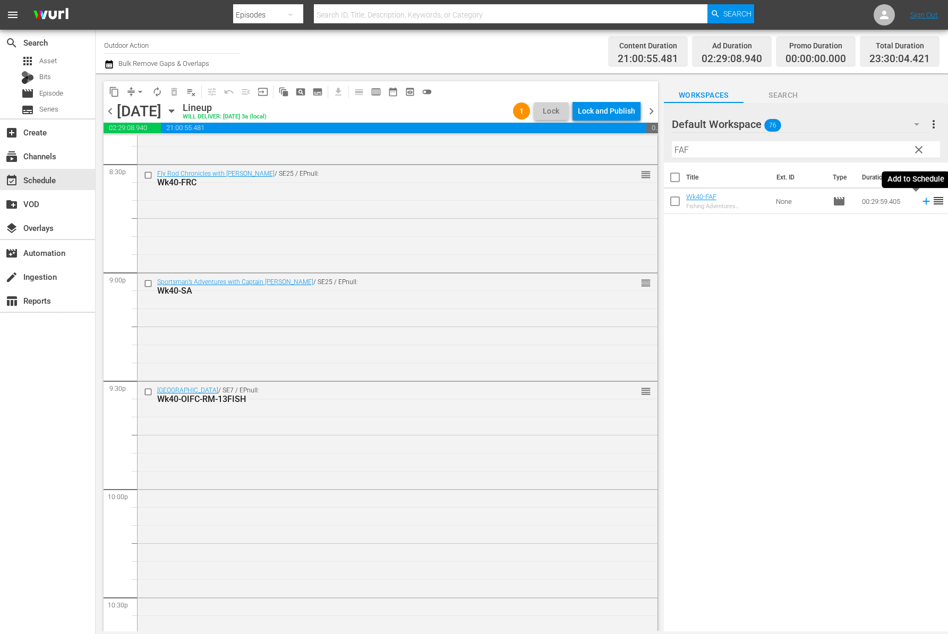
click at [920, 202] on icon at bounding box center [926, 201] width 12 height 12
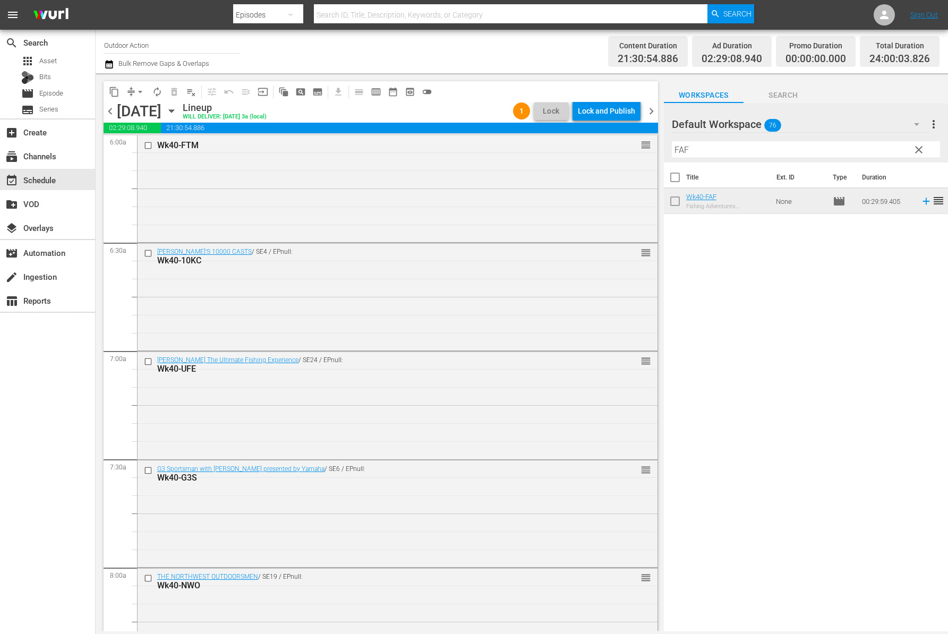
scroll to position [0, 0]
click at [132, 92] on button "arrow_drop_down" at bounding box center [140, 91] width 17 height 17
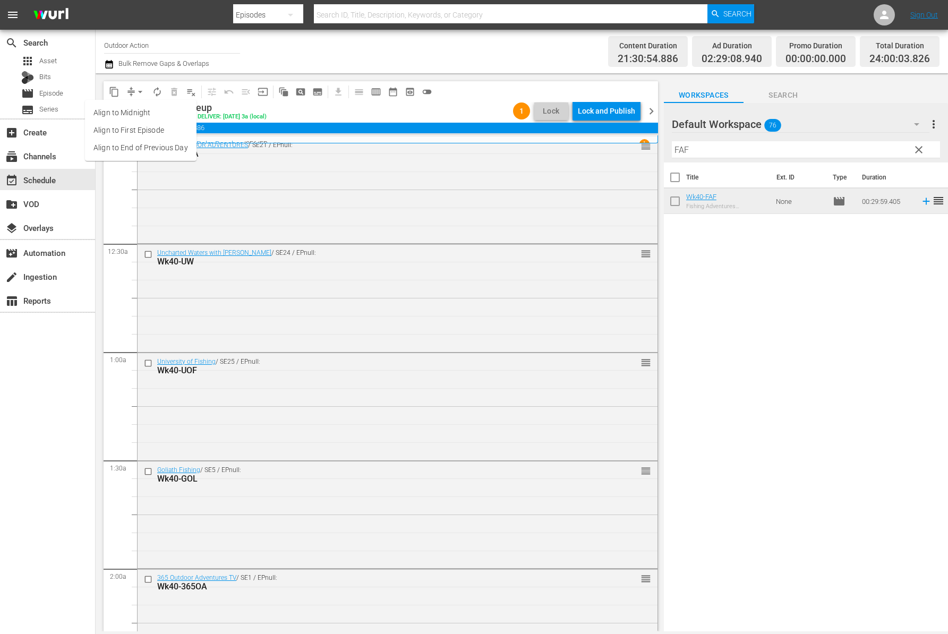
click at [139, 109] on li "Align to Midnight" at bounding box center [140, 113] width 111 height 18
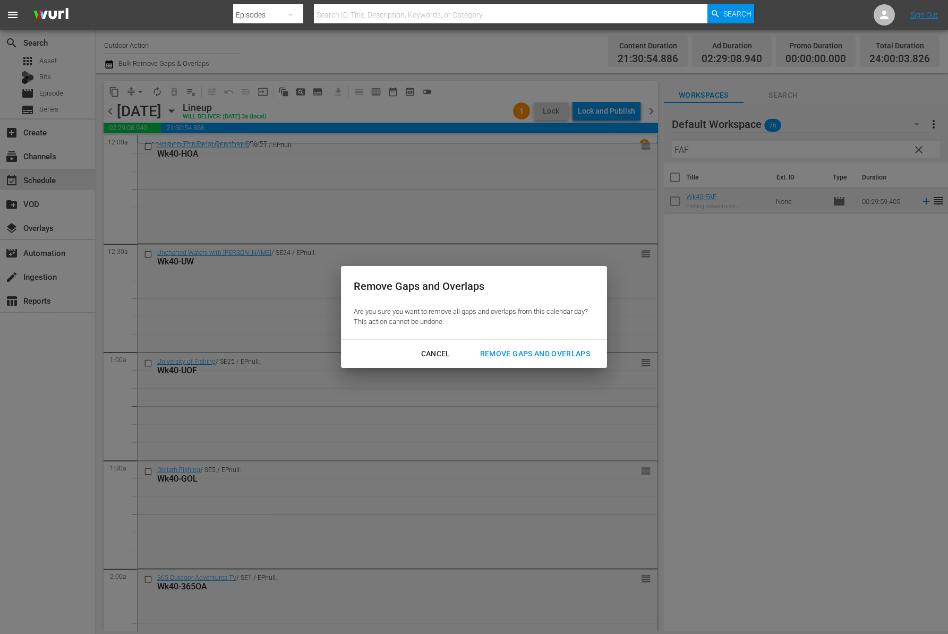
click at [513, 348] on div "Remove Gaps and Overlaps" at bounding box center [534, 353] width 127 height 13
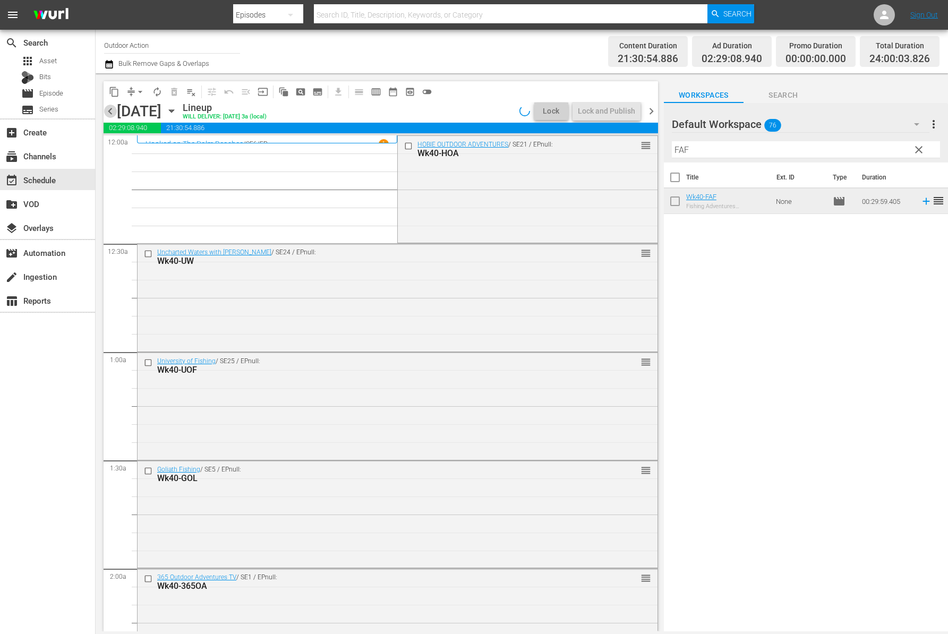
click at [110, 109] on span "chevron_left" at bounding box center [110, 111] width 13 height 13
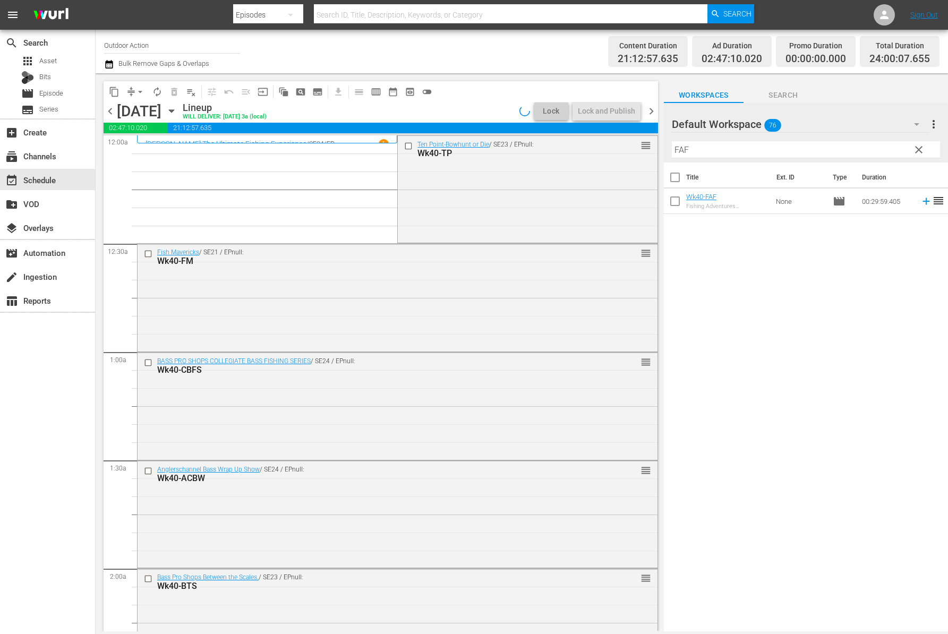
click at [111, 109] on span "chevron_left" at bounding box center [110, 111] width 13 height 13
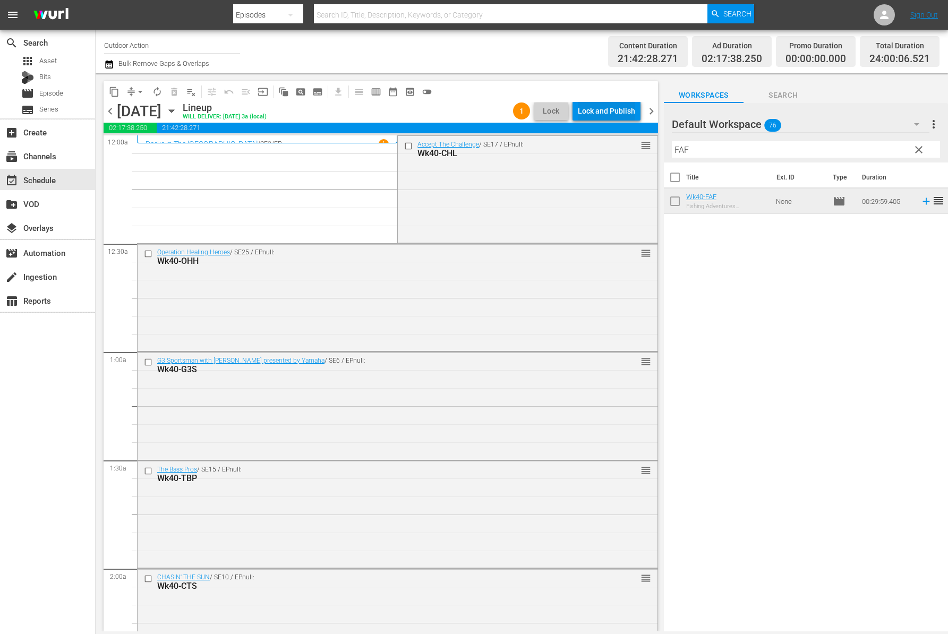
click at [610, 111] on div "Lock and Publish" at bounding box center [606, 110] width 57 height 19
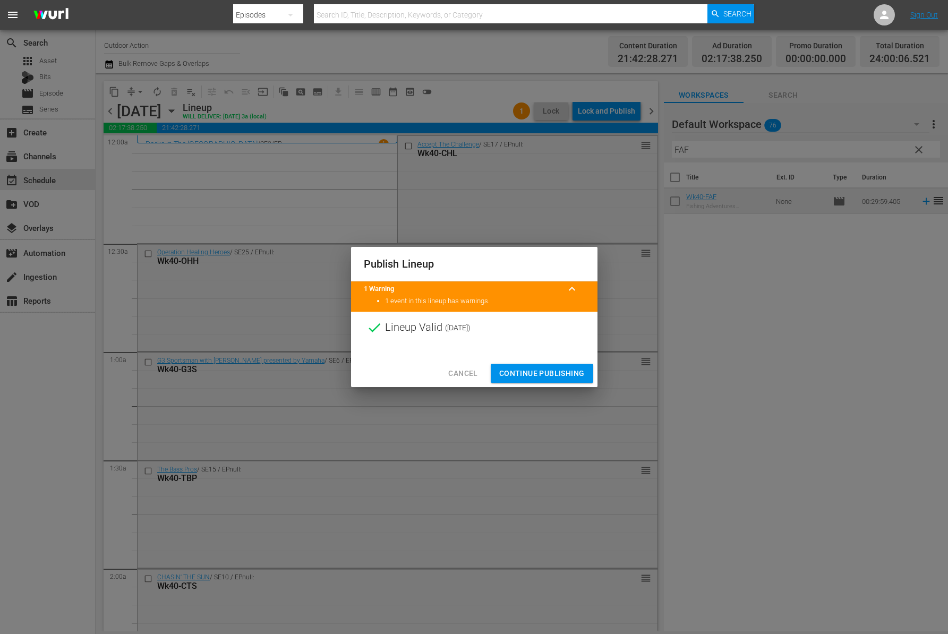
click at [532, 368] on span "Continue Publishing" at bounding box center [541, 373] width 85 height 13
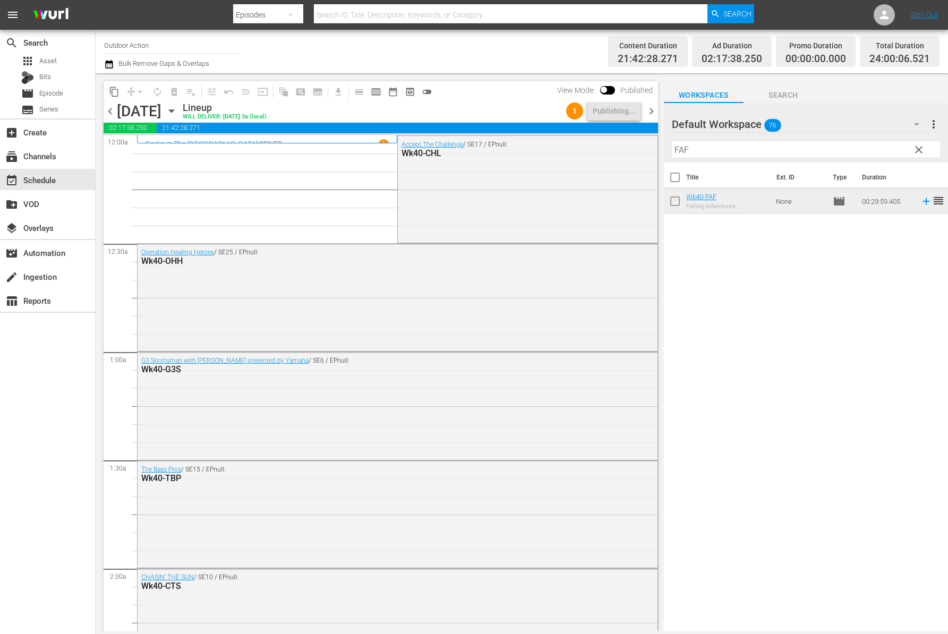
click at [573, 88] on span "View Mode:" at bounding box center [576, 90] width 48 height 8
click at [570, 89] on span "View Mode:" at bounding box center [576, 90] width 48 height 8
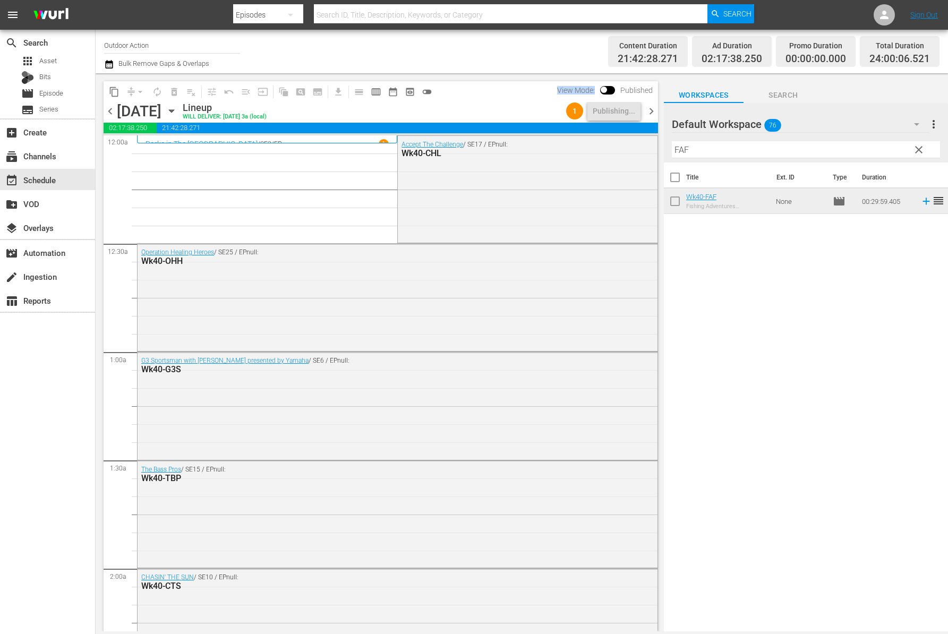
click at [570, 89] on span "View Mode:" at bounding box center [576, 90] width 48 height 8
click at [565, 88] on span "View Mode:" at bounding box center [576, 90] width 48 height 8
click at [558, 90] on span "View Mode:" at bounding box center [576, 90] width 48 height 8
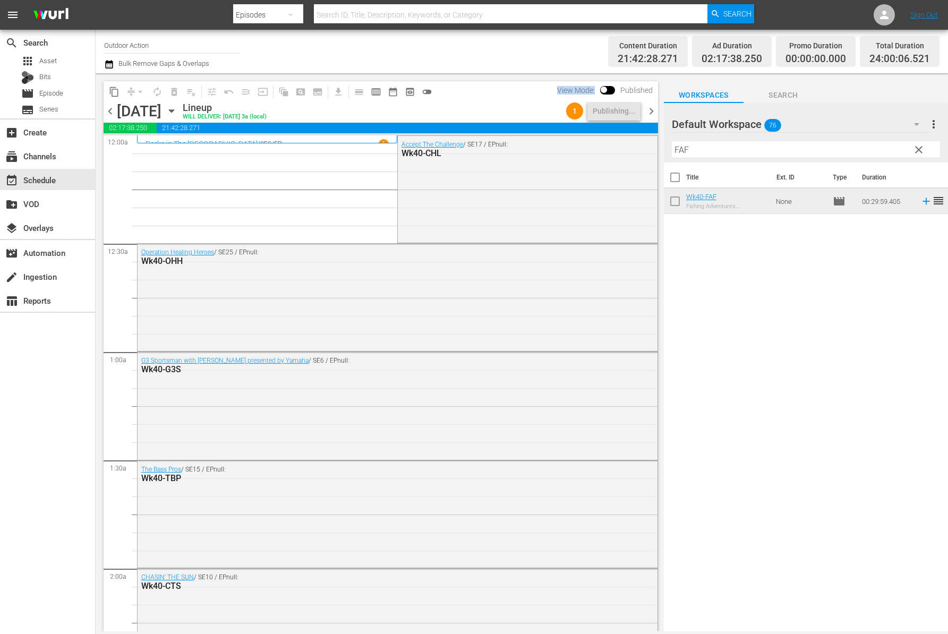
drag, startPoint x: 558, startPoint y: 90, endPoint x: 597, endPoint y: 92, distance: 39.3
click at [597, 92] on span "View Mode:" at bounding box center [576, 90] width 48 height 8
click at [588, 89] on span "View Mode:" at bounding box center [576, 90] width 48 height 8
drag, startPoint x: 552, startPoint y: 91, endPoint x: 597, endPoint y: 92, distance: 45.1
click at [597, 92] on span "View Mode:" at bounding box center [576, 90] width 48 height 8
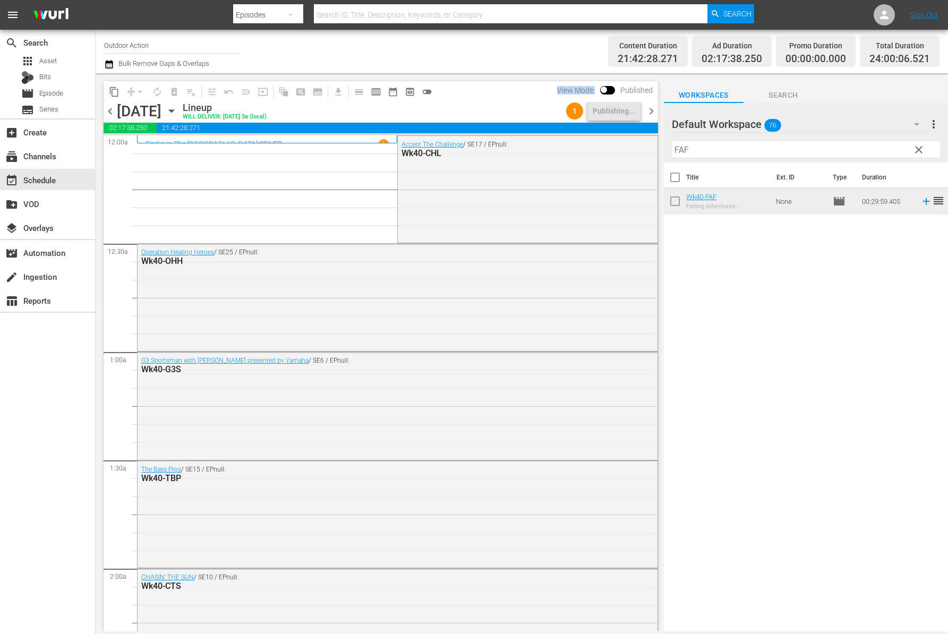
click at [570, 91] on span "View Mode:" at bounding box center [576, 90] width 48 height 8
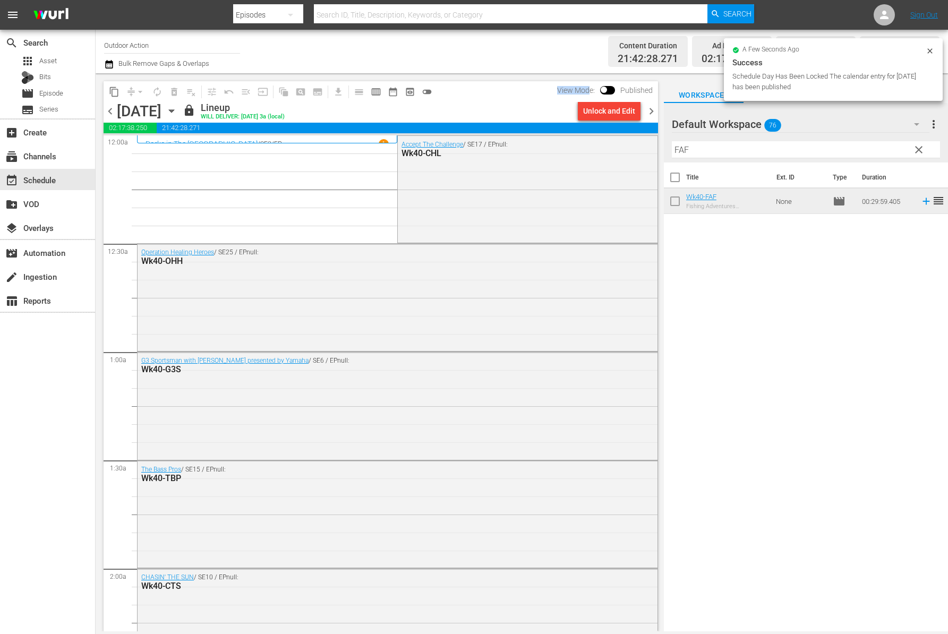
drag, startPoint x: 556, startPoint y: 91, endPoint x: 590, endPoint y: 92, distance: 34.5
click at [590, 92] on span "View Mode:" at bounding box center [576, 90] width 48 height 8
click at [653, 110] on span "chevron_right" at bounding box center [650, 111] width 13 height 13
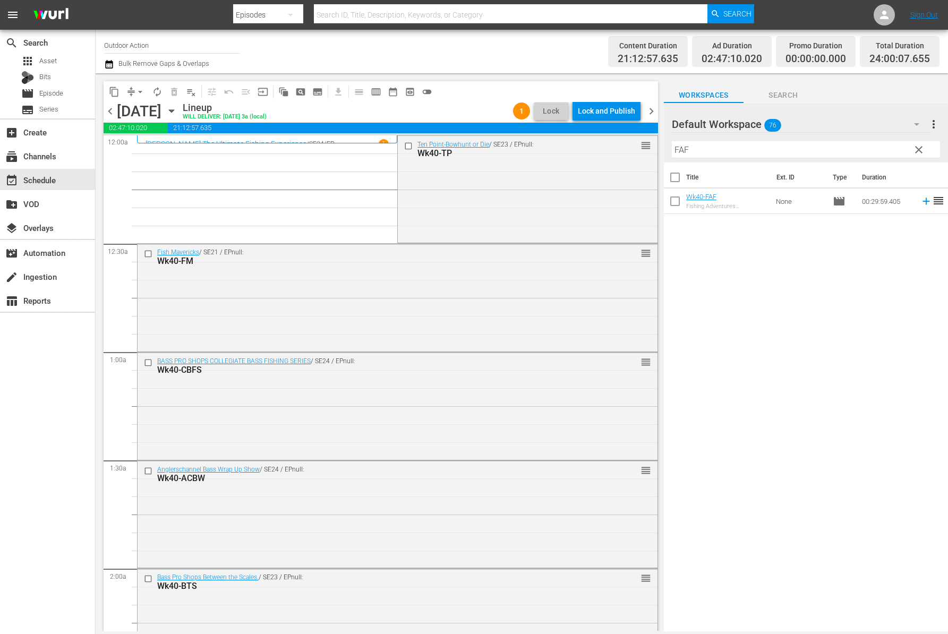
click at [591, 106] on div "Lock and Publish" at bounding box center [606, 110] width 57 height 19
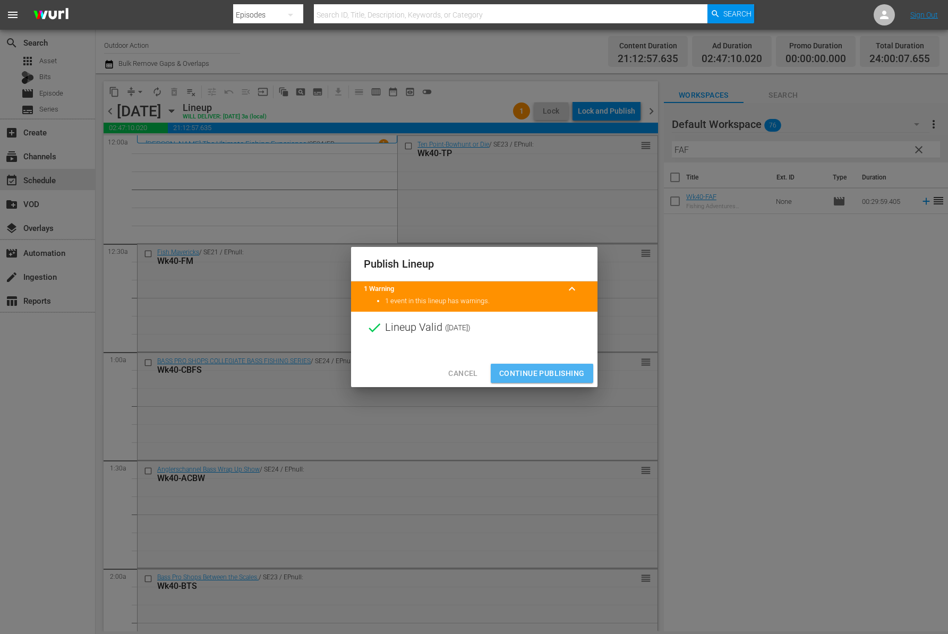
click at [547, 367] on span "Continue Publishing" at bounding box center [541, 373] width 85 height 13
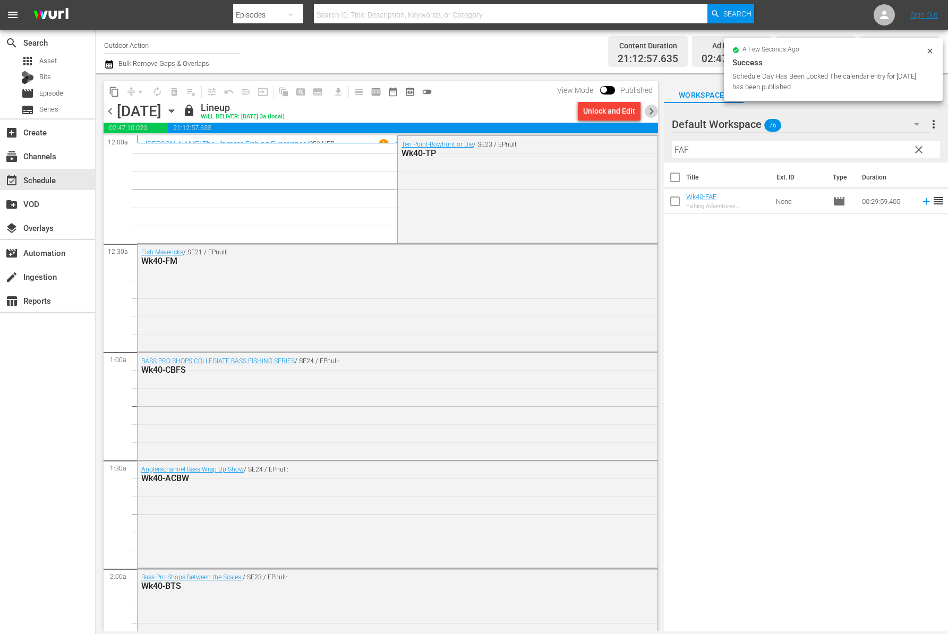
click at [650, 108] on span "chevron_right" at bounding box center [650, 111] width 13 height 13
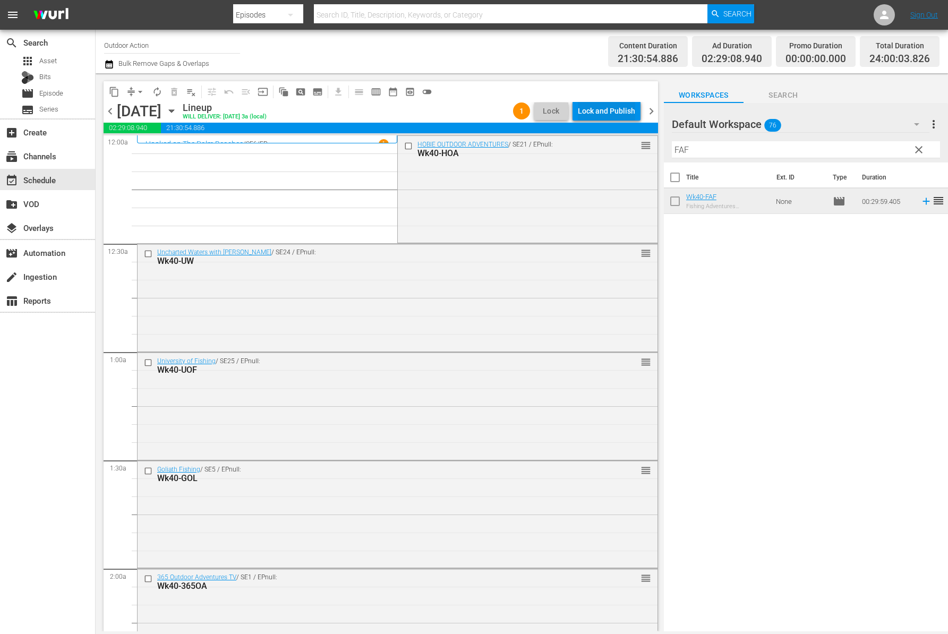
click at [606, 110] on div "Lock and Publish" at bounding box center [606, 110] width 57 height 19
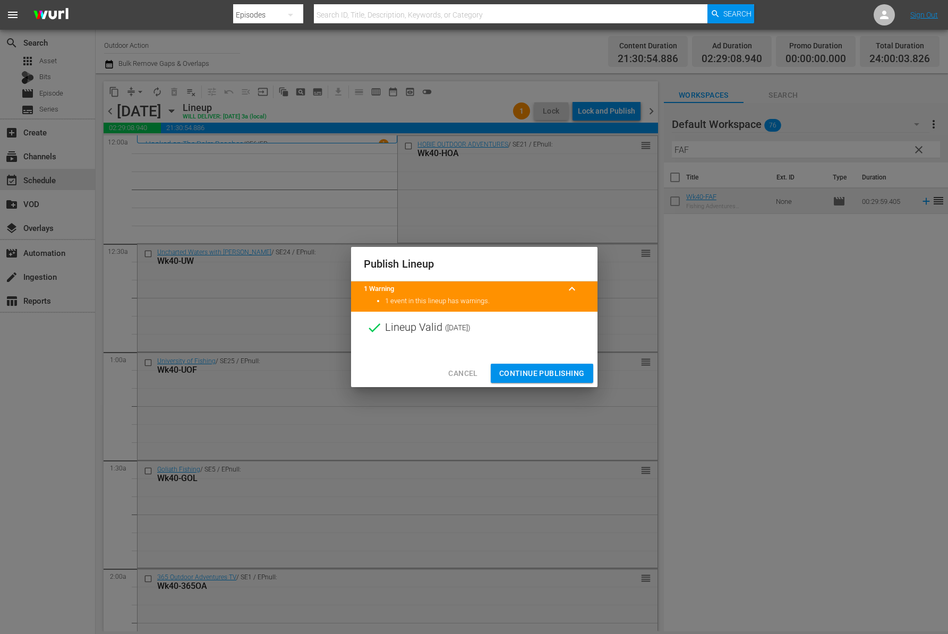
click at [550, 367] on span "Continue Publishing" at bounding box center [541, 373] width 85 height 13
